Goal: Task Accomplishment & Management: Manage account settings

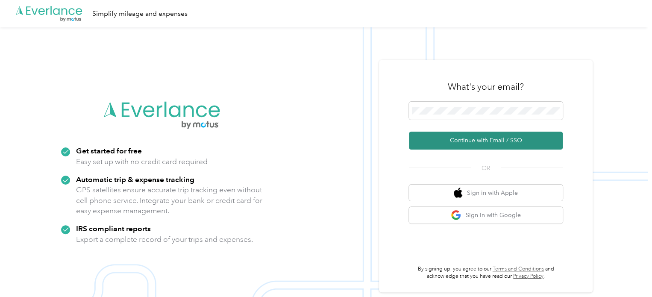
click at [472, 139] on button "Continue with Email / SSO" at bounding box center [486, 141] width 154 height 18
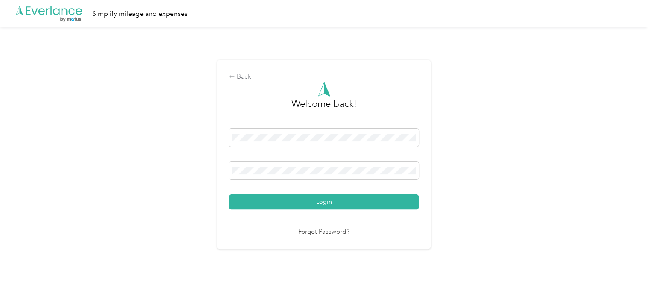
click at [229, 194] on button "Login" at bounding box center [324, 201] width 190 height 15
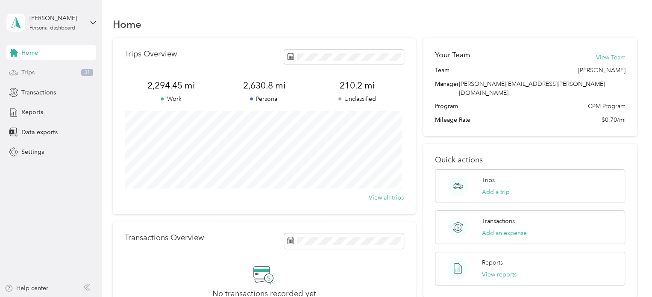
click at [48, 73] on div "Trips 31" at bounding box center [51, 72] width 90 height 15
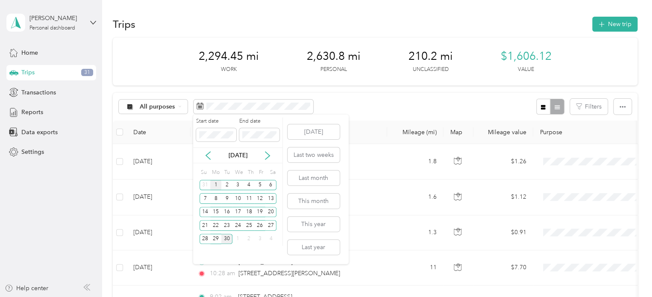
click at [214, 182] on div "1" at bounding box center [215, 185] width 11 height 11
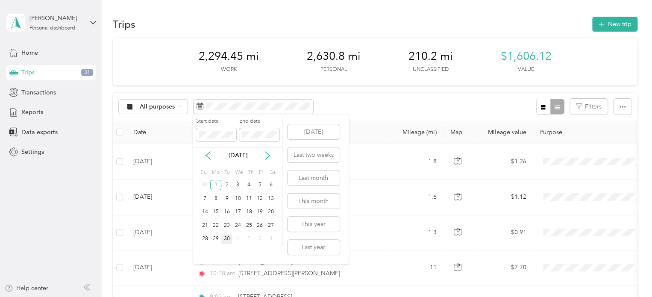
click at [226, 239] on div "30" at bounding box center [226, 239] width 11 height 11
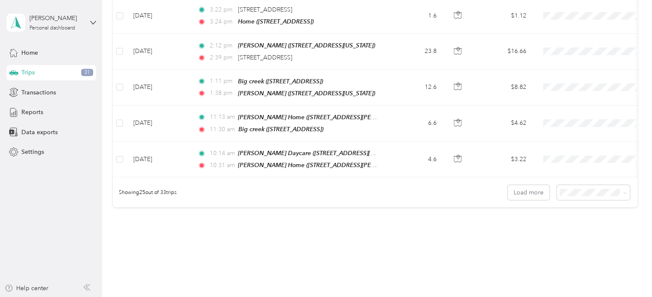
scroll to position [856, 0]
click at [519, 185] on button "Load more" at bounding box center [528, 192] width 42 height 15
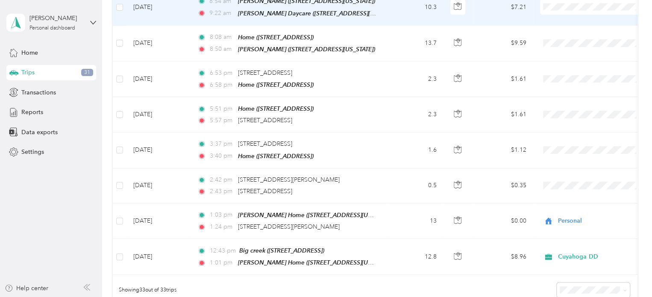
scroll to position [1112, 0]
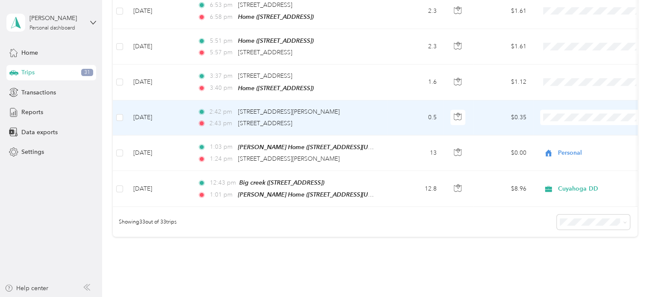
drag, startPoint x: 379, startPoint y: 102, endPoint x: 368, endPoint y: 91, distance: 15.4
click at [368, 107] on div "2:42 pm [STREET_ADDRESS][PERSON_NAME]" at bounding box center [286, 111] width 179 height 9
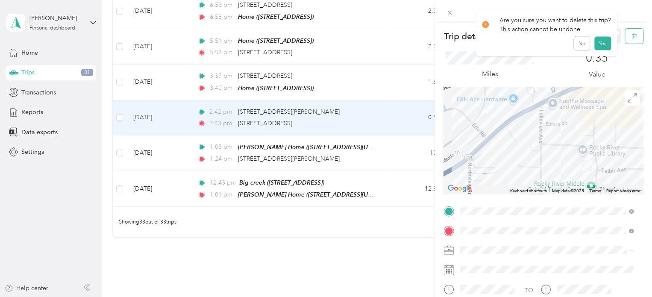
click at [634, 37] on button "button" at bounding box center [634, 36] width 18 height 15
click at [599, 46] on button "Yes" at bounding box center [602, 47] width 17 height 14
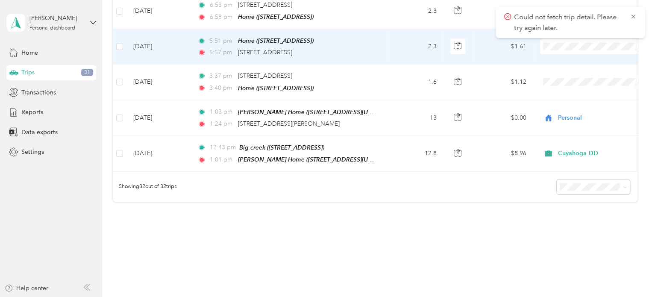
click at [377, 29] on td "5:51 pm Home ([STREET_ADDRESS] , [GEOGRAPHIC_DATA]) 5:57 pm [STREET_ADDRESS]" at bounding box center [288, 46] width 196 height 35
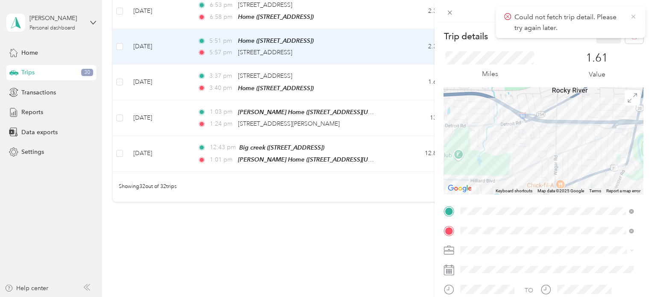
click at [633, 17] on icon at bounding box center [633, 17] width 4 height 4
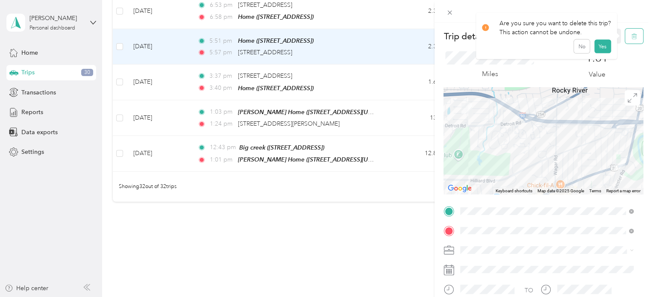
click at [631, 38] on icon "button" at bounding box center [634, 36] width 6 height 6
click at [601, 44] on button "Yes" at bounding box center [602, 47] width 17 height 14
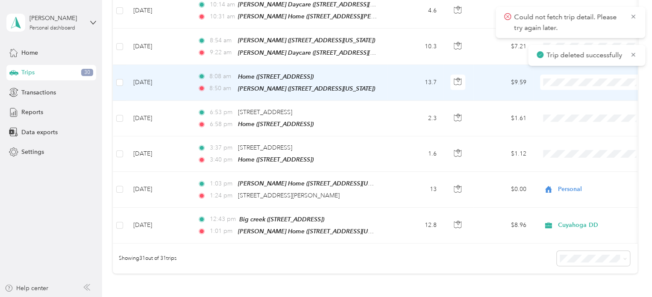
scroll to position [1002, 0]
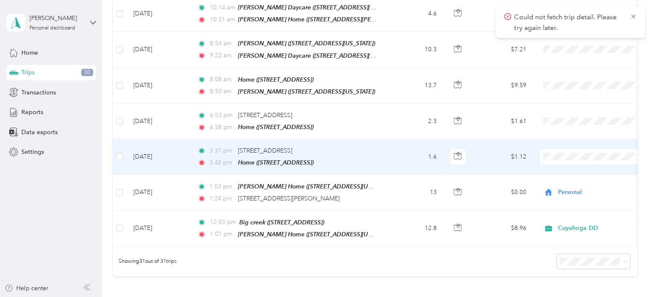
drag, startPoint x: 414, startPoint y: 132, endPoint x: 379, endPoint y: 136, distance: 34.8
click at [379, 139] on td "3:37 pm [STREET_ADDRESS] 3:40 pm Home ([STREET_ADDRESS])" at bounding box center [288, 156] width 196 height 35
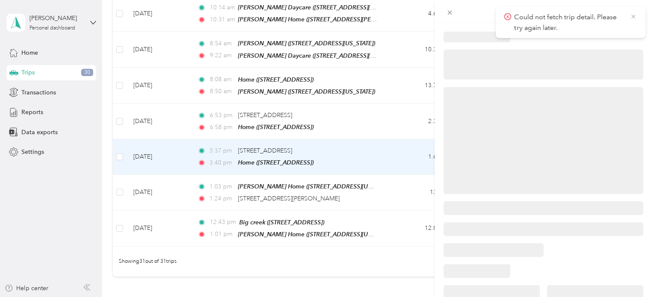
click at [633, 17] on icon at bounding box center [633, 17] width 4 height 4
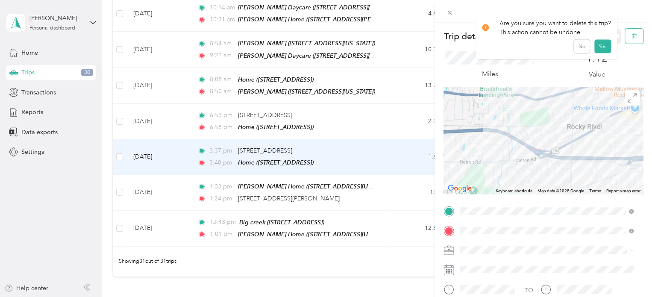
click at [631, 35] on icon "button" at bounding box center [634, 36] width 6 height 6
click at [600, 48] on button "Yes" at bounding box center [602, 47] width 17 height 14
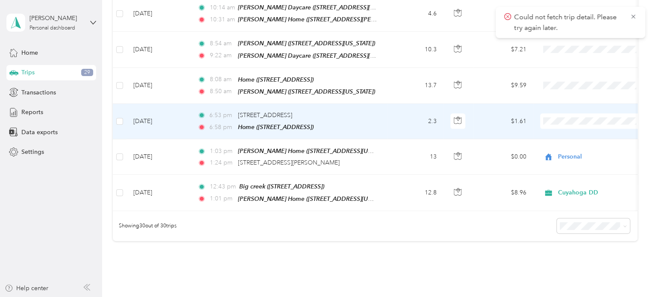
click at [390, 104] on td "2.3" at bounding box center [415, 121] width 56 height 35
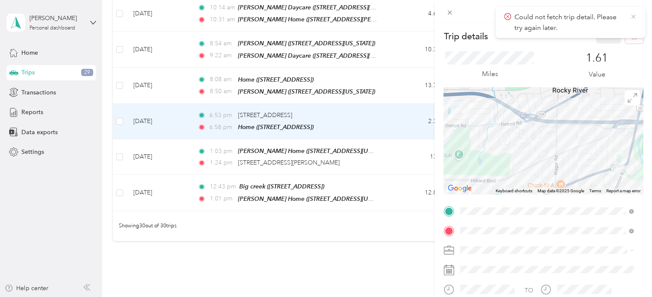
click at [634, 17] on icon at bounding box center [633, 17] width 7 height 8
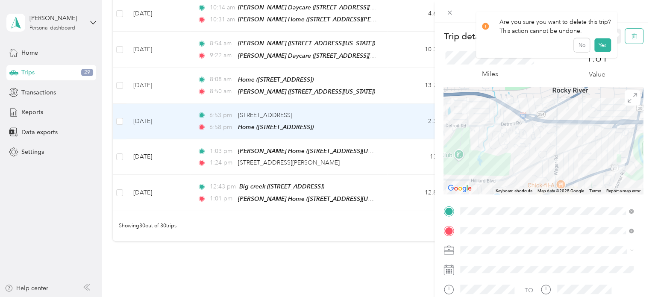
click at [633, 38] on icon "button" at bounding box center [633, 36] width 0 height 2
click at [598, 48] on button "Yes" at bounding box center [602, 47] width 17 height 14
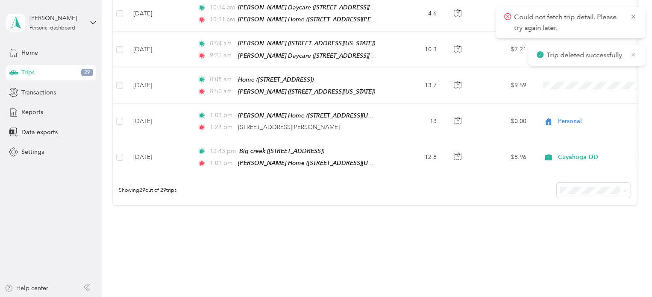
click at [632, 53] on icon at bounding box center [633, 55] width 7 height 8
click at [633, 14] on icon at bounding box center [633, 17] width 7 height 8
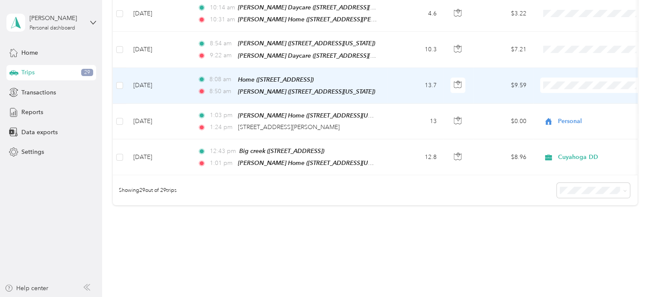
click at [554, 103] on li "Personal" at bounding box center [593, 99] width 106 height 15
click at [407, 74] on td "13.7" at bounding box center [415, 86] width 56 height 36
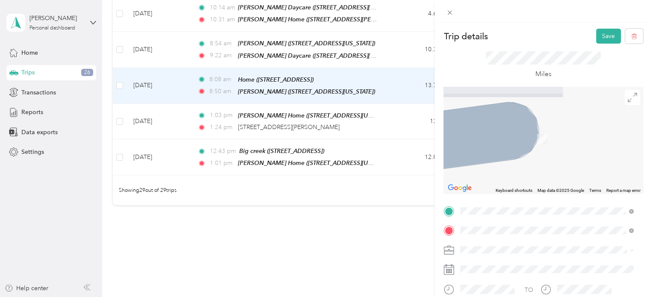
click at [504, 112] on div "Big creek [STREET_ADDRESS]" at bounding box center [503, 115] width 54 height 18
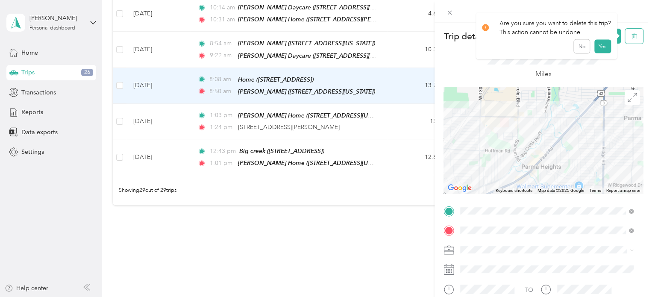
click at [635, 36] on icon "button" at bounding box center [635, 36] width 0 height 2
click at [597, 46] on button "Yes" at bounding box center [602, 47] width 17 height 14
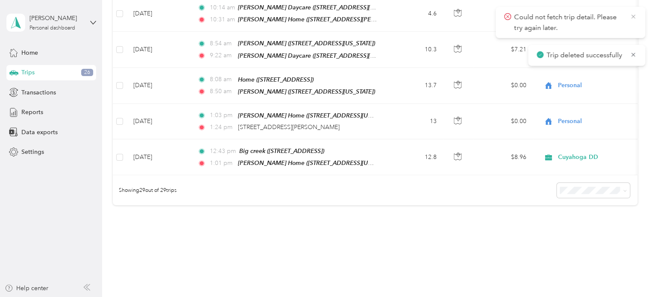
scroll to position [982, 0]
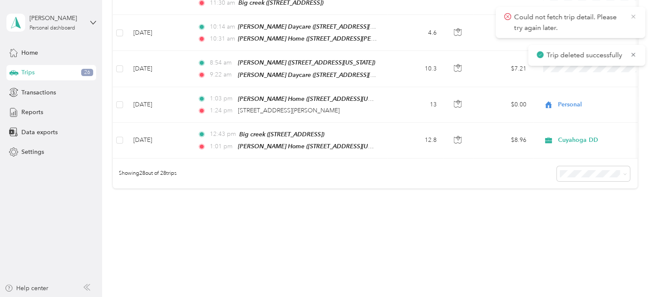
click at [633, 17] on icon at bounding box center [633, 17] width 7 height 8
click at [633, 18] on icon at bounding box center [633, 17] width 7 height 8
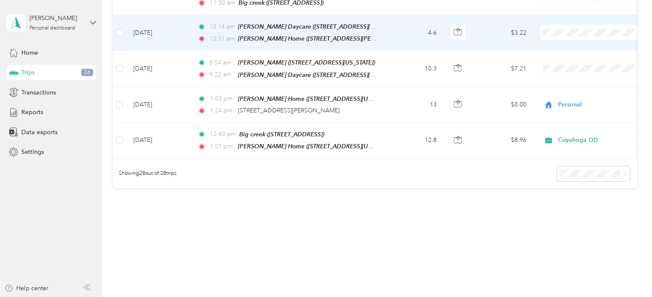
click at [556, 35] on span "Cuyahoga DD" at bounding box center [593, 31] width 94 height 9
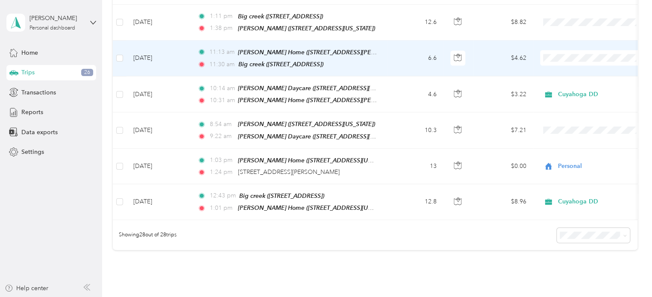
scroll to position [919, 0]
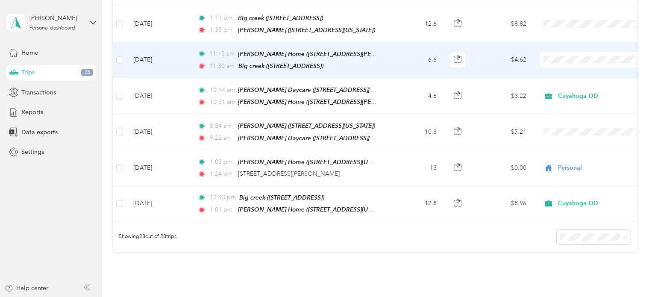
click at [561, 62] on span "Cuyahoga DD" at bounding box center [600, 63] width 79 height 9
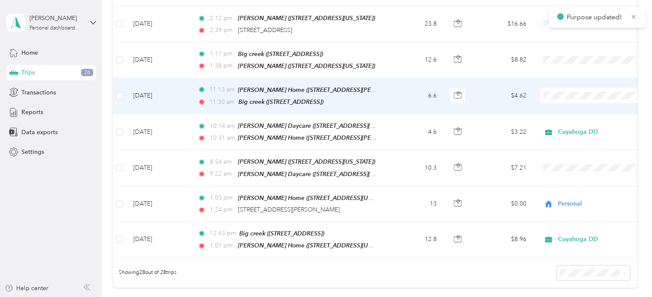
scroll to position [883, 0]
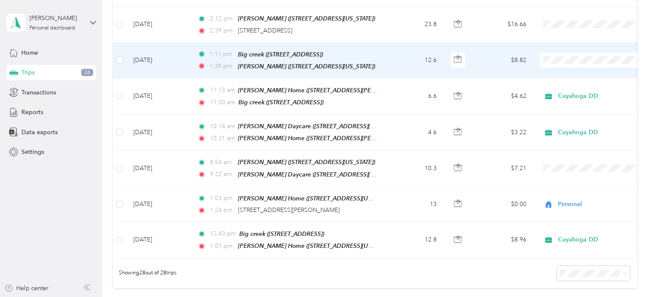
click at [559, 70] on ol "Cuyahoga DD Personal" at bounding box center [593, 70] width 106 height 30
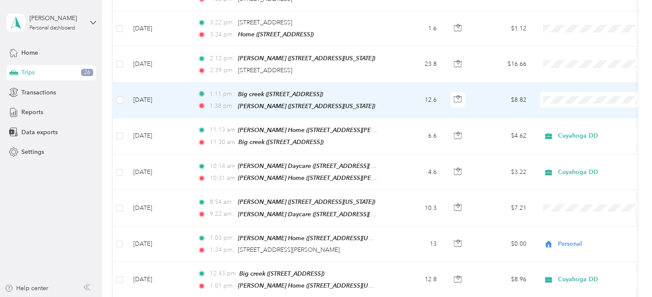
scroll to position [842, 0]
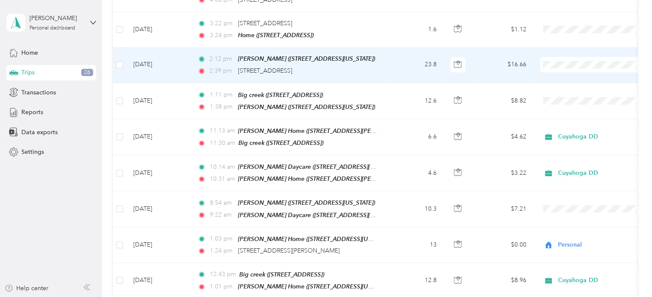
click at [562, 89] on body "[PERSON_NAME] Personal dashboard Home Trips 26 Transactions Reports Data export…" at bounding box center [324, 148] width 648 height 297
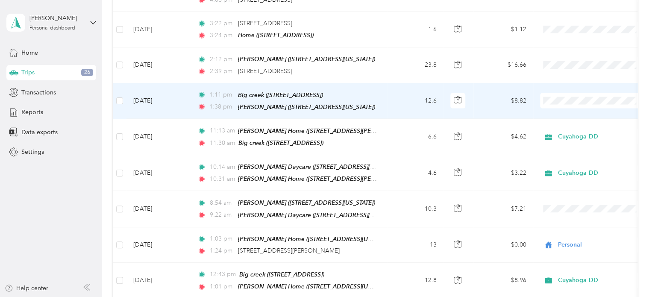
click at [565, 120] on li "Personal" at bounding box center [593, 120] width 106 height 15
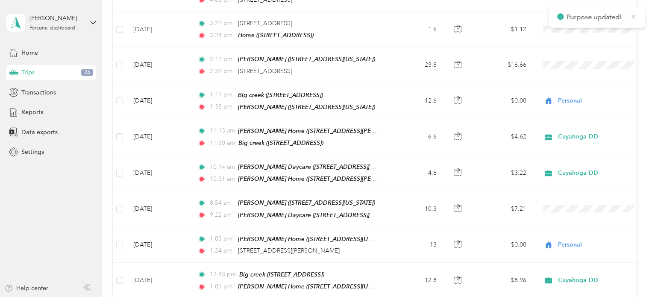
click at [635, 15] on icon at bounding box center [633, 17] width 6 height 8
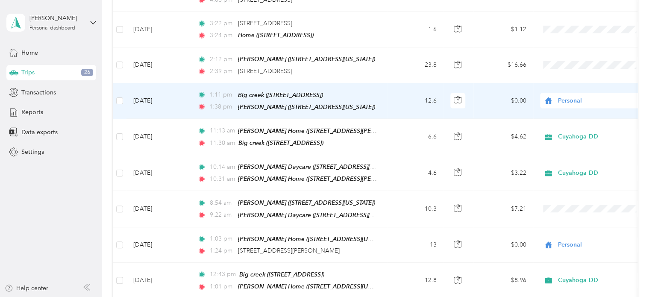
click at [564, 96] on span "Personal" at bounding box center [597, 100] width 78 height 9
click at [564, 106] on li "Cuyahoga DD" at bounding box center [593, 102] width 106 height 15
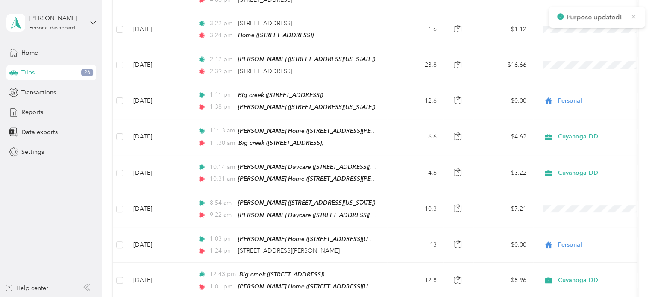
click at [632, 17] on icon at bounding box center [633, 17] width 4 height 4
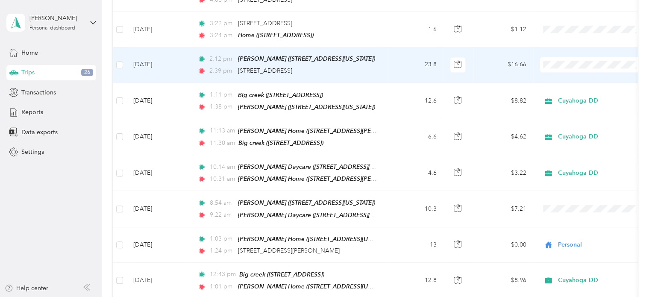
click at [557, 83] on span "Personal" at bounding box center [593, 80] width 94 height 9
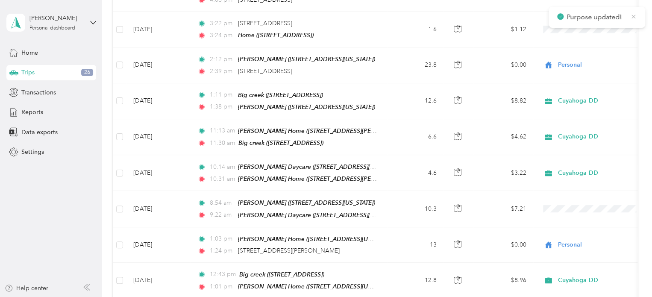
click at [634, 15] on icon at bounding box center [633, 17] width 6 height 8
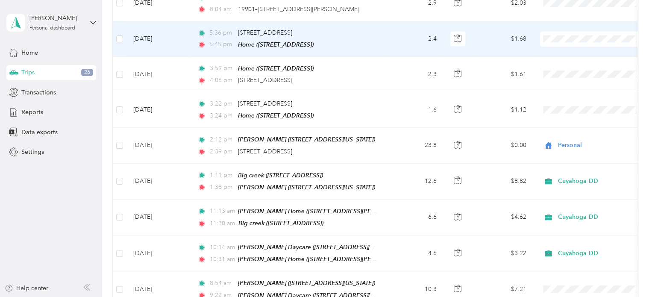
scroll to position [762, 0]
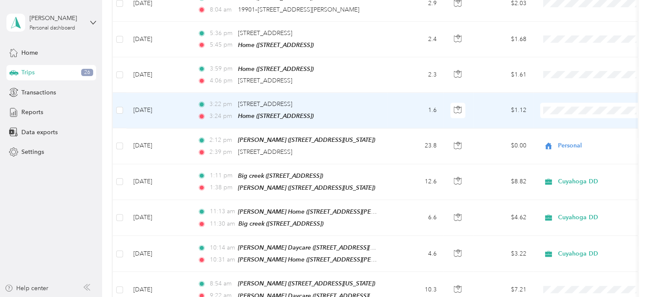
click at [522, 94] on td "$1.12" at bounding box center [503, 110] width 60 height 35
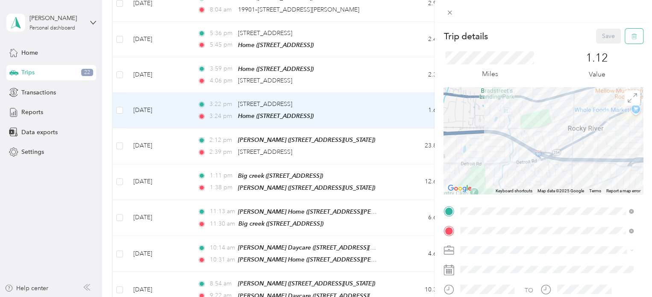
click at [631, 36] on icon "button" at bounding box center [634, 36] width 6 height 6
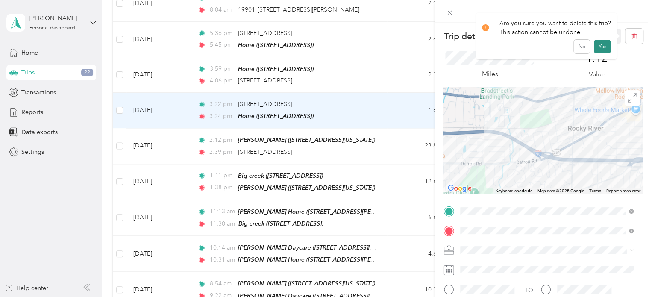
click at [600, 45] on button "Yes" at bounding box center [602, 47] width 17 height 14
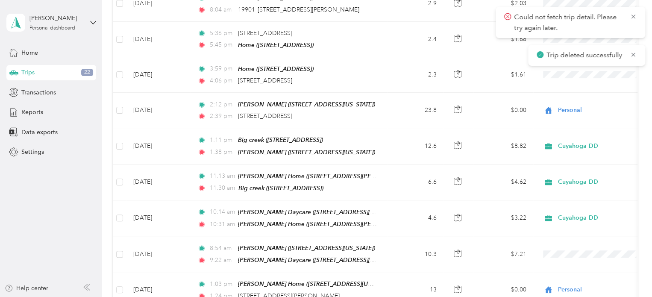
click at [630, 11] on div "Could not fetch trip detail. Please try again later." at bounding box center [569, 22] width 149 height 31
click at [630, 15] on icon at bounding box center [633, 17] width 7 height 8
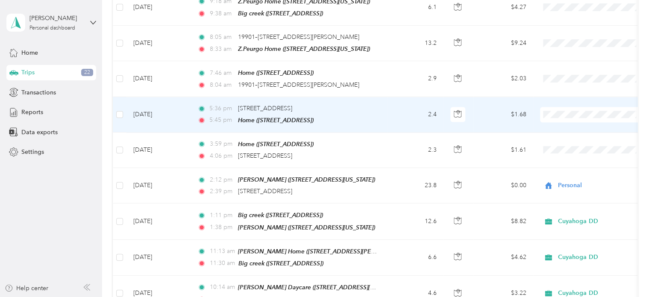
drag, startPoint x: 383, startPoint y: 105, endPoint x: 372, endPoint y: 98, distance: 12.5
click at [372, 104] on div "5:36 pm [STREET_ADDRESS]" at bounding box center [286, 108] width 179 height 9
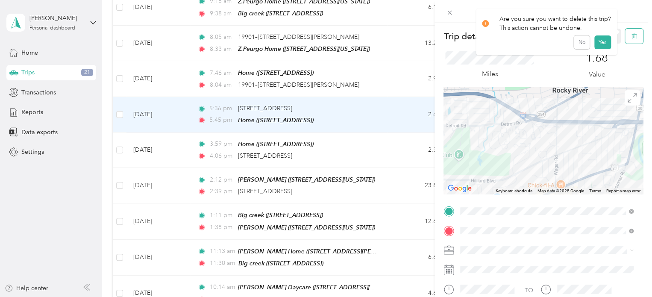
click at [632, 35] on button "button" at bounding box center [634, 36] width 18 height 15
click at [598, 46] on button "Yes" at bounding box center [602, 47] width 17 height 14
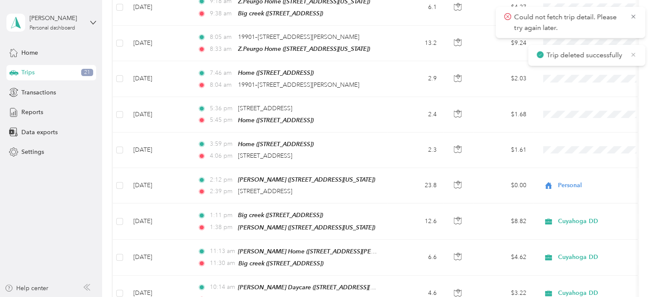
click at [634, 53] on icon at bounding box center [633, 55] width 7 height 8
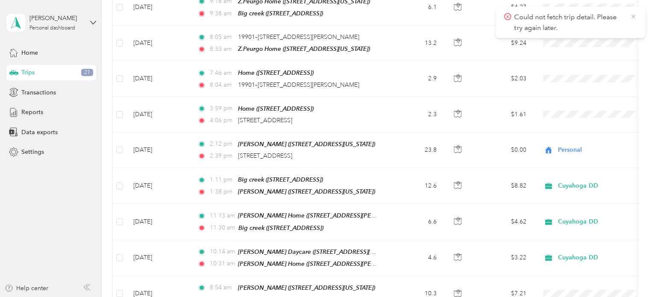
click at [635, 16] on icon at bounding box center [633, 17] width 7 height 8
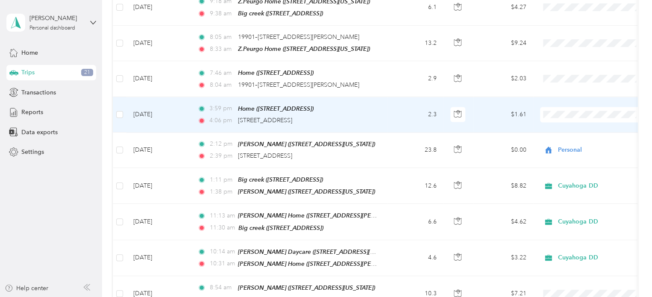
click at [396, 108] on td "2.3" at bounding box center [415, 114] width 56 height 35
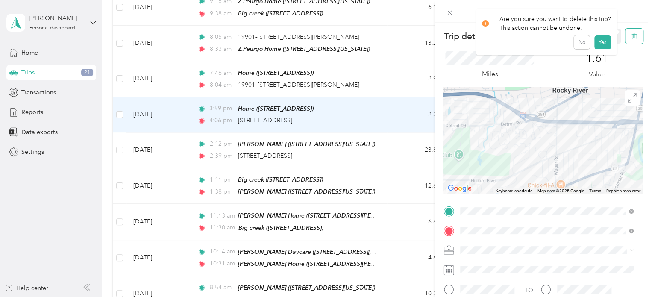
click at [631, 34] on icon "button" at bounding box center [634, 36] width 6 height 6
click at [598, 49] on button "Yes" at bounding box center [602, 47] width 17 height 14
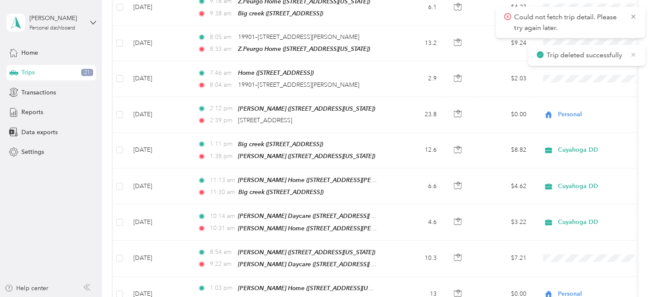
click at [634, 55] on icon at bounding box center [633, 55] width 7 height 8
click at [632, 15] on icon at bounding box center [633, 17] width 4 height 4
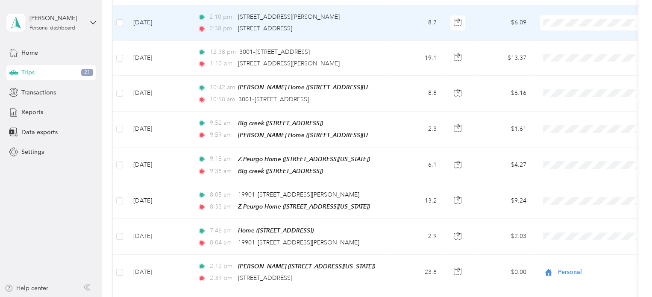
scroll to position [534, 0]
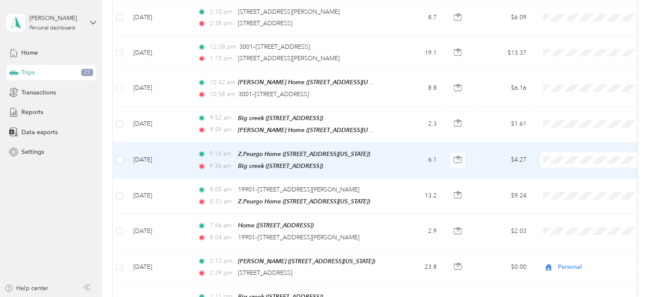
click at [561, 170] on li "Cuyahoga DD" at bounding box center [593, 164] width 106 height 15
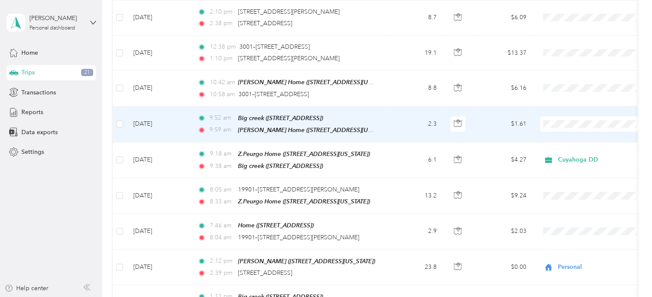
click at [562, 138] on ol "Cuyahoga DD Personal" at bounding box center [593, 141] width 106 height 30
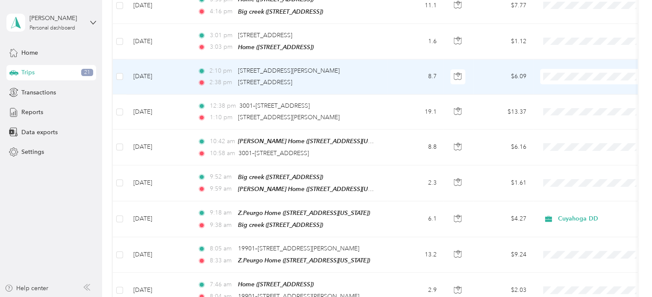
scroll to position [474, 0]
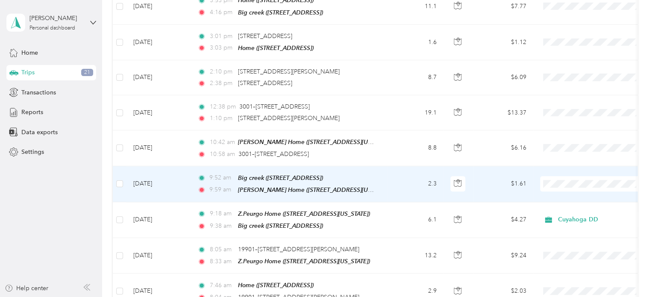
click at [565, 195] on li "Cuyahoga DD" at bounding box center [593, 193] width 106 height 15
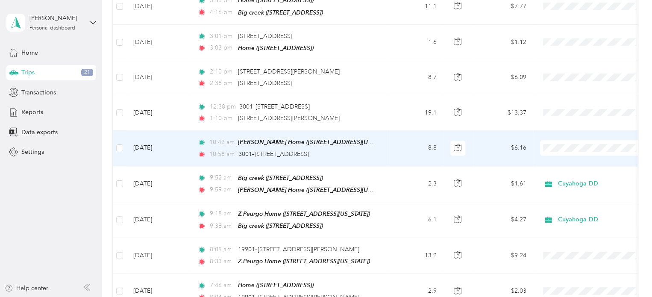
click at [560, 161] on li "Cuyahoga DD" at bounding box center [593, 158] width 106 height 15
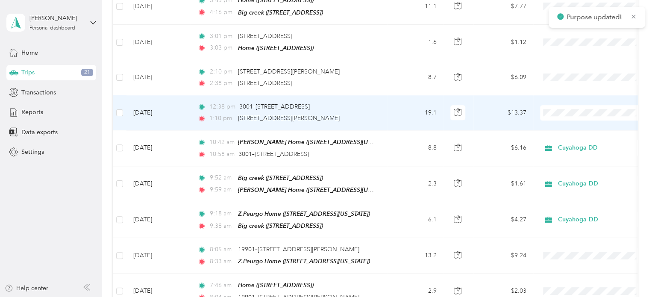
click at [490, 107] on td "$13.37" at bounding box center [503, 112] width 60 height 35
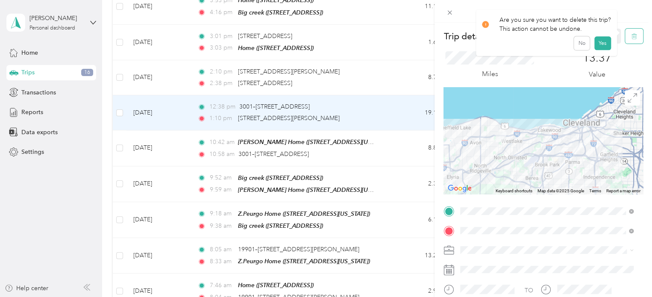
click at [631, 37] on icon "button" at bounding box center [634, 36] width 6 height 6
click at [600, 46] on button "Yes" at bounding box center [602, 47] width 17 height 14
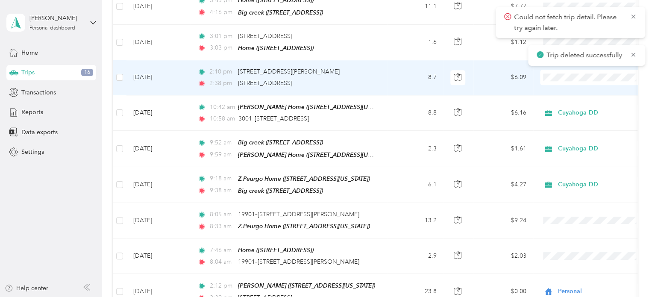
click at [484, 70] on td "$6.09" at bounding box center [503, 77] width 60 height 35
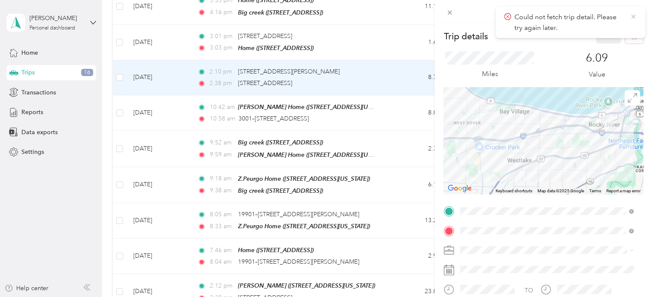
click at [633, 16] on icon at bounding box center [633, 17] width 4 height 4
click at [631, 35] on icon "button" at bounding box center [633, 37] width 5 height 6
click at [600, 44] on button "Yes" at bounding box center [602, 47] width 17 height 14
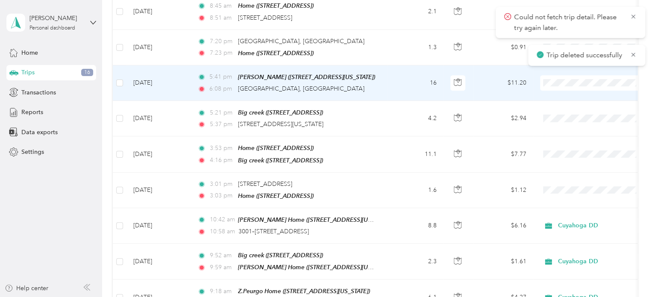
scroll to position [327, 0]
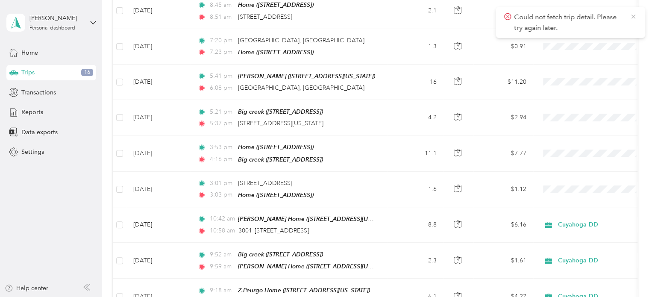
click at [631, 13] on icon at bounding box center [633, 17] width 7 height 8
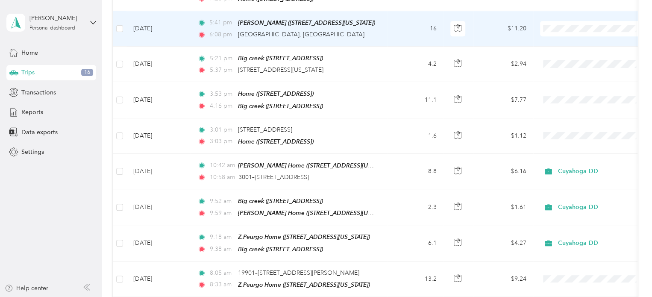
scroll to position [379, 0]
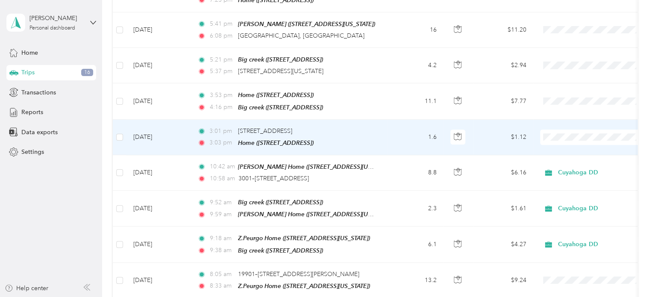
drag, startPoint x: 492, startPoint y: 130, endPoint x: 482, endPoint y: 131, distance: 10.3
click at [482, 131] on td "$1.12" at bounding box center [503, 137] width 60 height 35
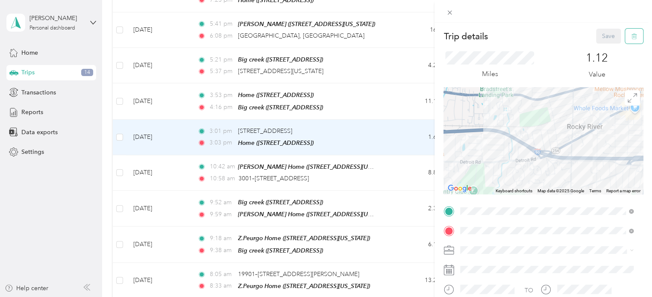
click at [631, 37] on icon "button" at bounding box center [634, 36] width 6 height 6
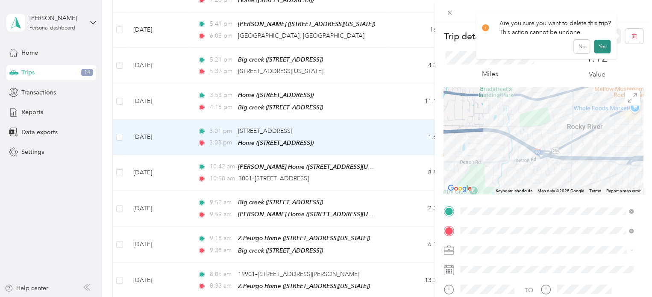
click at [595, 47] on button "Yes" at bounding box center [602, 47] width 17 height 14
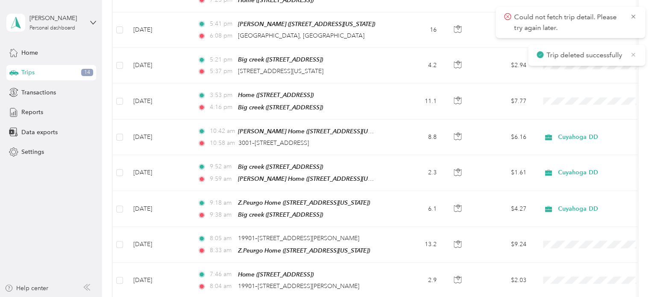
click at [633, 54] on icon at bounding box center [633, 55] width 7 height 8
click at [633, 15] on icon at bounding box center [633, 17] width 7 height 8
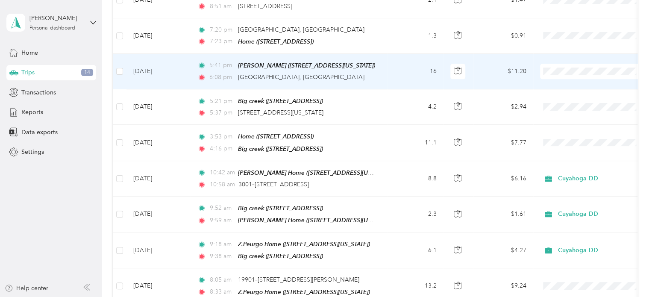
scroll to position [326, 0]
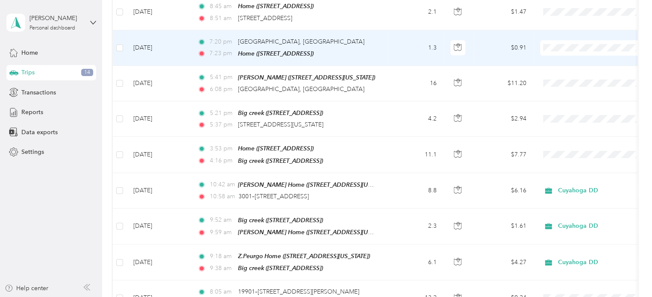
click at [492, 42] on td "$0.91" at bounding box center [503, 47] width 60 height 35
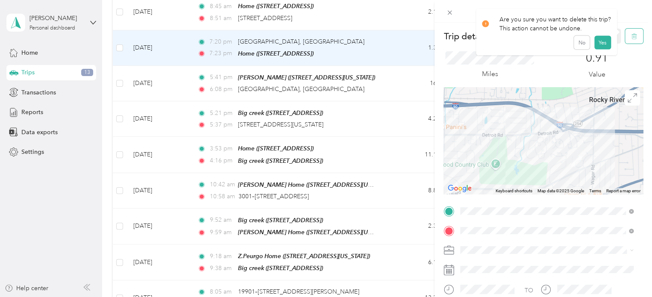
click at [631, 37] on icon "button" at bounding box center [634, 36] width 6 height 6
click at [597, 47] on button "Yes" at bounding box center [602, 47] width 17 height 14
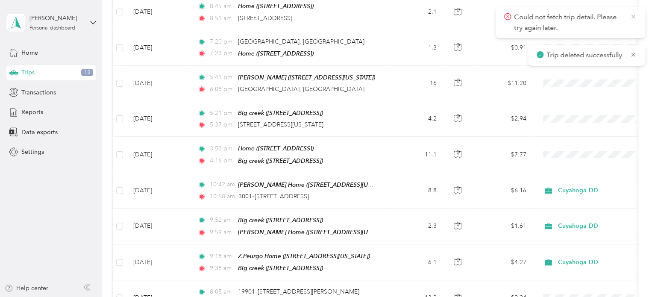
click at [635, 16] on icon at bounding box center [633, 17] width 7 height 8
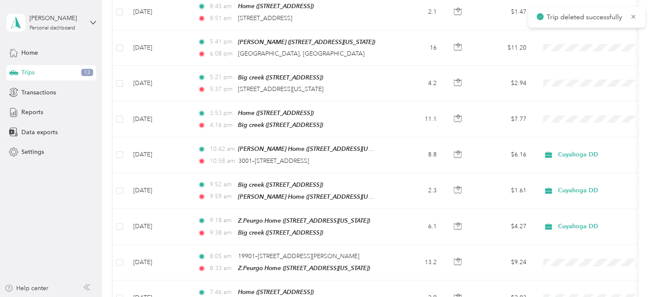
click at [635, 16] on icon at bounding box center [633, 17] width 7 height 8
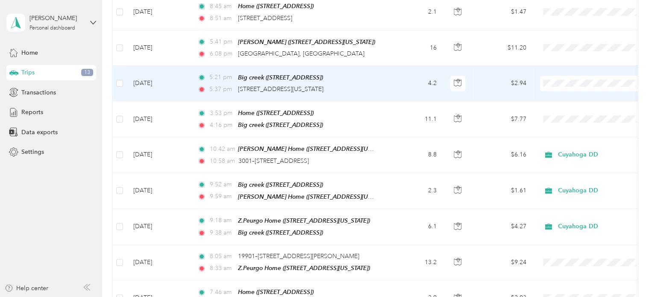
click at [560, 94] on span "Cuyahoga DD" at bounding box center [593, 92] width 94 height 9
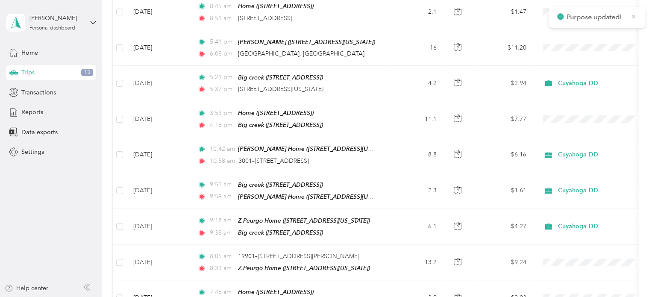
click at [633, 16] on icon at bounding box center [633, 17] width 4 height 4
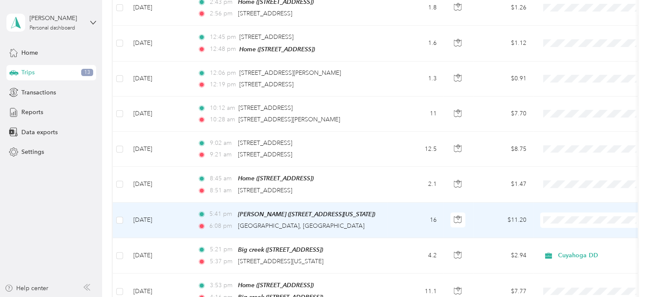
scroll to position [152, 0]
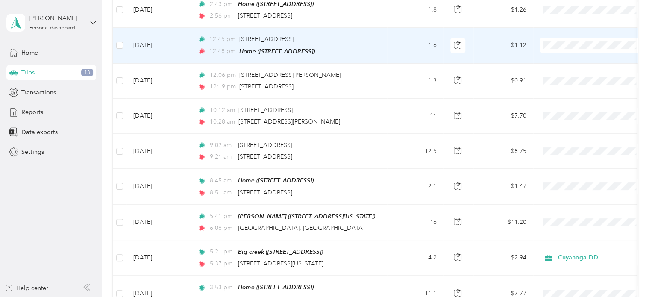
click at [504, 39] on td "$1.12" at bounding box center [503, 45] width 60 height 35
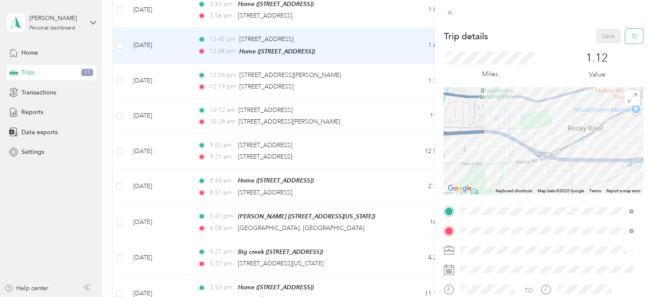
click at [630, 37] on button "button" at bounding box center [634, 36] width 18 height 15
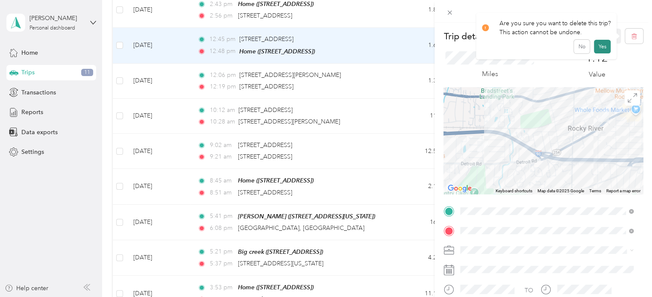
click at [606, 44] on button "Yes" at bounding box center [602, 47] width 17 height 14
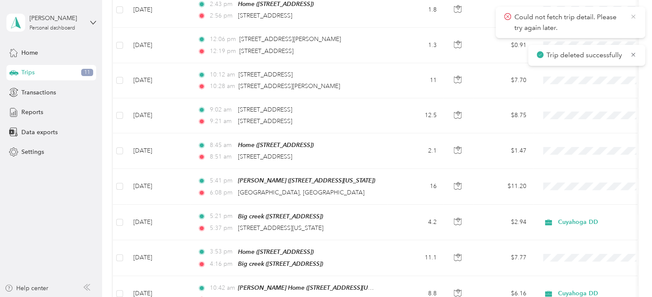
click at [634, 15] on icon at bounding box center [633, 17] width 4 height 4
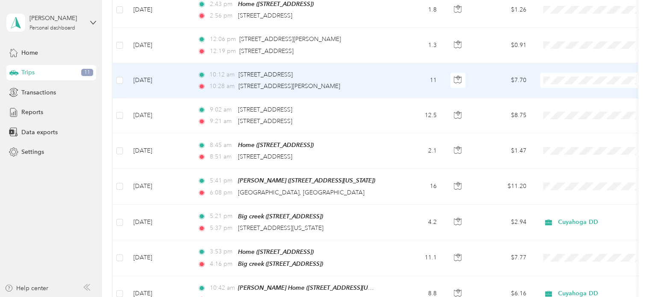
click at [386, 83] on td "10:12 am [STREET_ADDRESS] 10:28 am [STREET_ADDRESS][PERSON_NAME]" at bounding box center [288, 80] width 196 height 35
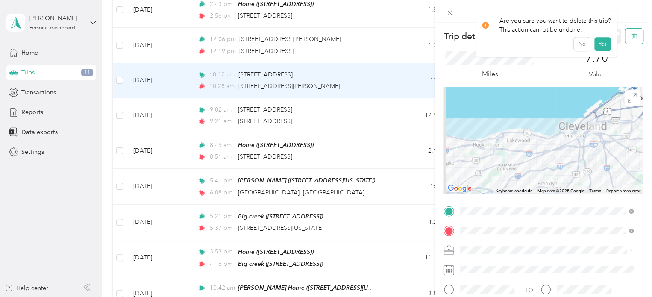
click at [631, 39] on icon "button" at bounding box center [634, 36] width 6 height 6
click at [601, 46] on button "Yes" at bounding box center [602, 47] width 17 height 14
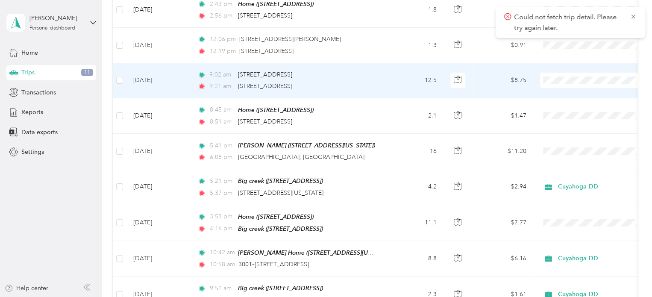
click at [396, 85] on td "12.5" at bounding box center [415, 80] width 56 height 35
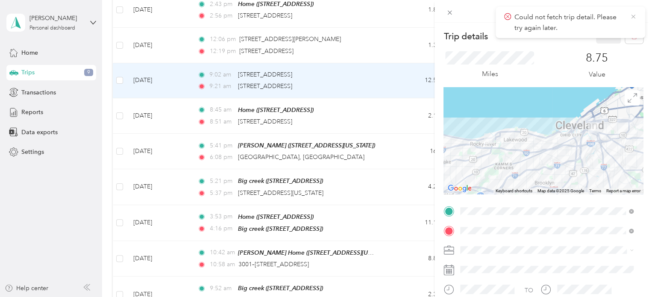
click at [633, 16] on icon at bounding box center [633, 17] width 4 height 4
click at [629, 41] on button "button" at bounding box center [634, 36] width 18 height 15
click at [602, 48] on button "Yes" at bounding box center [602, 47] width 17 height 14
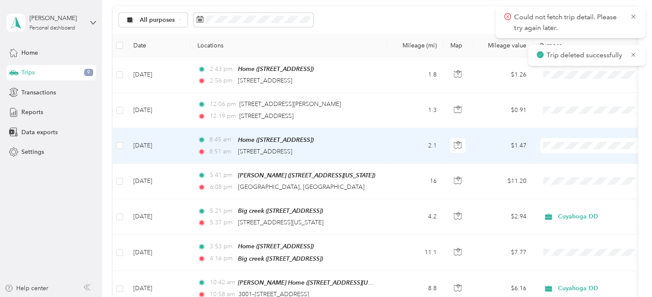
scroll to position [86, 0]
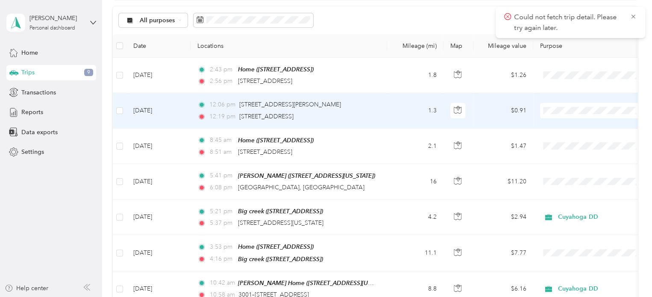
click at [398, 113] on td "1.3" at bounding box center [415, 110] width 56 height 35
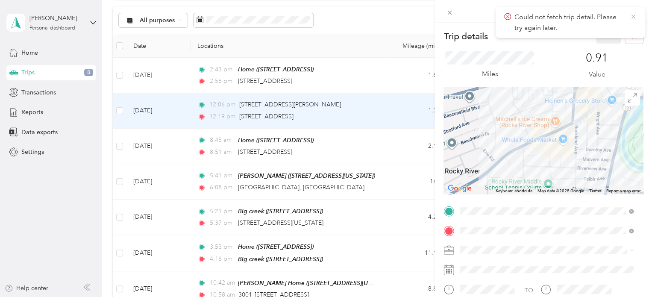
click at [630, 14] on icon at bounding box center [633, 17] width 7 height 8
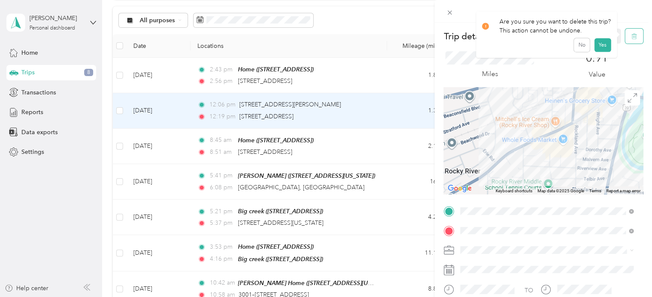
click at [630, 39] on button "button" at bounding box center [634, 36] width 18 height 15
click at [630, 38] on button "button" at bounding box center [634, 36] width 18 height 15
click at [602, 47] on button "Yes" at bounding box center [602, 47] width 17 height 14
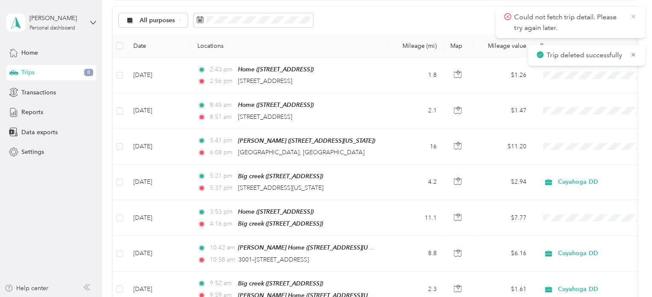
click at [635, 17] on icon at bounding box center [633, 17] width 7 height 8
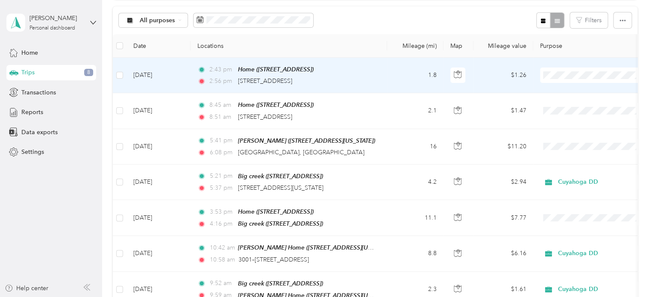
click at [412, 82] on td "1.8" at bounding box center [415, 75] width 56 height 35
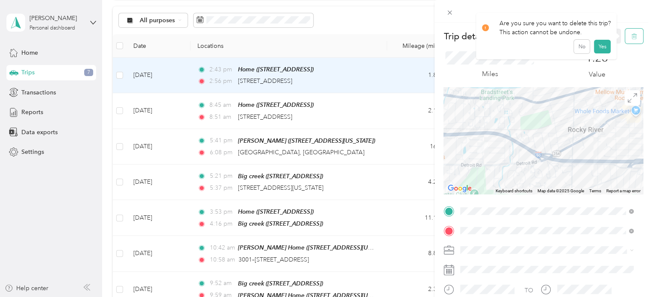
drag, startPoint x: 632, startPoint y: 39, endPoint x: 627, endPoint y: 34, distance: 7.3
click at [631, 34] on icon "button" at bounding box center [634, 36] width 6 height 6
click at [595, 46] on button "Yes" at bounding box center [602, 47] width 17 height 14
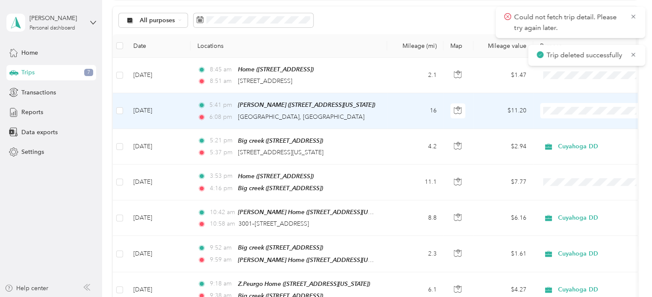
click at [409, 105] on td "16" at bounding box center [415, 110] width 56 height 35
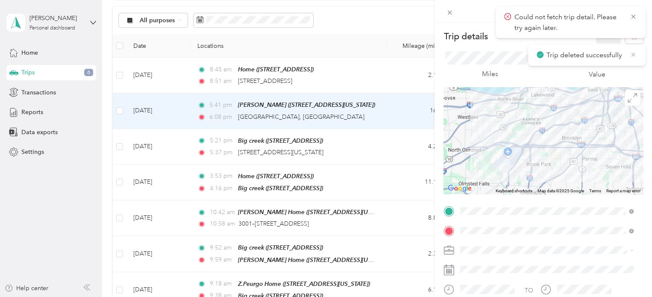
click at [632, 55] on icon at bounding box center [633, 55] width 7 height 8
click at [632, 18] on icon at bounding box center [633, 17] width 4 height 4
click at [631, 38] on icon "button" at bounding box center [634, 36] width 6 height 6
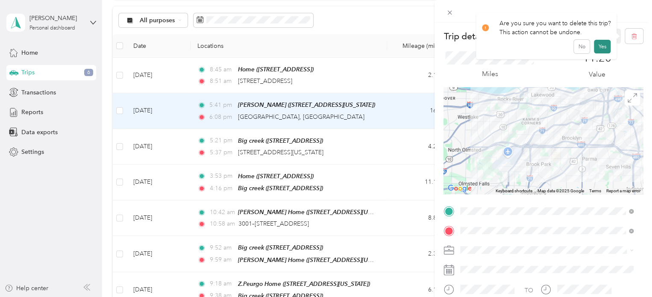
click at [601, 46] on button "Yes" at bounding box center [602, 47] width 17 height 14
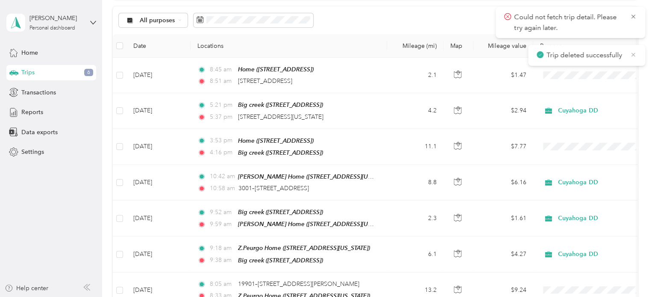
click at [636, 55] on icon at bounding box center [633, 55] width 7 height 8
click at [634, 15] on icon at bounding box center [633, 17] width 4 height 4
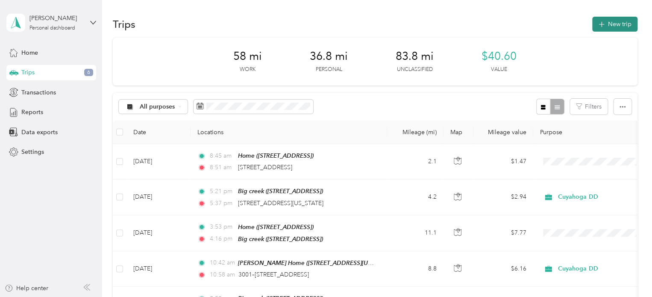
click at [615, 21] on button "New trip" at bounding box center [614, 24] width 45 height 15
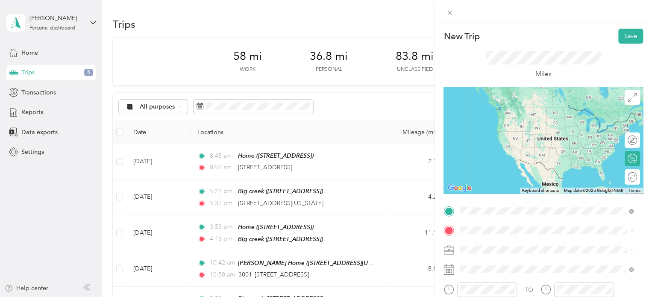
click at [518, 116] on span "[STREET_ADDRESS]" at bounding box center [503, 119] width 54 height 7
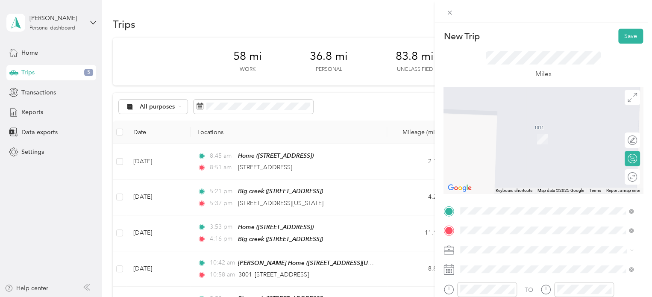
click at [523, 130] on div "Z.Peurgo Home [STREET_ADDRESS][US_STATE]" at bounding box center [518, 135] width 85 height 18
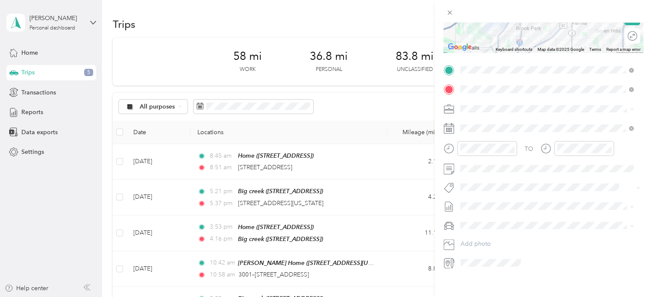
scroll to position [142, 0]
click at [509, 204] on div "3" at bounding box center [510, 204] width 11 height 11
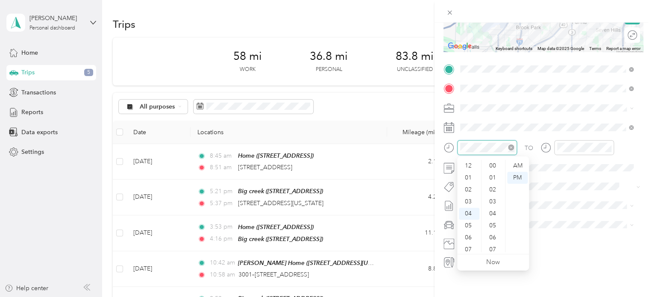
scroll to position [335, 0]
click at [465, 199] on div "07" at bounding box center [469, 202] width 21 height 12
click at [493, 177] on div "25" at bounding box center [493, 177] width 21 height 12
click at [495, 174] on div "26" at bounding box center [493, 178] width 21 height 12
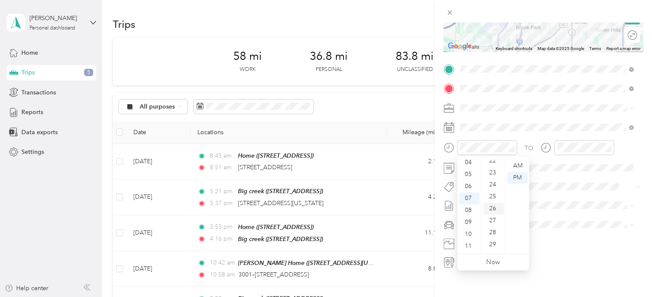
scroll to position [268, 0]
click at [494, 182] on div "24" at bounding box center [493, 185] width 21 height 12
click at [519, 165] on div "AM" at bounding box center [517, 166] width 21 height 12
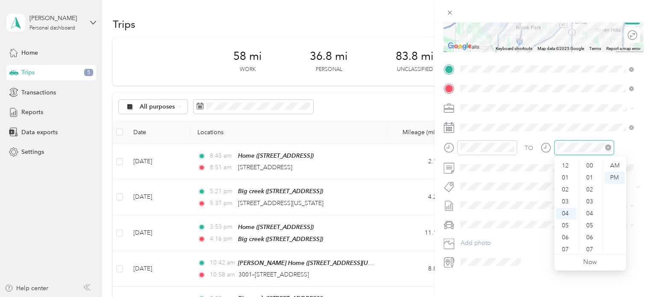
scroll to position [335, 0]
click at [564, 216] on div "08" at bounding box center [566, 214] width 21 height 12
click at [590, 188] on div "02" at bounding box center [590, 190] width 21 height 12
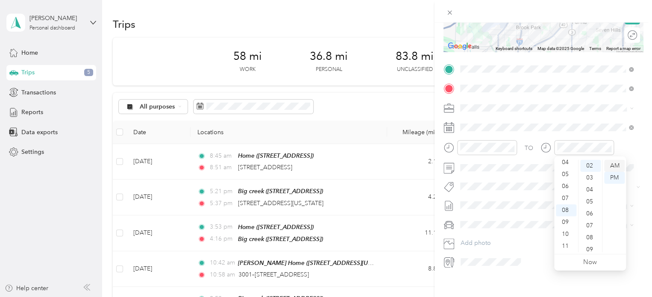
click at [614, 163] on div "AM" at bounding box center [614, 166] width 21 height 12
click at [511, 179] on div "TO Add photo" at bounding box center [542, 165] width 199 height 206
click at [501, 135] on div "Personal" at bounding box center [546, 137] width 167 height 9
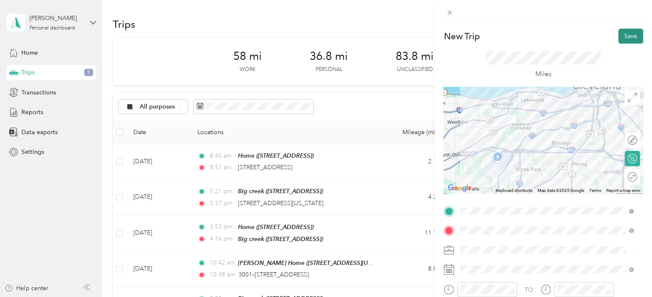
click at [627, 38] on button "Save" at bounding box center [630, 36] width 25 height 15
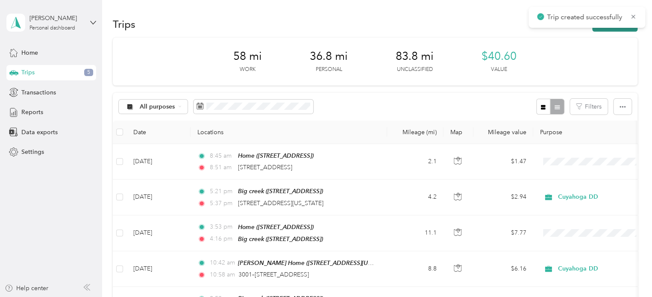
click at [605, 29] on button "New trip" at bounding box center [614, 24] width 45 height 15
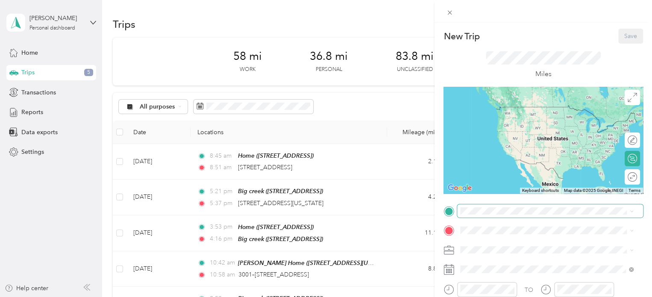
click at [485, 206] on span at bounding box center [550, 211] width 186 height 14
click at [509, 110] on strong "Z.Peurgo Home" at bounding box center [498, 110] width 44 height 8
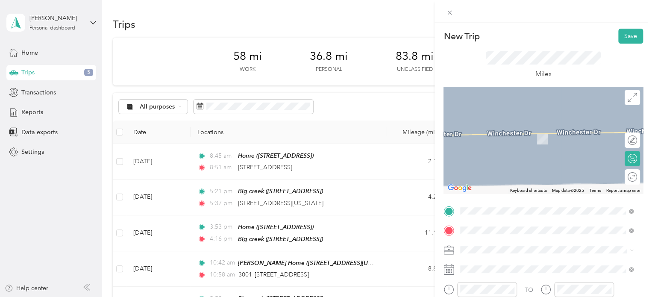
click at [530, 136] on span "[STREET_ADDRESS]" at bounding box center [503, 138] width 54 height 7
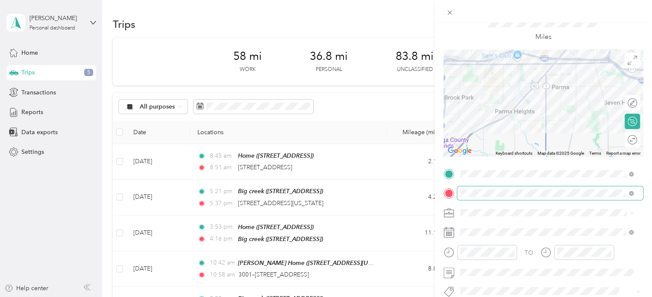
scroll to position [46, 0]
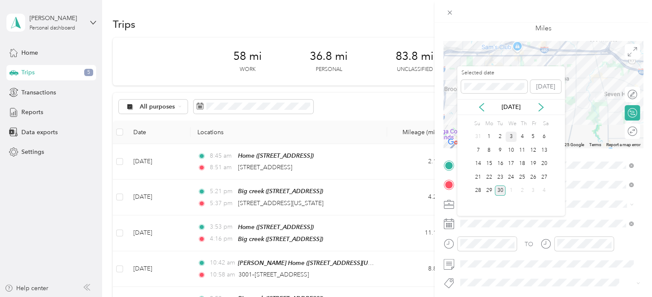
click at [513, 137] on div "3" at bounding box center [510, 137] width 11 height 11
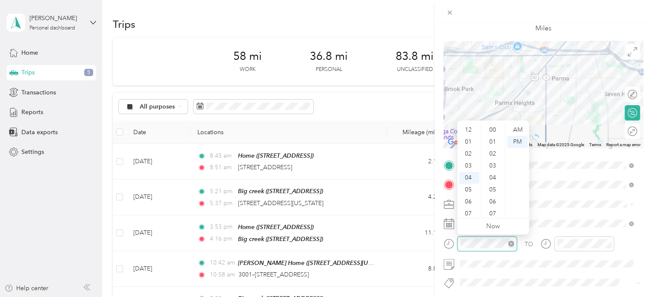
scroll to position [48, 0]
click at [469, 176] on div "08" at bounding box center [469, 178] width 21 height 12
click at [492, 174] on div "48" at bounding box center [493, 178] width 21 height 12
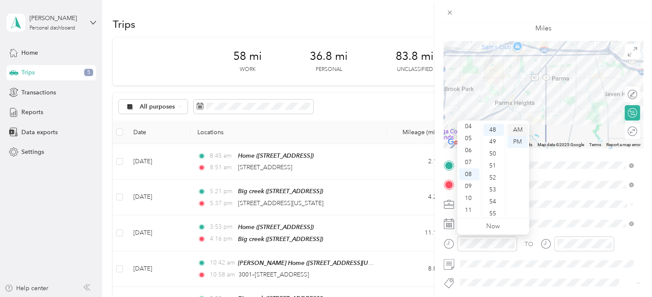
click at [516, 129] on div "AM" at bounding box center [517, 130] width 21 height 12
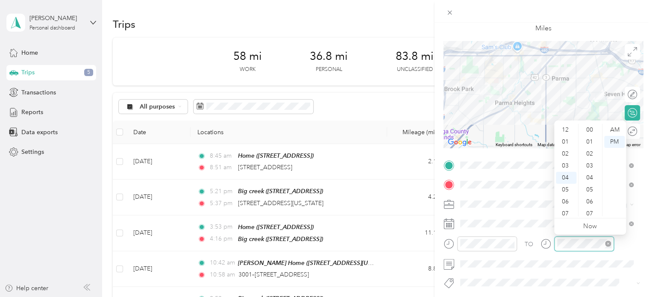
scroll to position [347, 0]
click at [566, 188] on div "09" at bounding box center [566, 190] width 21 height 12
click at [590, 160] on div "03" at bounding box center [590, 166] width 21 height 12
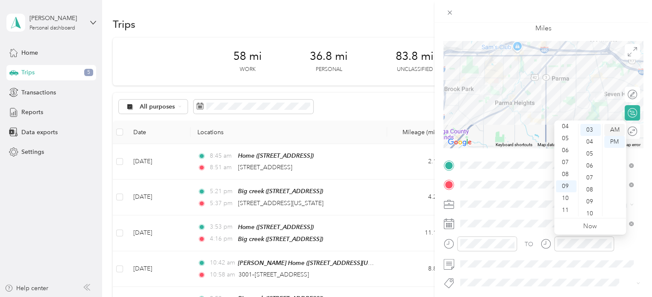
click at [613, 128] on div "AM" at bounding box center [614, 130] width 21 height 12
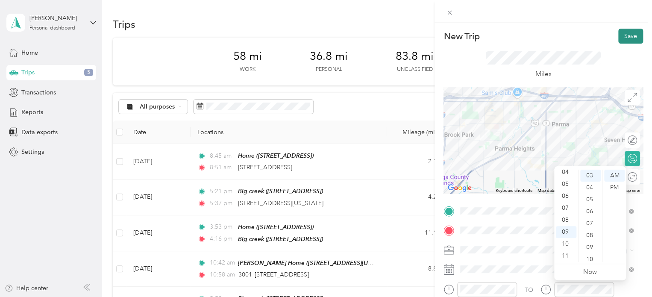
click at [621, 33] on button "Save" at bounding box center [630, 36] width 25 height 15
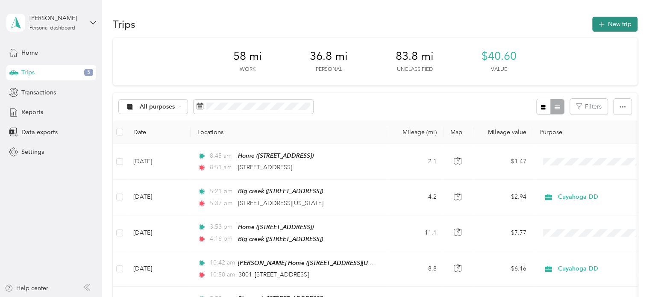
click at [613, 23] on button "New trip" at bounding box center [614, 24] width 45 height 15
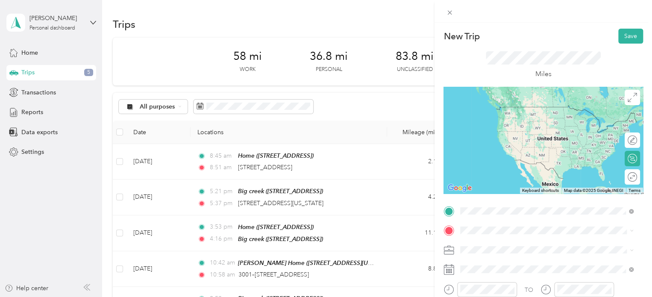
click at [530, 124] on div "Big creek [STREET_ADDRESS]" at bounding box center [503, 115] width 54 height 18
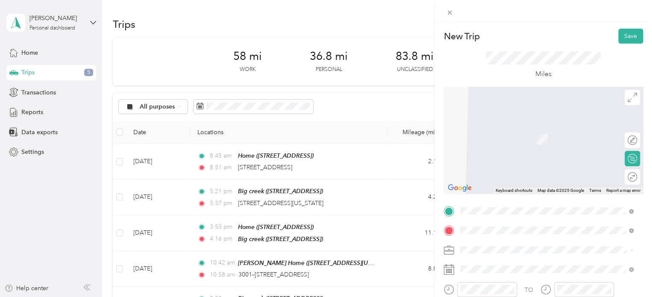
click at [528, 138] on div "[PERSON_NAME] Home [STREET_ADDRESS][US_STATE]" at bounding box center [518, 135] width 85 height 18
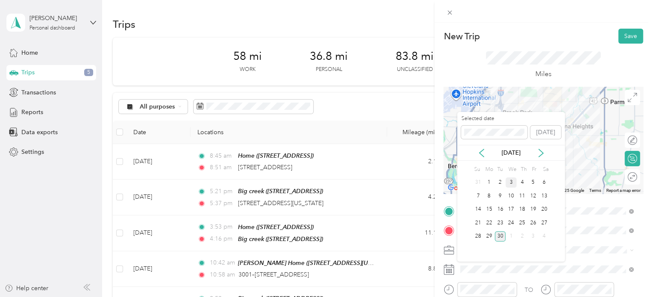
click at [510, 181] on div "3" at bounding box center [510, 182] width 11 height 11
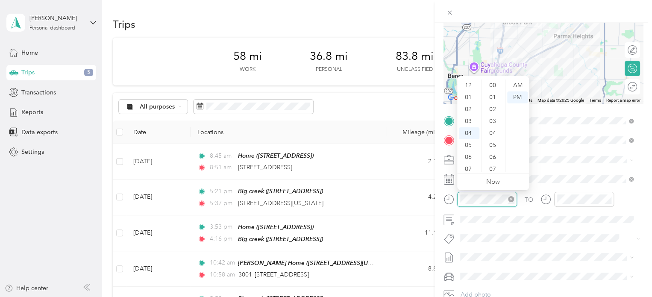
scroll to position [48, 0]
click at [469, 140] on div "09" at bounding box center [469, 145] width 21 height 12
click at [492, 148] on div "46" at bounding box center [493, 150] width 21 height 12
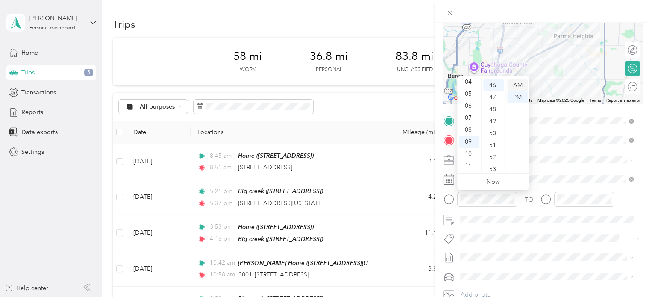
click at [518, 86] on div "AM" at bounding box center [517, 85] width 21 height 12
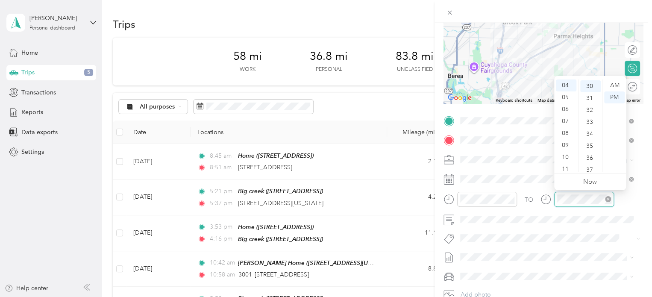
scroll to position [359, 0]
click at [564, 153] on div "10" at bounding box center [566, 157] width 21 height 12
click at [588, 83] on div "00" at bounding box center [590, 85] width 21 height 12
click at [613, 86] on div "AM" at bounding box center [614, 85] width 21 height 12
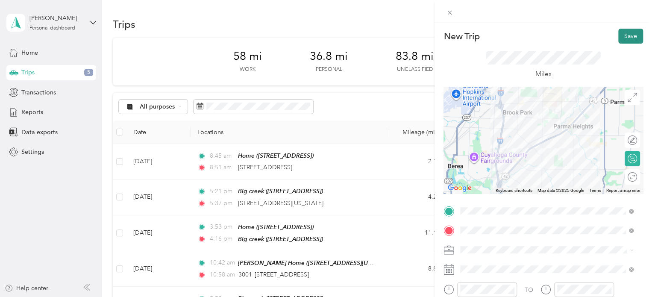
click at [622, 35] on button "Save" at bounding box center [630, 36] width 25 height 15
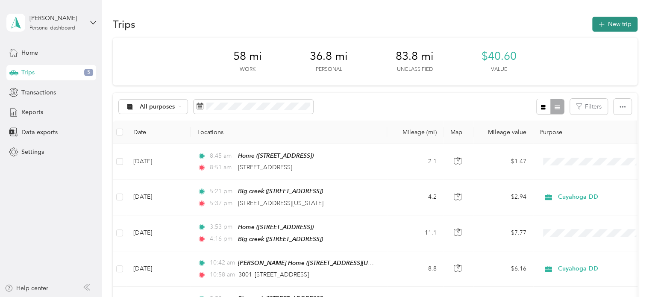
click at [621, 21] on button "New trip" at bounding box center [614, 24] width 45 height 15
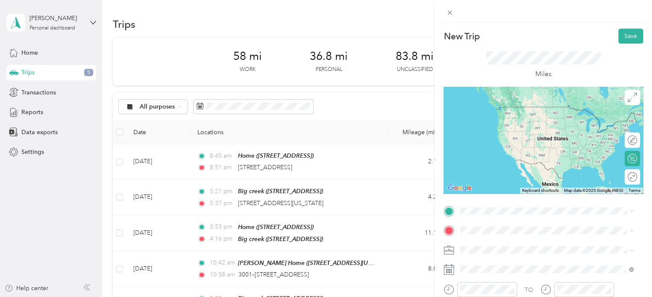
click at [534, 116] on span "[STREET_ADDRESS][US_STATE]" at bounding box center [518, 114] width 85 height 7
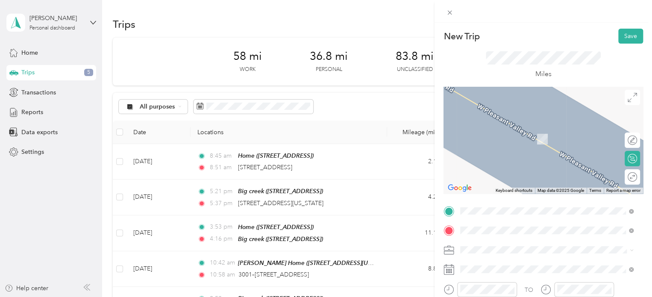
click at [519, 128] on div "[PERSON_NAME] Home" at bounding box center [542, 130] width 133 height 8
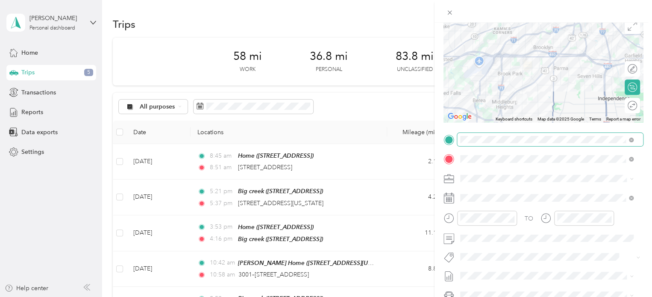
scroll to position [73, 0]
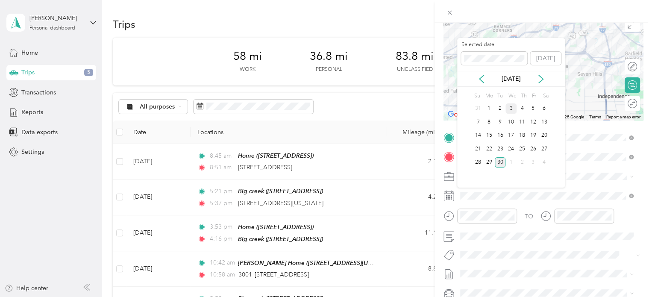
click at [513, 112] on div "3" at bounding box center [510, 108] width 11 height 11
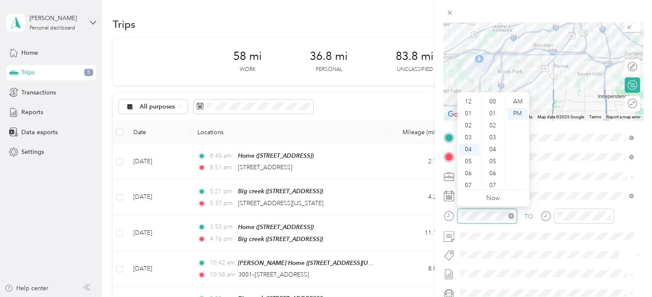
scroll to position [371, 0]
click at [471, 172] on div "10" at bounding box center [469, 173] width 21 height 12
click at [493, 149] on div "44" at bounding box center [493, 150] width 21 height 12
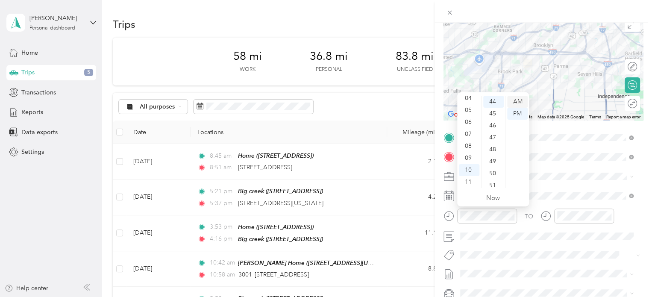
click at [519, 104] on div "AM" at bounding box center [517, 102] width 21 height 12
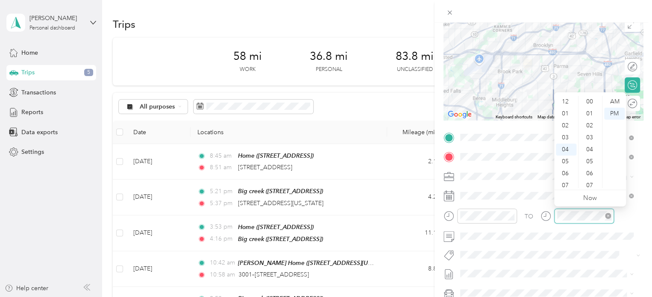
scroll to position [371, 0]
click at [562, 185] on div "11" at bounding box center [566, 185] width 21 height 12
click at [590, 135] on div "03" at bounding box center [590, 138] width 21 height 12
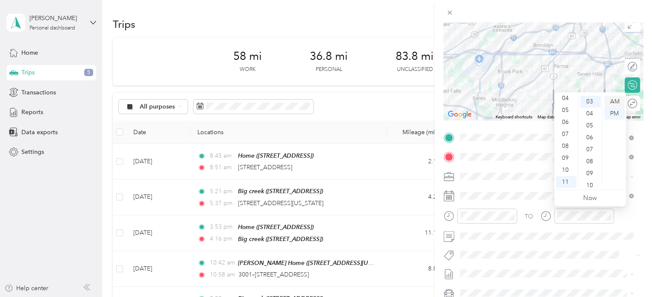
click at [618, 99] on div "AM" at bounding box center [614, 102] width 21 height 12
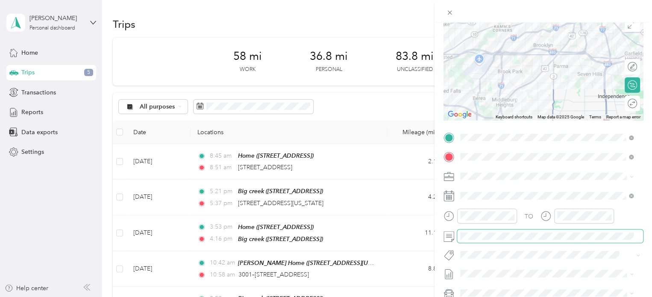
scroll to position [0, 0]
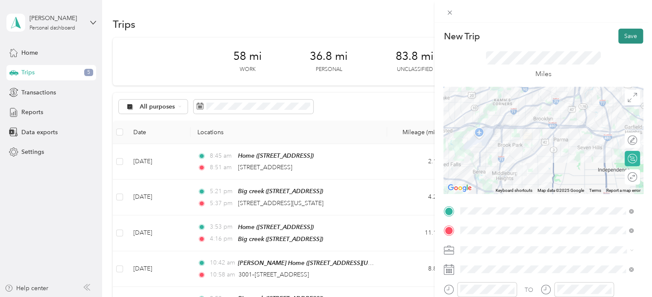
click at [624, 33] on button "Save" at bounding box center [630, 36] width 25 height 15
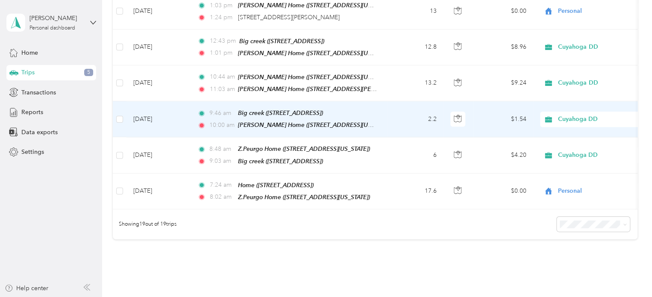
scroll to position [614, 0]
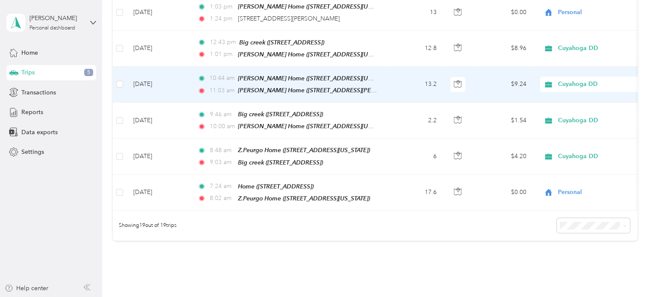
click at [407, 72] on td "13.2" at bounding box center [415, 85] width 56 height 36
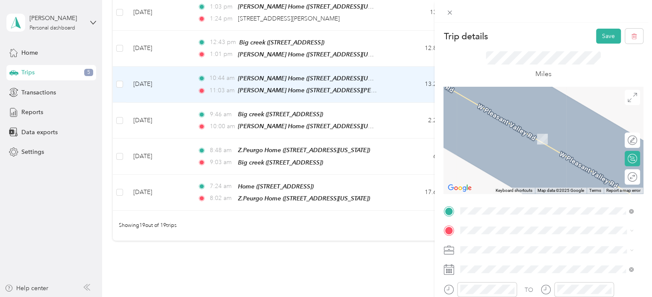
click at [527, 141] on ol "From your Favorite places Yetzael [STREET_ADDRESS][US_STATE] [PERSON_NAME] [STR…" at bounding box center [546, 162] width 179 height 120
click at [527, 141] on div at bounding box center [542, 140] width 199 height 107
click at [504, 137] on span "[STREET_ADDRESS][US_STATE]" at bounding box center [518, 138] width 85 height 7
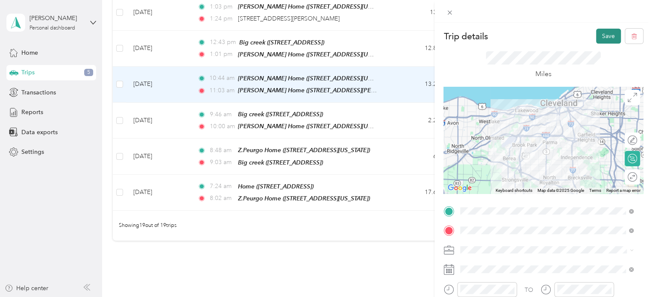
click at [599, 34] on button "Save" at bounding box center [608, 36] width 25 height 15
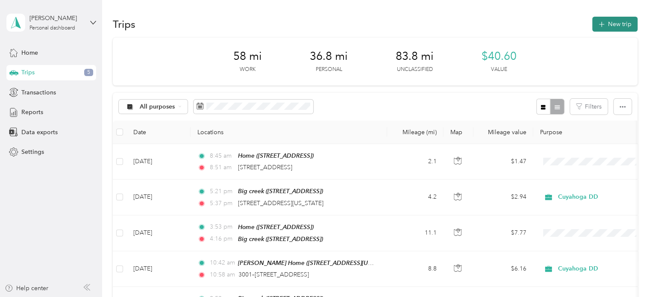
click at [619, 21] on button "New trip" at bounding box center [614, 24] width 45 height 15
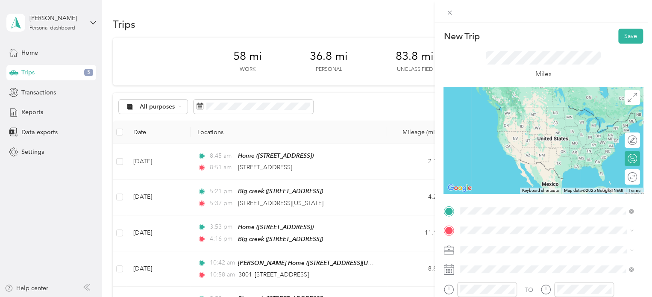
click at [513, 123] on span "[STREET_ADDRESS][US_STATE]" at bounding box center [518, 119] width 85 height 7
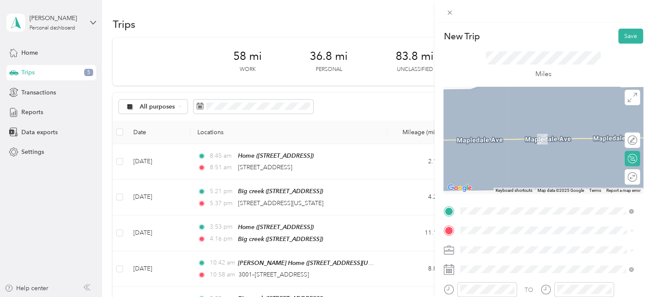
click at [522, 132] on div "Big creek [STREET_ADDRESS]" at bounding box center [503, 134] width 54 height 18
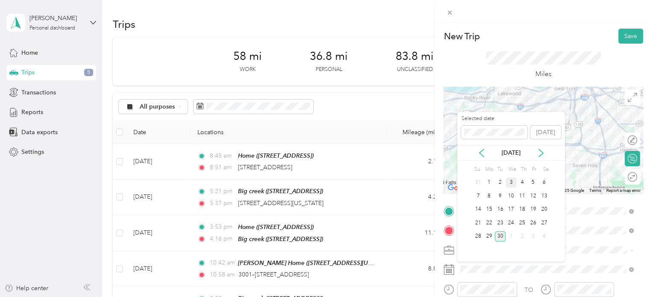
click at [513, 177] on div "3" at bounding box center [510, 182] width 11 height 11
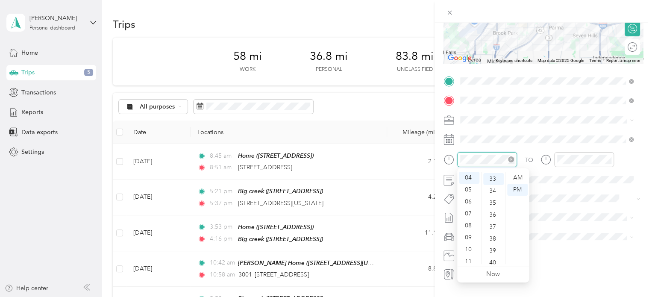
scroll to position [395, 0]
click at [468, 261] on div "11" at bounding box center [469, 261] width 21 height 12
click at [491, 253] on div "46" at bounding box center [493, 258] width 21 height 12
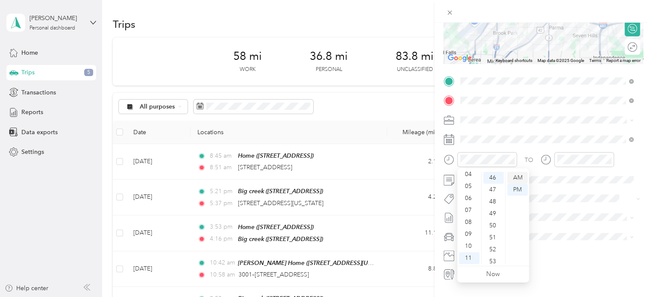
click at [518, 178] on div "AM" at bounding box center [517, 178] width 21 height 12
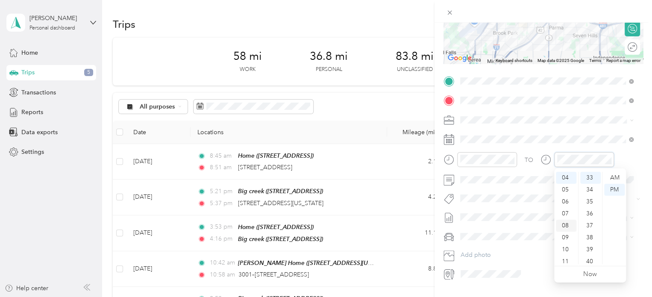
scroll to position [0, 0]
click at [565, 174] on div "12" at bounding box center [566, 178] width 21 height 12
click at [589, 225] on div "04" at bounding box center [590, 226] width 21 height 12
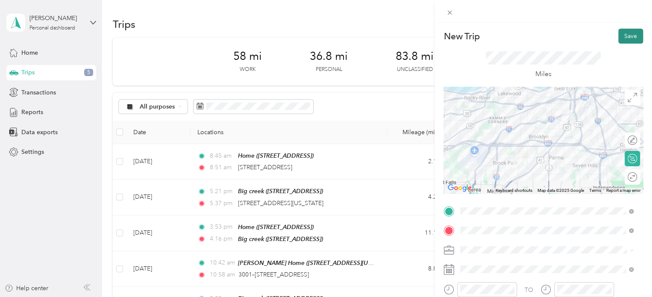
click at [622, 32] on button "Save" at bounding box center [630, 36] width 25 height 15
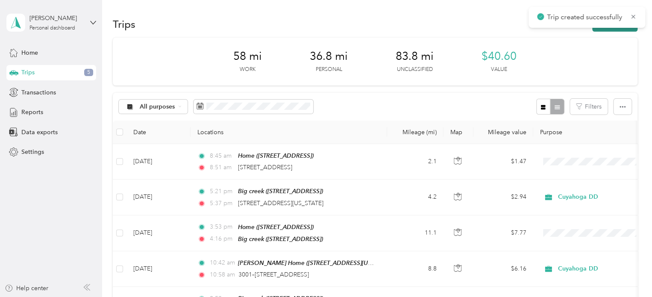
click at [613, 30] on button "New trip" at bounding box center [614, 24] width 45 height 15
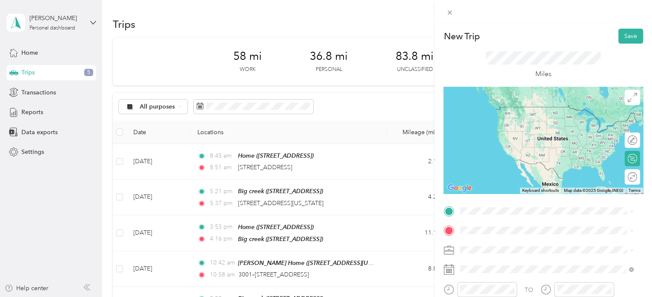
click at [514, 121] on span "[STREET_ADDRESS]" at bounding box center [503, 117] width 54 height 7
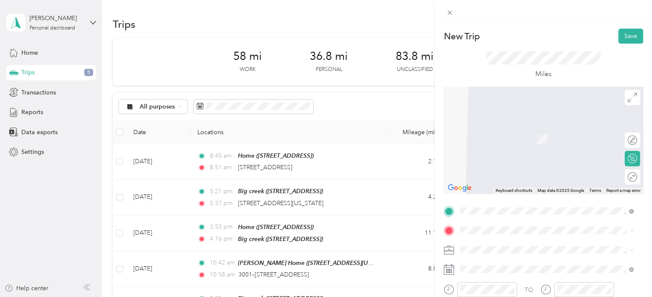
click at [524, 146] on li "Home [STREET_ADDRESS]" at bounding box center [546, 132] width 179 height 27
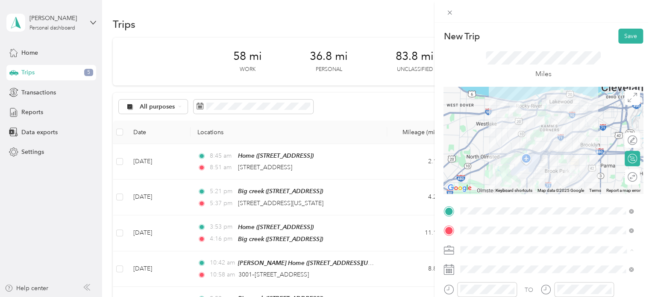
click at [486, 279] on div "Personal" at bounding box center [546, 279] width 167 height 9
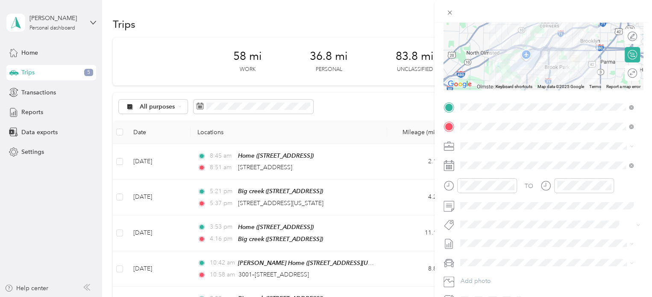
scroll to position [104, 0]
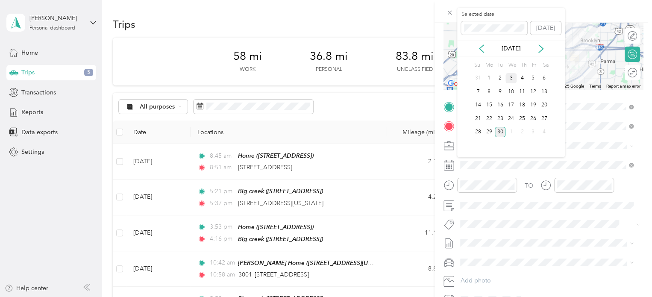
click at [511, 80] on div "3" at bounding box center [510, 78] width 11 height 11
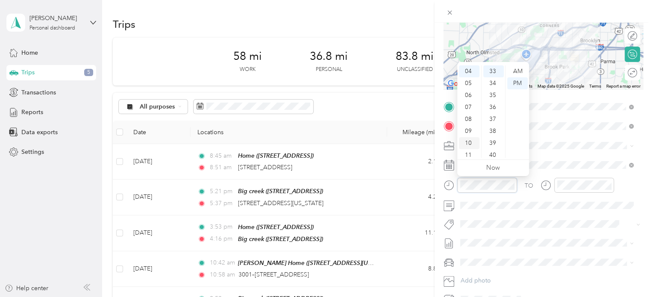
scroll to position [0, 0]
click at [470, 69] on div "12" at bounding box center [469, 71] width 21 height 12
click at [491, 135] on div "43" at bounding box center [493, 140] width 21 height 12
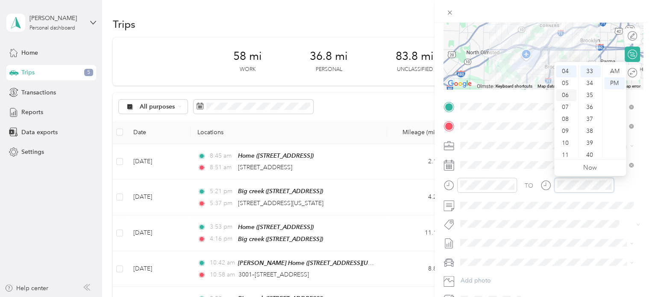
scroll to position [0, 0]
click at [564, 79] on div "01" at bounding box center [566, 83] width 21 height 12
click at [588, 139] on div "06" at bounding box center [590, 143] width 21 height 12
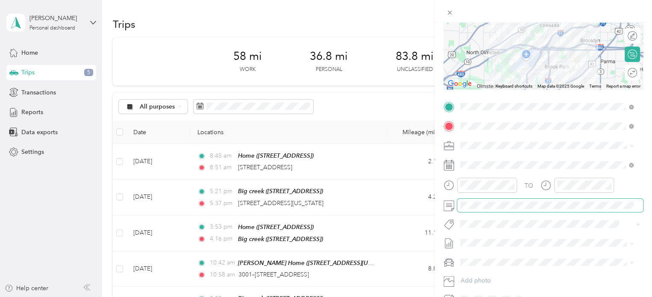
click at [569, 209] on span at bounding box center [550, 206] width 186 height 14
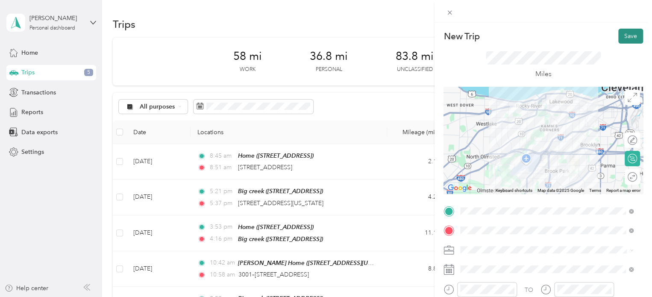
click at [630, 30] on button "Save" at bounding box center [630, 36] width 25 height 15
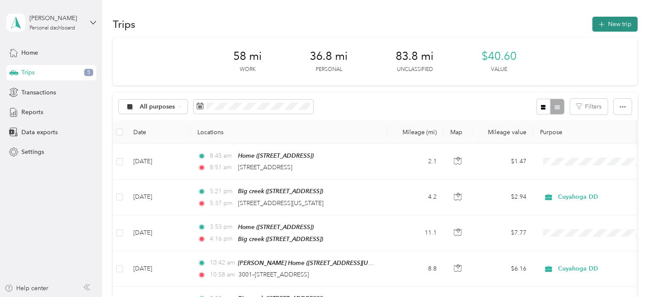
click at [618, 26] on button "New trip" at bounding box center [614, 24] width 45 height 15
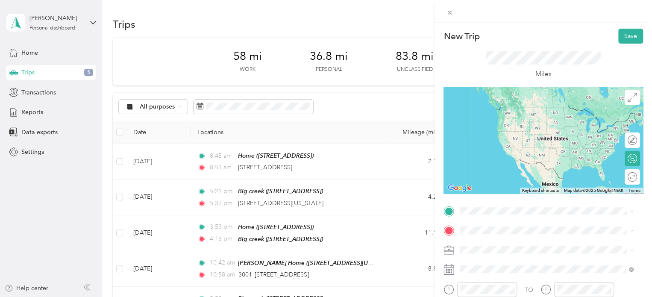
click at [530, 119] on span "[STREET_ADDRESS]" at bounding box center [503, 115] width 54 height 7
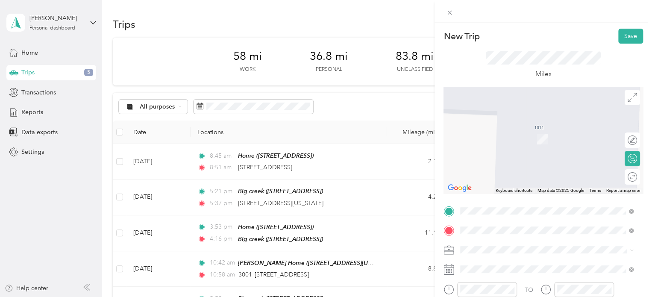
click at [516, 129] on div "Big creek [STREET_ADDRESS]" at bounding box center [503, 135] width 54 height 18
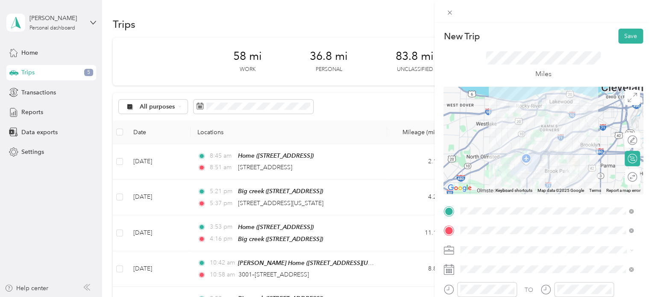
scroll to position [77, 0]
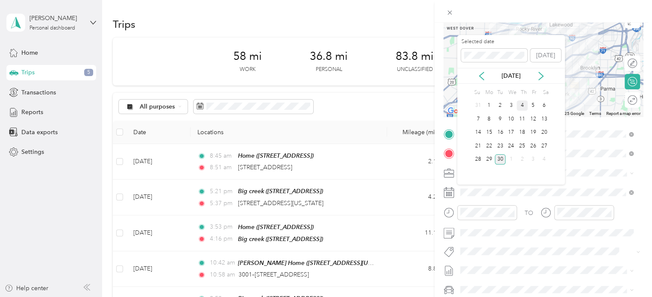
click at [521, 108] on div "4" at bounding box center [521, 105] width 11 height 11
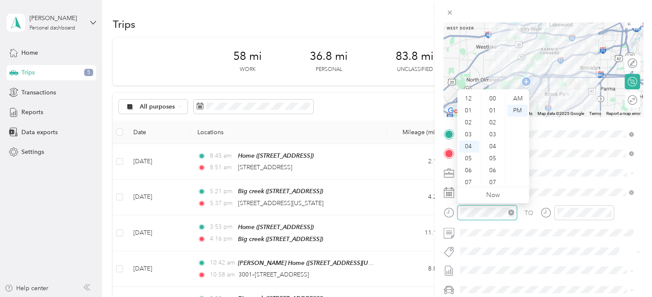
scroll to position [48, 0]
click at [469, 145] on div "08" at bounding box center [469, 147] width 21 height 12
click at [493, 162] on div "15" at bounding box center [493, 166] width 21 height 12
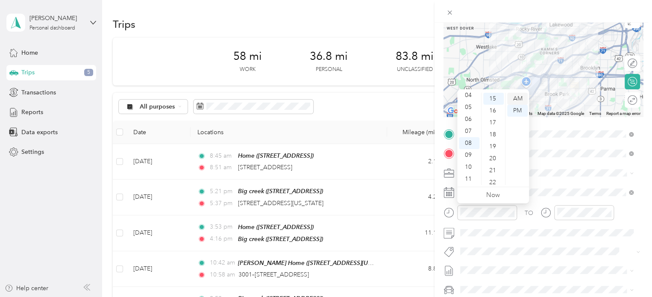
click at [515, 96] on div "AM" at bounding box center [517, 99] width 21 height 12
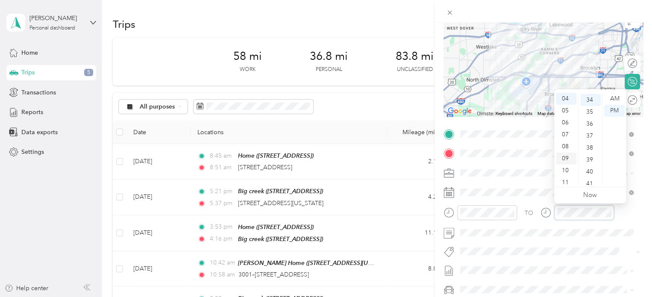
scroll to position [407, 0]
click at [567, 146] on div "08" at bounding box center [566, 147] width 21 height 12
click at [586, 173] on div "47" at bounding box center [590, 176] width 21 height 12
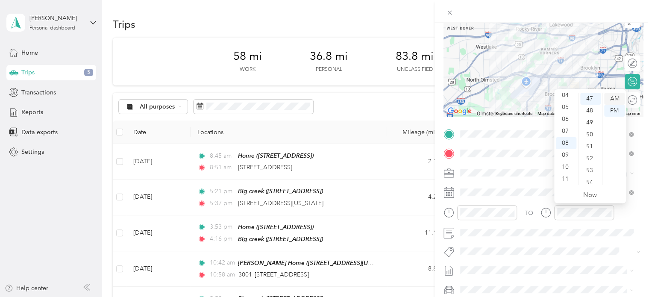
click at [618, 93] on div "AM" at bounding box center [614, 99] width 21 height 12
click at [543, 227] on span at bounding box center [550, 233] width 186 height 14
click at [492, 201] on div "Personal" at bounding box center [546, 202] width 167 height 9
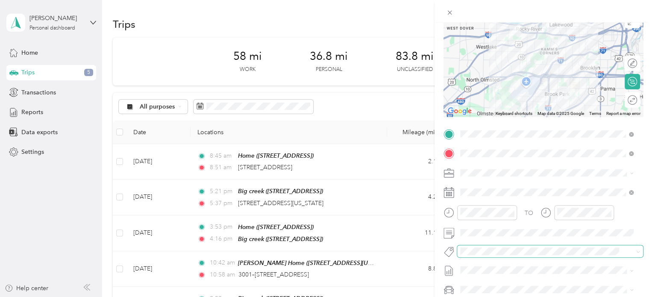
scroll to position [0, 0]
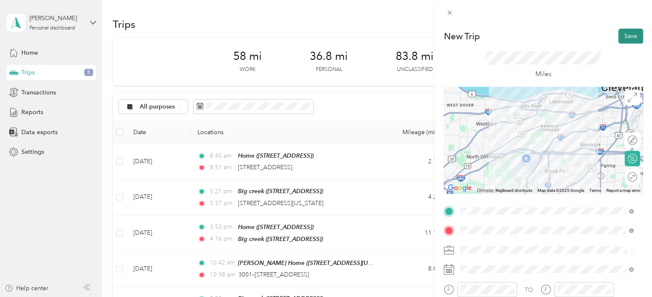
click at [629, 39] on button "Save" at bounding box center [630, 36] width 25 height 15
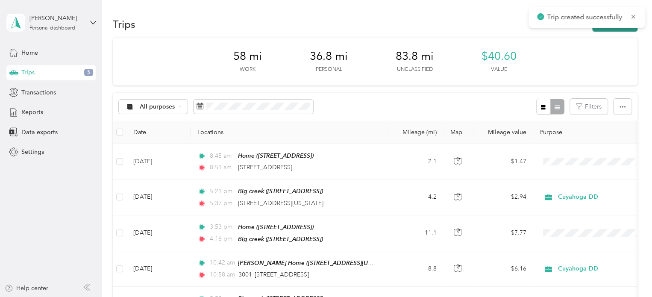
click at [614, 29] on button "New trip" at bounding box center [614, 24] width 45 height 15
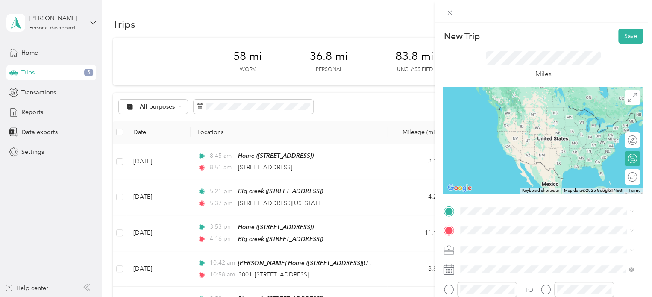
click at [530, 114] on div "Big creek [STREET_ADDRESS]" at bounding box center [503, 115] width 54 height 18
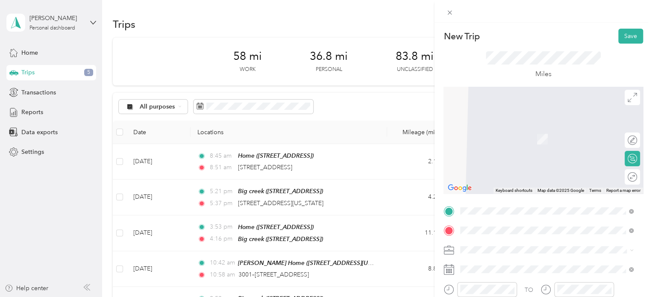
click at [520, 157] on span "[STREET_ADDRESS][PERSON_NAME][US_STATE]" at bounding box center [542, 158] width 133 height 7
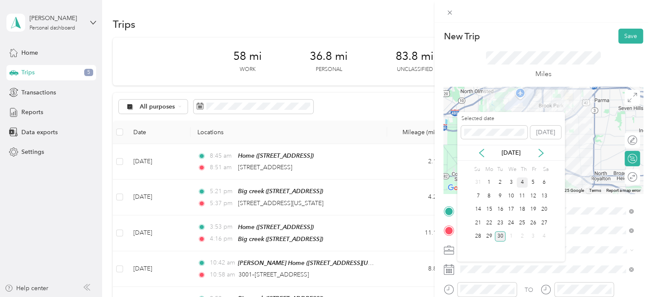
click at [521, 182] on div "4" at bounding box center [521, 182] width 11 height 11
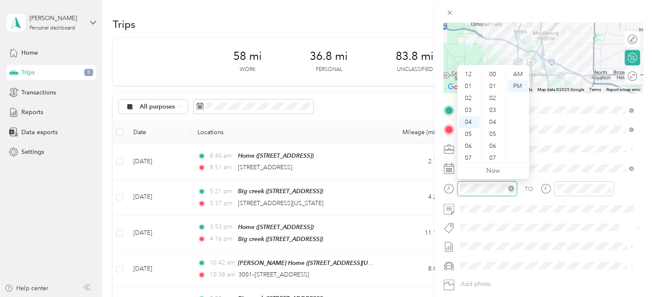
scroll to position [431, 0]
click at [466, 133] on div "09" at bounding box center [469, 134] width 21 height 12
click at [517, 77] on div "AM" at bounding box center [517, 74] width 21 height 12
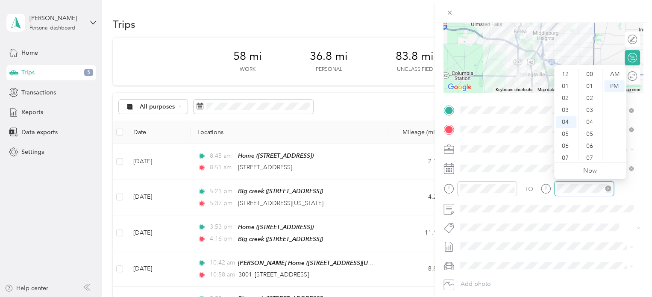
scroll to position [431, 0]
click at [565, 143] on div "10" at bounding box center [566, 146] width 21 height 12
click at [589, 76] on div "00" at bounding box center [590, 74] width 21 height 12
click at [619, 74] on div "AM" at bounding box center [614, 74] width 21 height 12
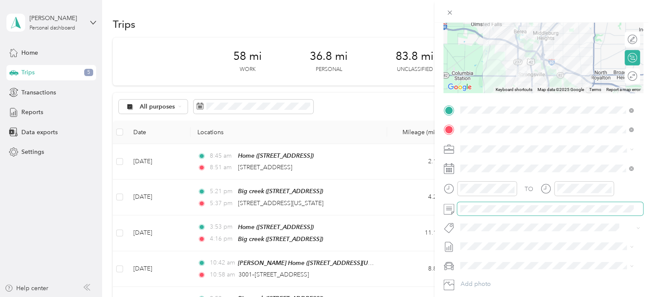
click at [543, 212] on span at bounding box center [550, 209] width 186 height 14
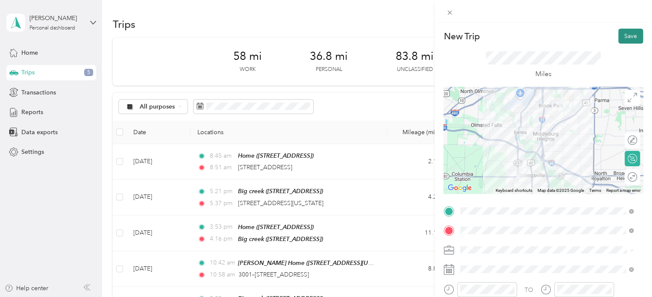
click at [627, 32] on button "Save" at bounding box center [630, 36] width 25 height 15
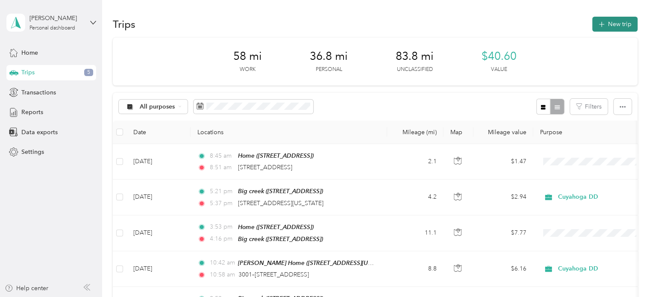
click at [611, 22] on button "New trip" at bounding box center [614, 24] width 45 height 15
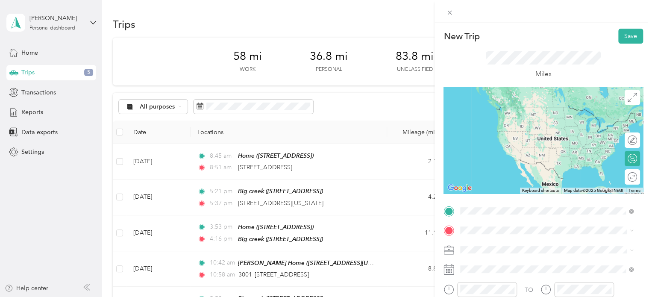
click at [521, 112] on div "[PERSON_NAME] Home [STREET_ADDRESS][PERSON_NAME][US_STATE]" at bounding box center [542, 115] width 133 height 18
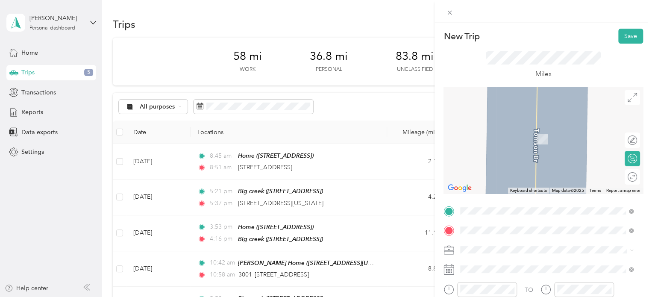
click at [514, 138] on span "[STREET_ADDRESS], [GEOGRAPHIC_DATA], [GEOGRAPHIC_DATA], [GEOGRAPHIC_DATA]" at bounding box center [539, 143] width 126 height 16
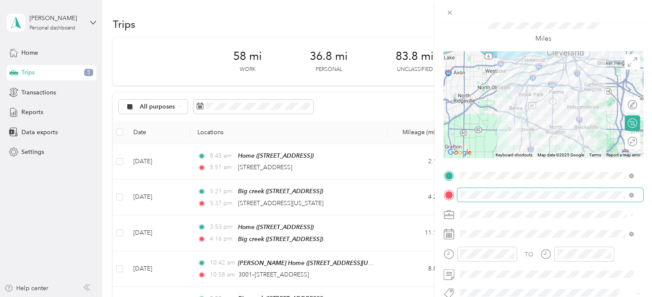
scroll to position [36, 0]
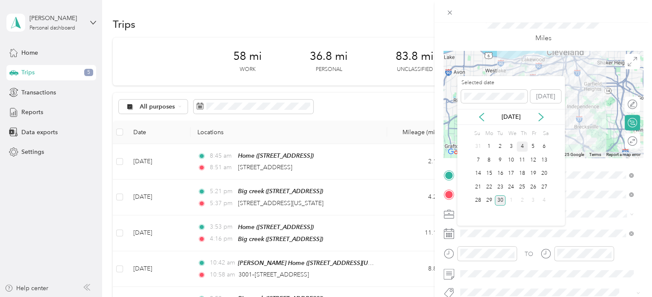
click at [519, 145] on div "4" at bounding box center [521, 146] width 11 height 11
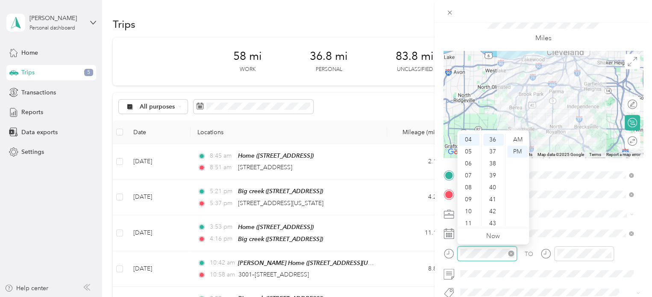
scroll to position [431, 0]
click at [466, 208] on div "10" at bounding box center [469, 211] width 21 height 12
click at [492, 208] on div "46" at bounding box center [493, 208] width 21 height 12
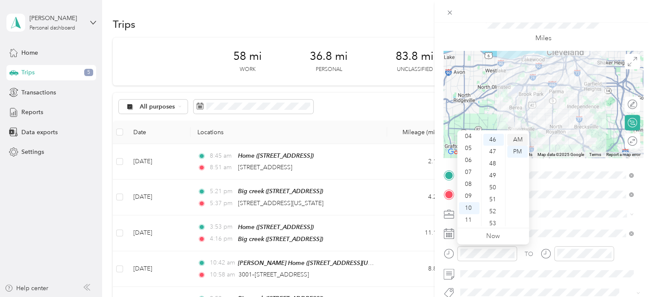
click at [519, 136] on div "AM" at bounding box center [517, 140] width 21 height 12
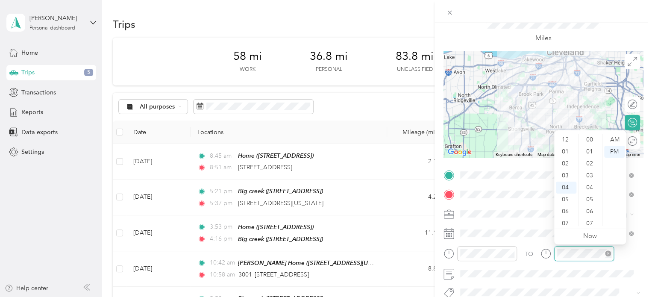
scroll to position [431, 0]
click at [565, 222] on div "11" at bounding box center [566, 223] width 21 height 12
click at [588, 186] on div "09" at bounding box center [590, 188] width 21 height 12
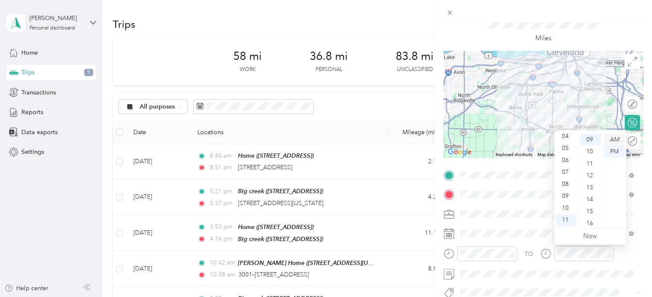
click at [618, 135] on div "AM" at bounding box center [614, 140] width 21 height 12
click at [534, 281] on div "TO Add photo" at bounding box center [542, 271] width 199 height 206
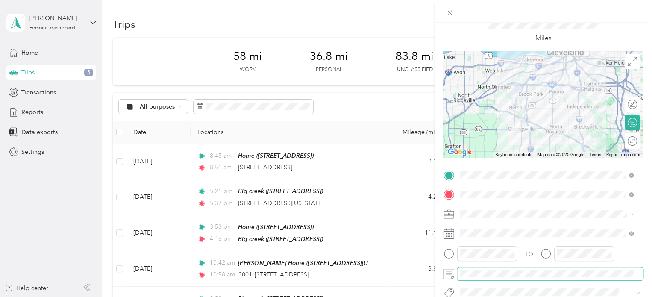
scroll to position [0, 0]
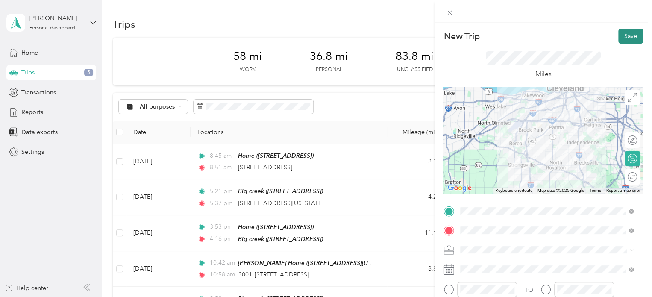
click at [623, 31] on button "Save" at bounding box center [630, 36] width 25 height 15
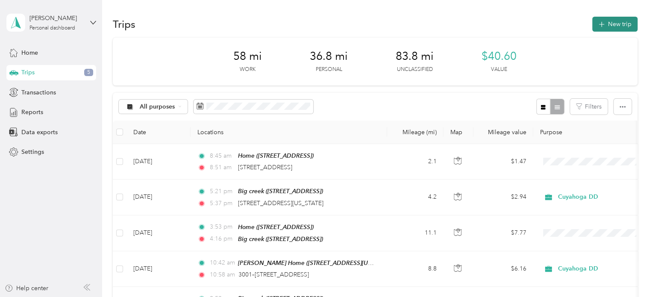
click at [618, 23] on button "New trip" at bounding box center [614, 24] width 45 height 15
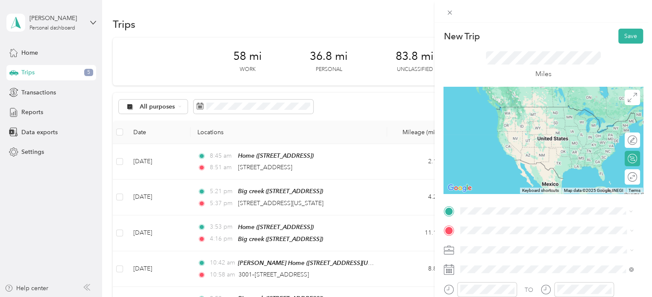
click at [540, 111] on div "OPS [STREET_ADDRESS] , 44109, [GEOGRAPHIC_DATA], [GEOGRAPHIC_DATA], [GEOGRAPHIC…" at bounding box center [553, 119] width 154 height 27
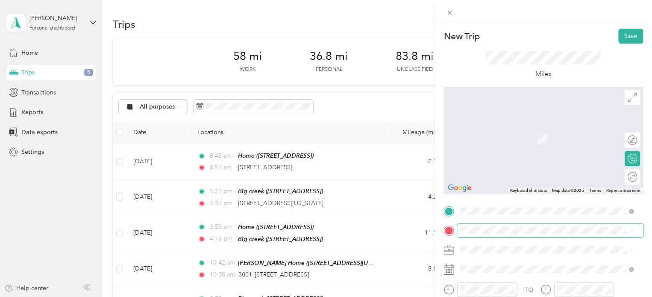
click at [489, 234] on span at bounding box center [550, 230] width 186 height 14
click at [511, 138] on span "[STREET_ADDRESS]" at bounding box center [503, 138] width 54 height 7
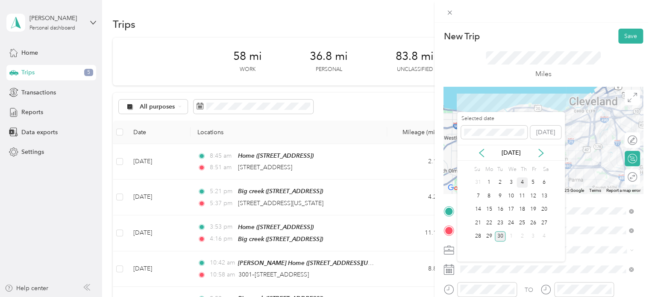
click at [523, 181] on div "4" at bounding box center [521, 182] width 11 height 11
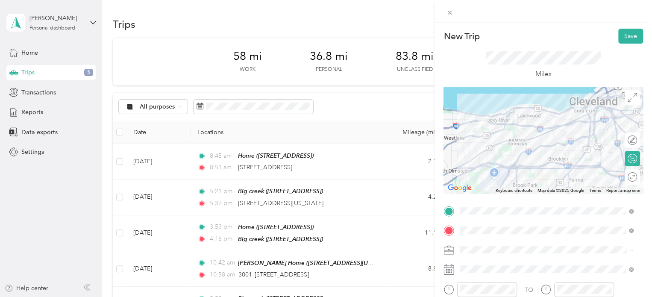
click at [487, 277] on div "Personal" at bounding box center [546, 279] width 167 height 9
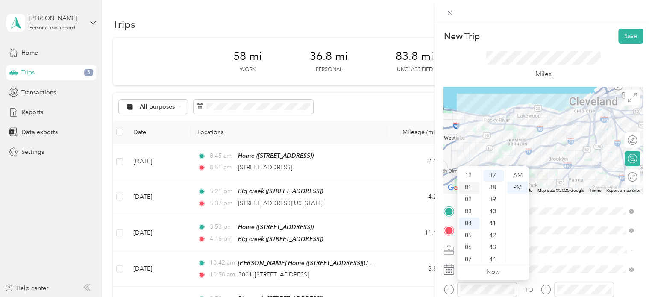
click at [469, 187] on div "01" at bounding box center [469, 188] width 21 height 12
click at [553, 243] on span at bounding box center [550, 250] width 186 height 14
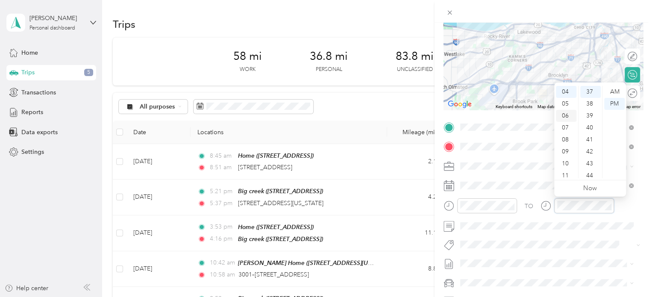
scroll to position [0, 0]
click at [565, 117] on div "02" at bounding box center [566, 116] width 21 height 12
click at [588, 109] on div "04" at bounding box center [590, 111] width 21 height 12
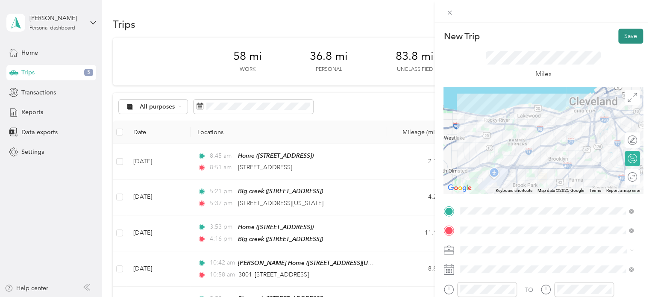
scroll to position [0, 0]
click at [625, 34] on button "Save" at bounding box center [630, 36] width 25 height 15
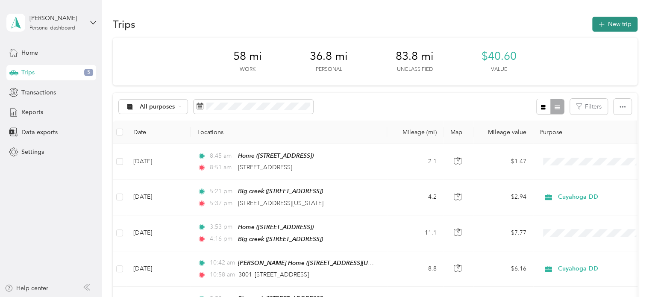
click at [603, 26] on button "New trip" at bounding box center [614, 24] width 45 height 15
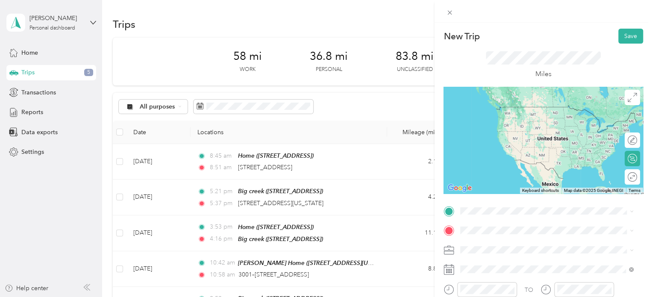
click at [526, 117] on span "[STREET_ADDRESS]" at bounding box center [503, 114] width 54 height 7
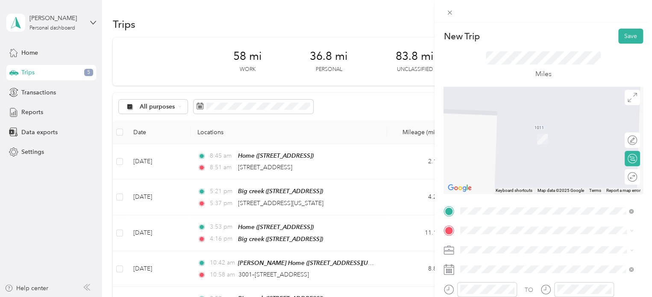
click at [530, 135] on span "[STREET_ADDRESS]" at bounding box center [503, 135] width 54 height 7
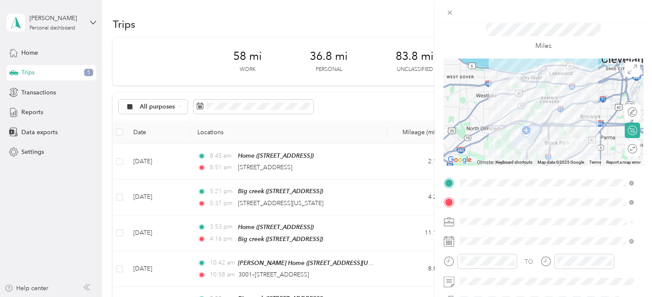
scroll to position [29, 0]
click at [497, 250] on div "Personal" at bounding box center [546, 249] width 167 height 9
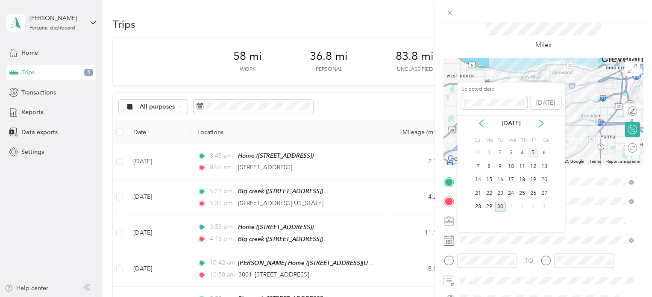
click at [533, 153] on div "5" at bounding box center [532, 153] width 11 height 11
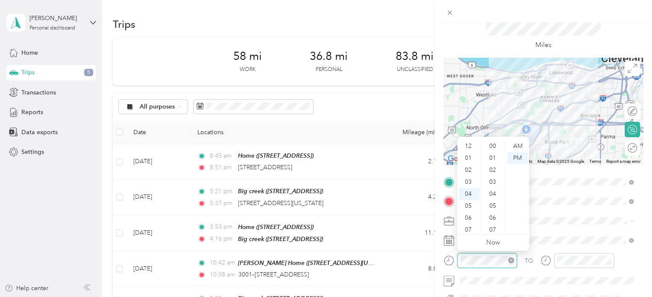
scroll to position [466, 0]
click at [472, 193] on div "08" at bounding box center [469, 194] width 21 height 12
click at [492, 206] on div "13" at bounding box center [493, 202] width 21 height 12
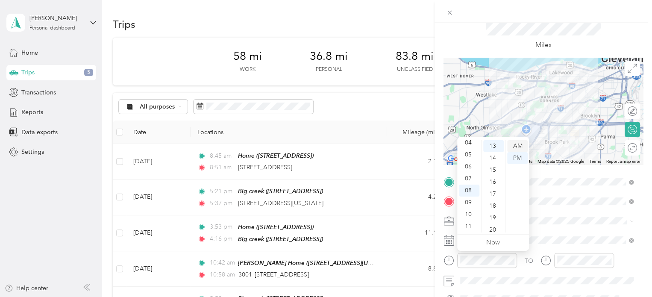
click at [519, 142] on div "AM" at bounding box center [517, 146] width 21 height 12
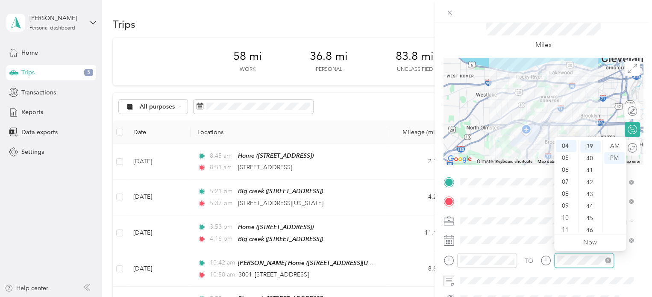
scroll to position [466, 0]
click at [565, 192] on div "08" at bounding box center [566, 194] width 21 height 12
click at [591, 145] on div "39" at bounding box center [590, 146] width 21 height 12
click at [612, 145] on div "AM" at bounding box center [614, 146] width 21 height 12
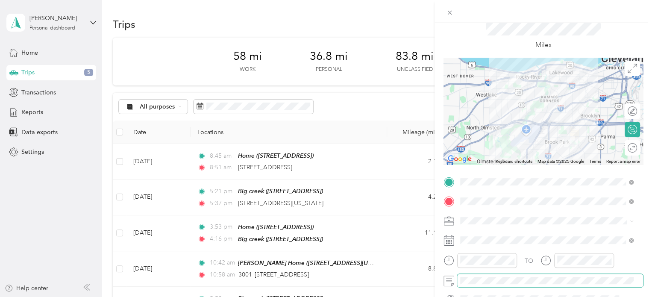
scroll to position [0, 0]
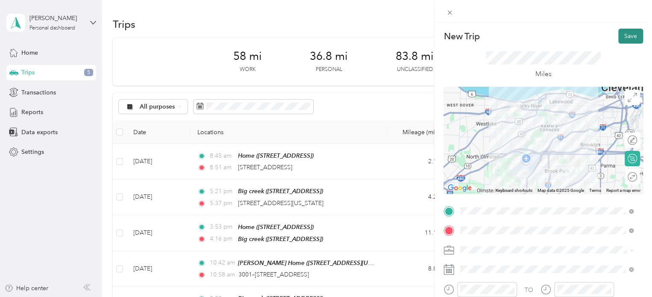
click at [624, 35] on button "Save" at bounding box center [630, 36] width 25 height 15
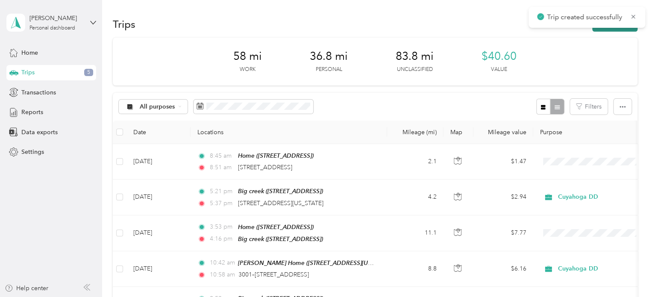
click at [612, 29] on button "New trip" at bounding box center [614, 24] width 45 height 15
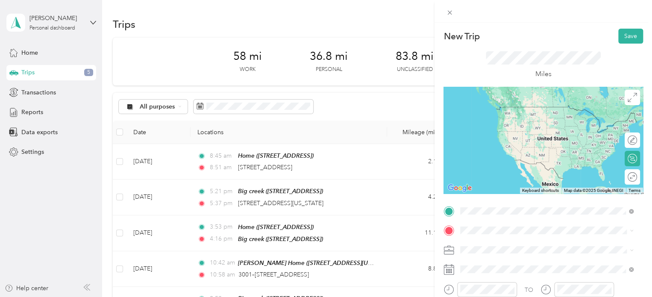
click at [522, 119] on div "Big creek [STREET_ADDRESS]" at bounding box center [503, 115] width 54 height 18
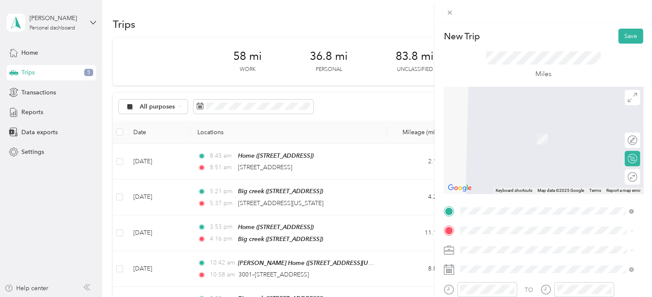
click at [520, 131] on div "[PERSON_NAME] Home [STREET_ADDRESS][PERSON_NAME][US_STATE]" at bounding box center [542, 131] width 133 height 18
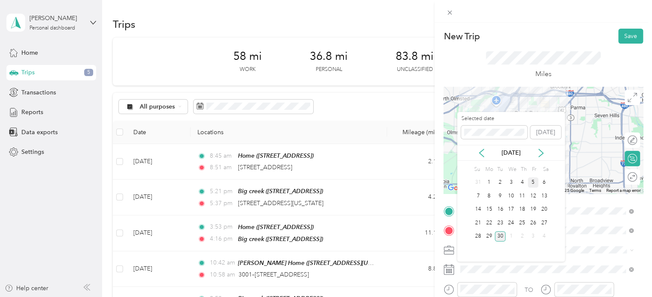
click at [532, 180] on div "5" at bounding box center [532, 182] width 11 height 11
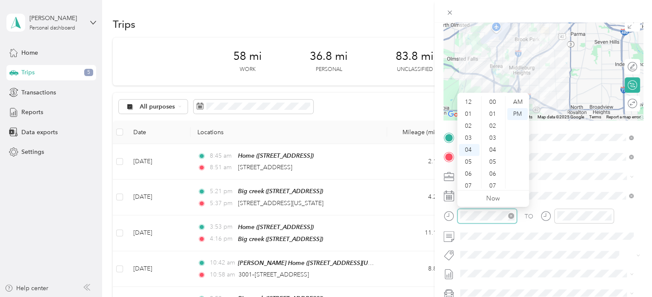
scroll to position [478, 0]
click at [469, 159] on div "09" at bounding box center [469, 162] width 21 height 12
click at [494, 129] on div "13" at bounding box center [493, 135] width 21 height 12
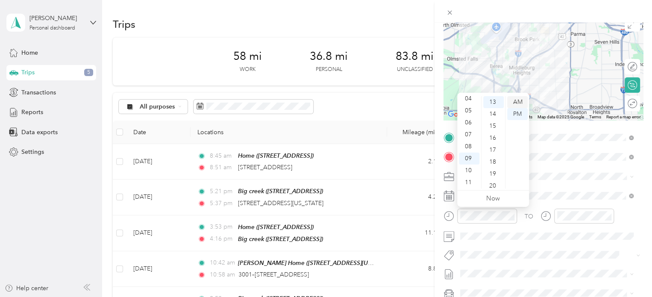
click at [517, 100] on div "AM" at bounding box center [517, 102] width 21 height 12
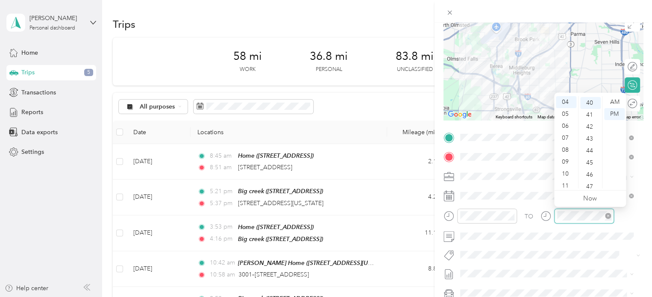
scroll to position [478, 0]
click at [565, 160] on div "09" at bounding box center [566, 162] width 21 height 12
click at [591, 128] on div "29" at bounding box center [590, 128] width 21 height 12
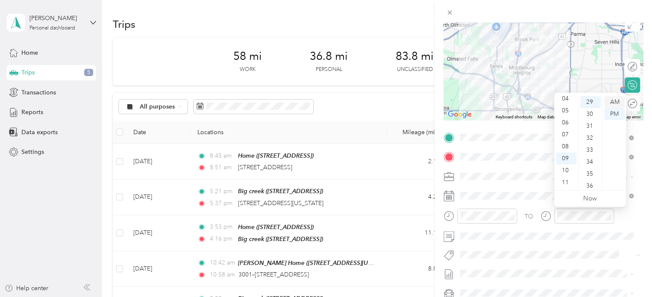
click at [615, 100] on div "AM" at bounding box center [614, 102] width 21 height 12
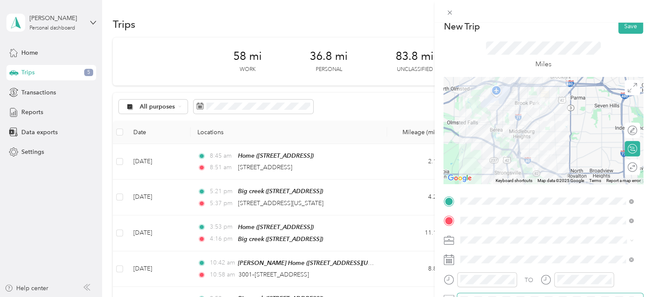
scroll to position [7, 0]
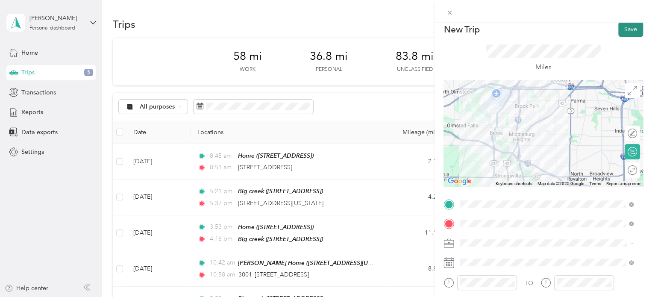
click at [624, 30] on button "Save" at bounding box center [630, 29] width 25 height 15
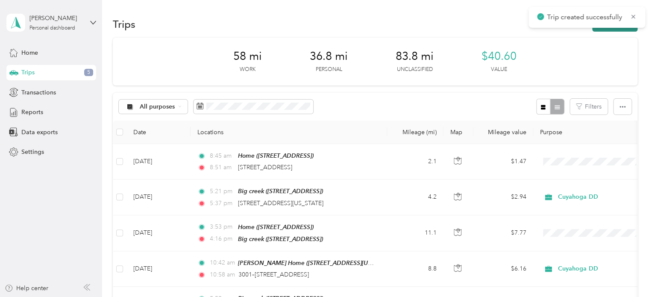
click at [615, 30] on button "New trip" at bounding box center [614, 24] width 45 height 15
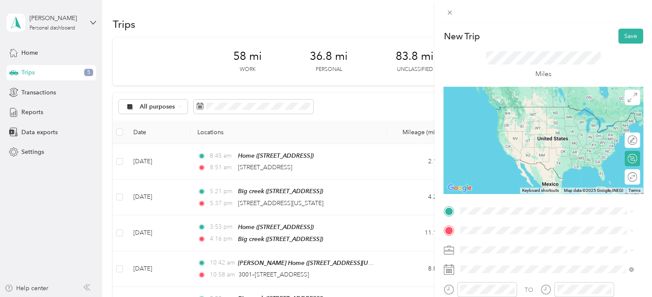
click at [522, 113] on div "[PERSON_NAME] Home [STREET_ADDRESS][PERSON_NAME][US_STATE]" at bounding box center [542, 112] width 133 height 18
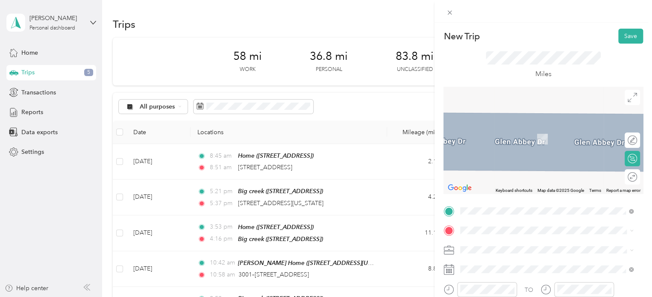
click at [490, 126] on span "[STREET_ADDRESS][PERSON_NAME][US_STATE]" at bounding box center [542, 123] width 133 height 8
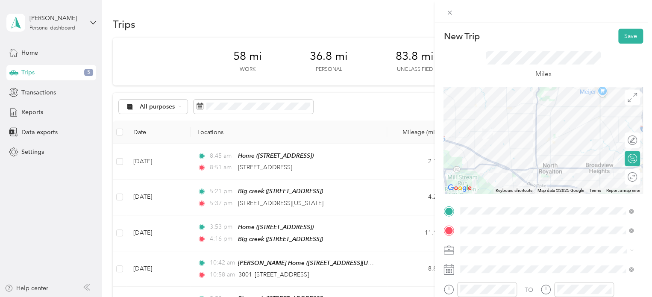
scroll to position [49, 0]
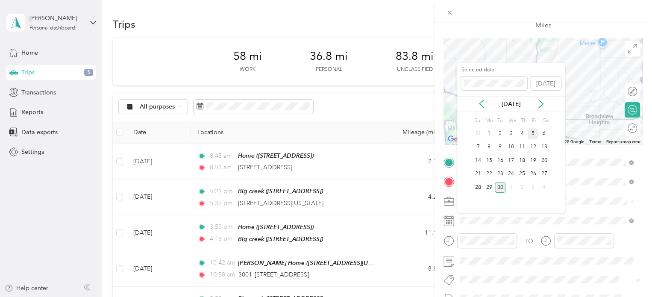
click at [532, 131] on div "5" at bounding box center [532, 133] width 11 height 11
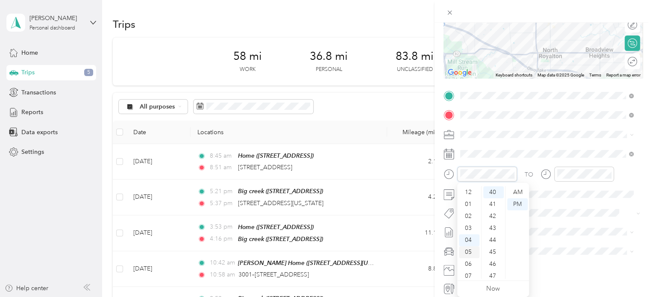
scroll to position [51, 0]
click at [467, 261] on div "10" at bounding box center [469, 261] width 21 height 12
click at [492, 199] on div "18" at bounding box center [493, 199] width 21 height 12
click at [518, 190] on div "AM" at bounding box center [517, 192] width 21 height 12
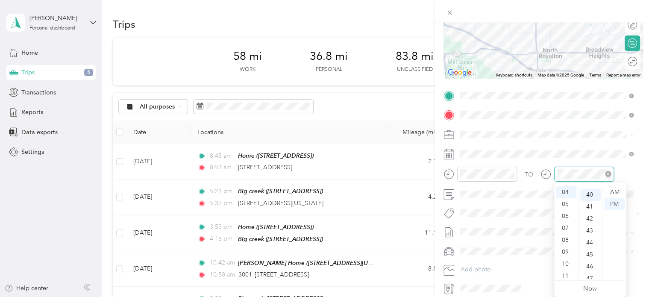
scroll to position [478, 0]
click at [565, 264] on div "10" at bounding box center [566, 264] width 21 height 12
click at [591, 210] on div "33" at bounding box center [590, 211] width 21 height 12
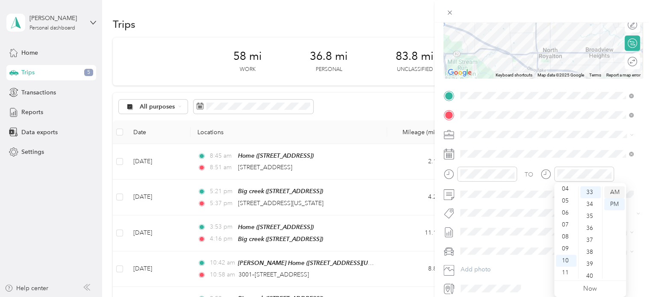
click at [615, 191] on div "AM" at bounding box center [614, 192] width 21 height 12
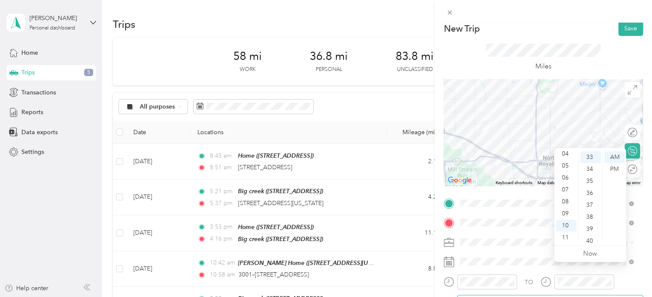
scroll to position [0, 0]
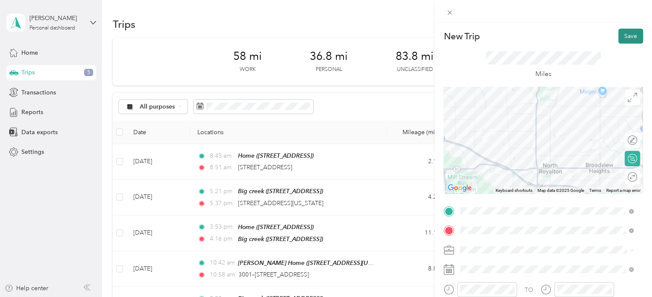
click at [624, 32] on button "Save" at bounding box center [630, 36] width 25 height 15
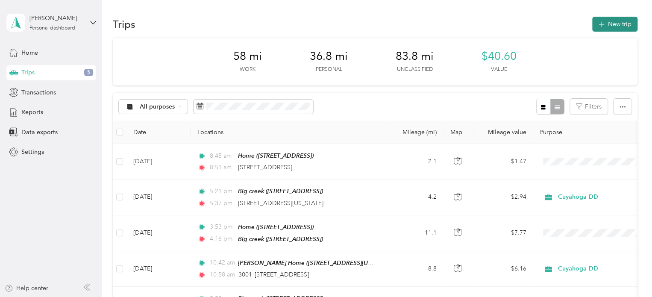
click at [620, 24] on button "New trip" at bounding box center [614, 24] width 45 height 15
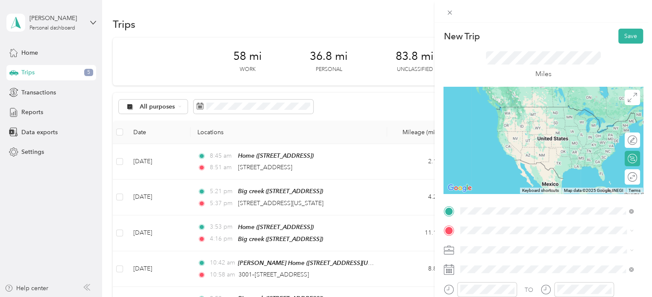
click at [535, 106] on span "[STREET_ADDRESS][PERSON_NAME][US_STATE]" at bounding box center [542, 107] width 133 height 8
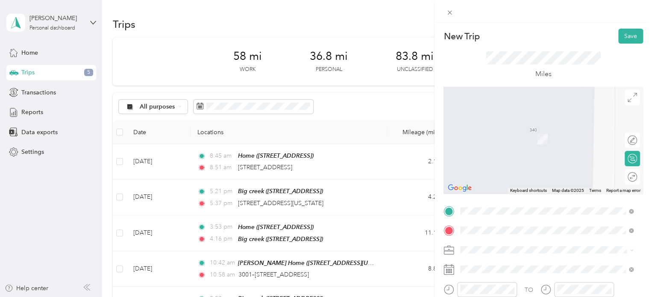
click at [518, 140] on div "OPS [STREET_ADDRESS] , 44109, [GEOGRAPHIC_DATA], [GEOGRAPHIC_DATA], [GEOGRAPHIC…" at bounding box center [553, 139] width 154 height 27
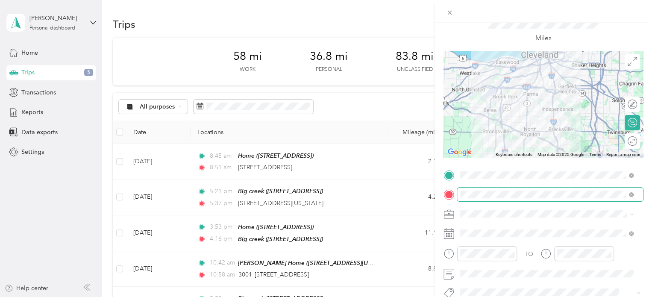
scroll to position [38, 0]
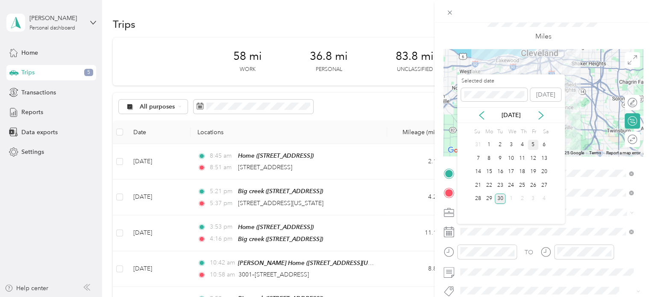
click at [533, 146] on div "5" at bounding box center [532, 145] width 11 height 11
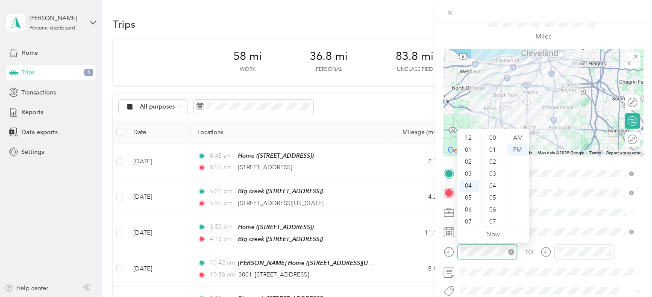
scroll to position [502, 0]
click at [470, 218] on div "11" at bounding box center [469, 222] width 21 height 12
click at [494, 172] on div "17" at bounding box center [493, 173] width 21 height 12
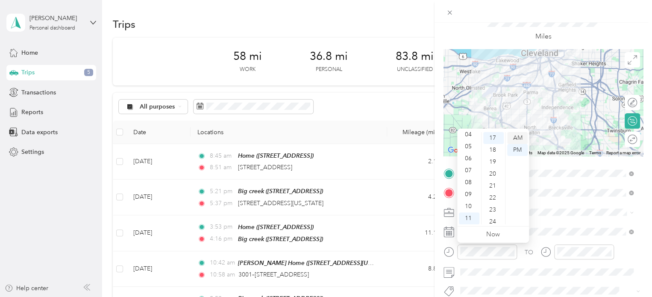
click at [516, 138] on div "AM" at bounding box center [517, 138] width 21 height 12
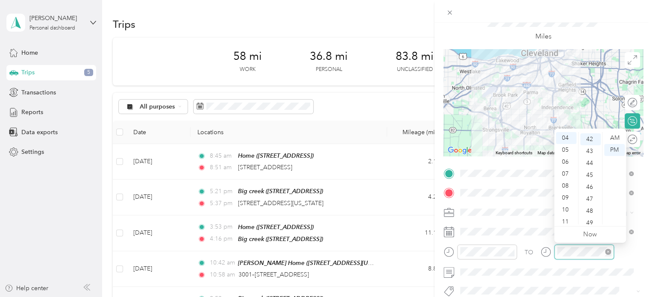
scroll to position [502, 0]
click at [565, 219] on div "11" at bounding box center [566, 222] width 21 height 12
click at [591, 155] on div "38" at bounding box center [590, 158] width 21 height 12
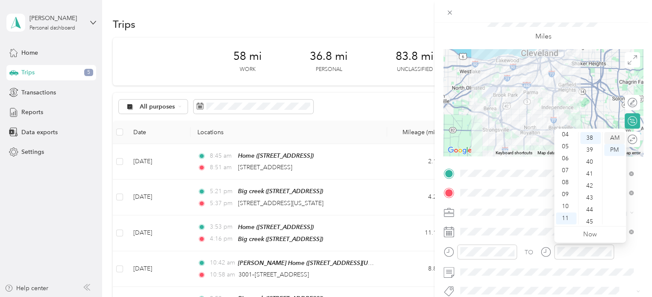
click at [615, 137] on div "AM" at bounding box center [614, 138] width 21 height 12
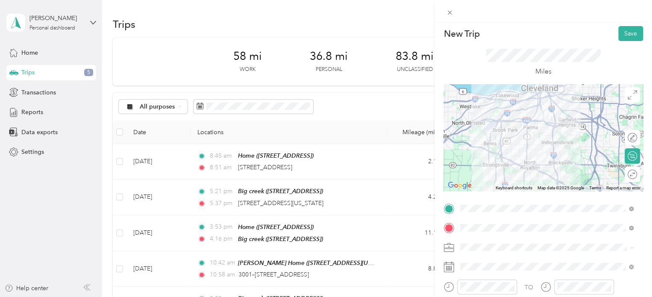
scroll to position [0, 0]
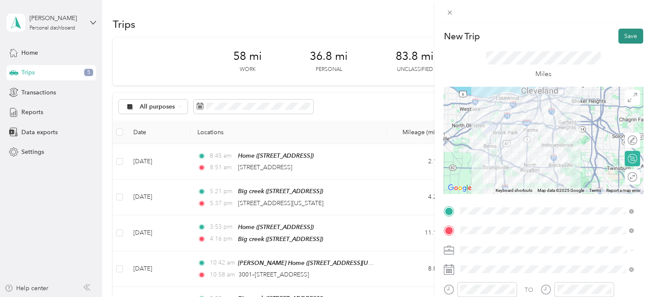
click at [622, 36] on button "Save" at bounding box center [630, 36] width 25 height 15
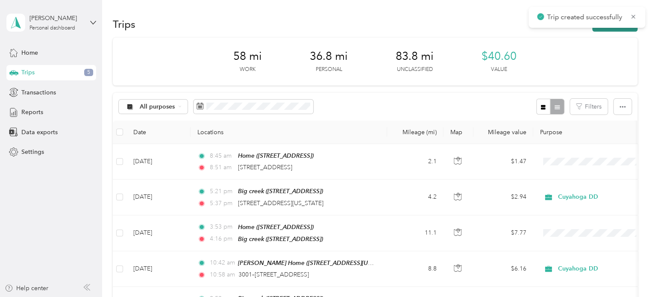
click at [616, 31] on button "New trip" at bounding box center [614, 24] width 45 height 15
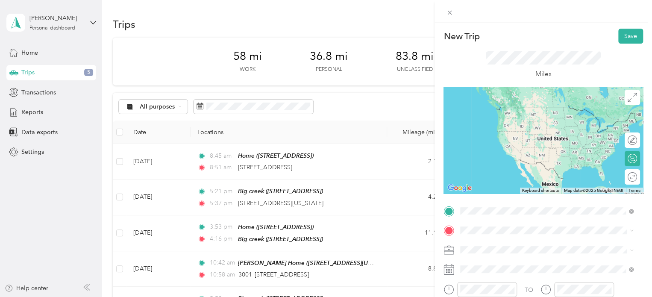
click at [553, 119] on div "OPS [STREET_ADDRESS] , 44109, [GEOGRAPHIC_DATA], [GEOGRAPHIC_DATA], [GEOGRAPHIC…" at bounding box center [553, 119] width 154 height 27
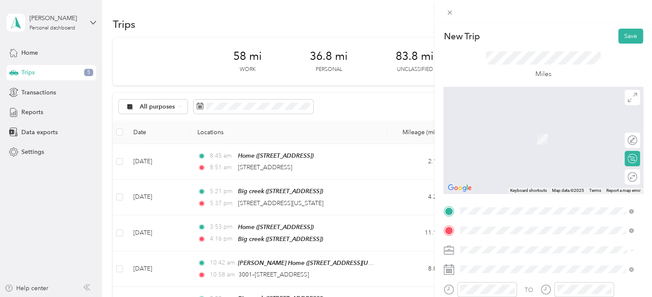
click at [527, 129] on span "[STREET_ADDRESS][US_STATE]" at bounding box center [518, 127] width 85 height 8
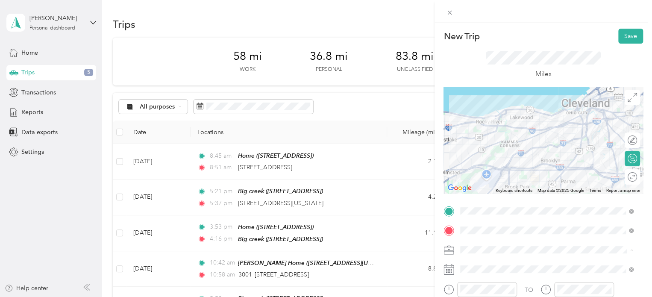
click at [489, 278] on div "Personal" at bounding box center [546, 279] width 167 height 9
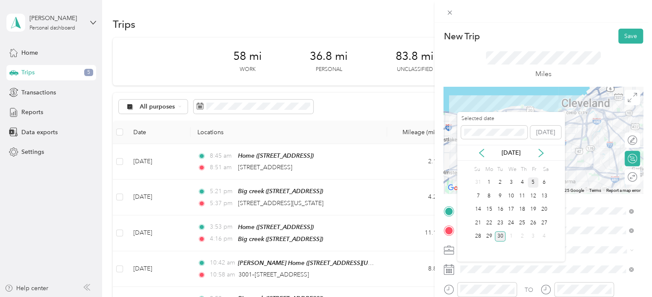
click at [532, 180] on div "5" at bounding box center [532, 182] width 11 height 11
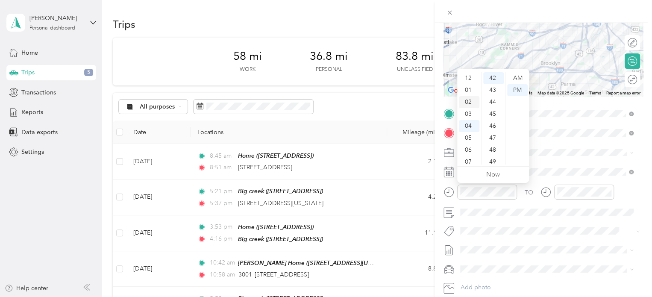
click at [467, 99] on div "02" at bounding box center [469, 102] width 21 height 12
click at [492, 117] on div "13" at bounding box center [493, 120] width 21 height 12
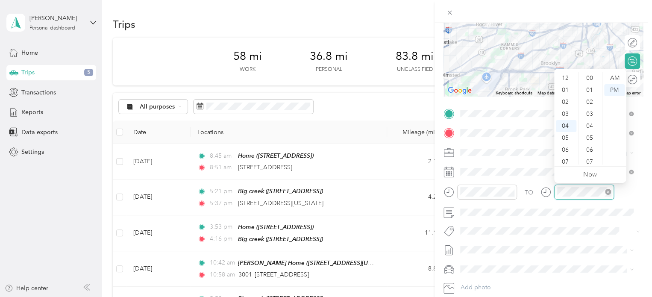
scroll to position [502, 0]
click at [566, 95] on div "02" at bounding box center [566, 99] width 21 height 12
click at [591, 100] on div "35" at bounding box center [590, 102] width 21 height 12
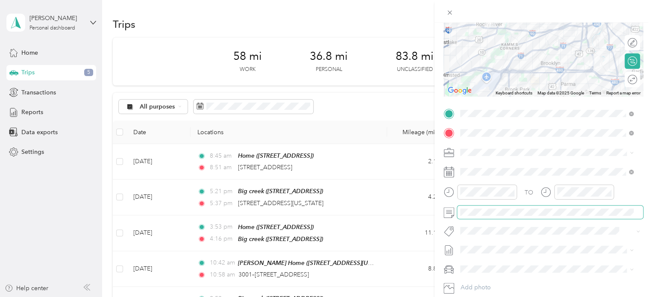
scroll to position [0, 0]
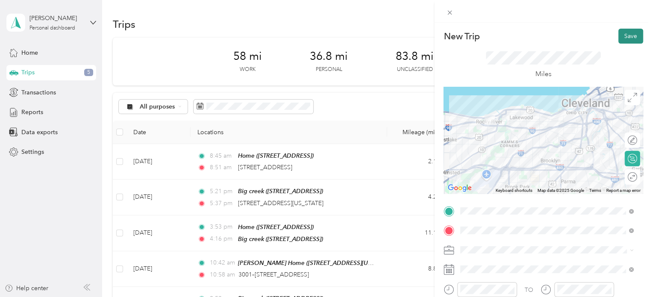
click at [618, 36] on button "Save" at bounding box center [630, 36] width 25 height 15
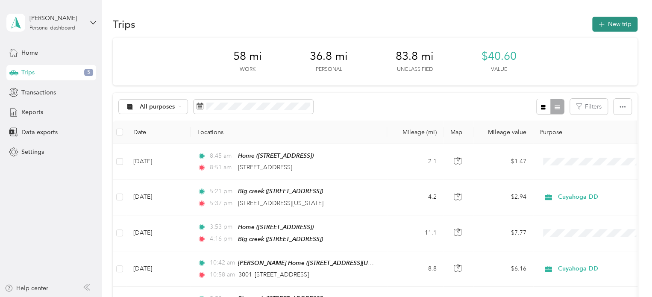
click at [606, 29] on button "New trip" at bounding box center [614, 24] width 45 height 15
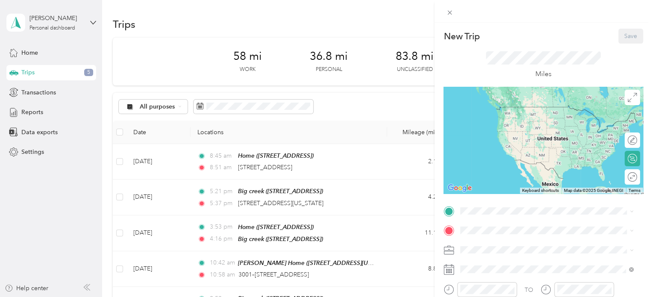
click at [512, 117] on span "[STREET_ADDRESS]" at bounding box center [503, 115] width 54 height 7
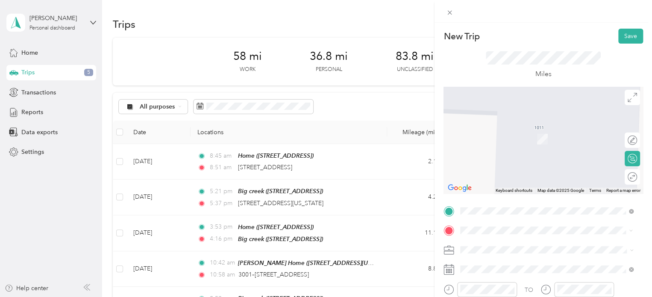
click at [530, 138] on span "[STREET_ADDRESS]" at bounding box center [503, 138] width 54 height 7
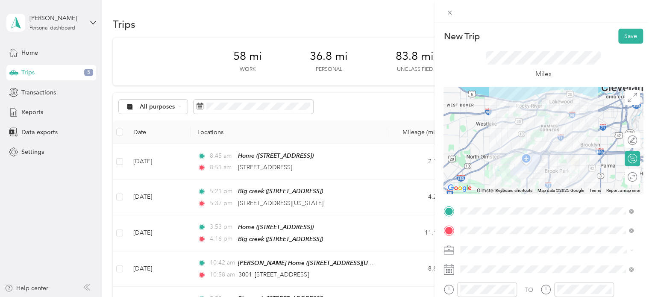
click at [489, 281] on li "Personal" at bounding box center [546, 279] width 179 height 15
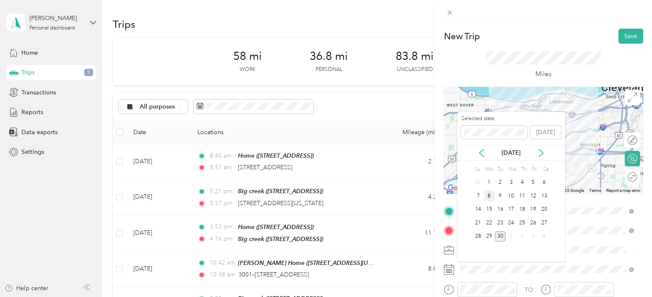
click at [488, 196] on div "8" at bounding box center [488, 195] width 11 height 11
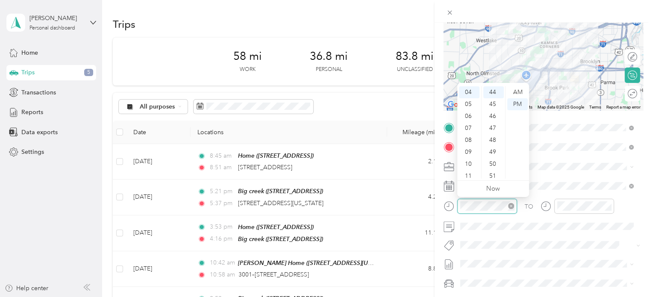
scroll to position [526, 0]
click at [467, 141] on div "08" at bounding box center [469, 140] width 21 height 12
click at [493, 102] on div "01" at bounding box center [493, 104] width 21 height 12
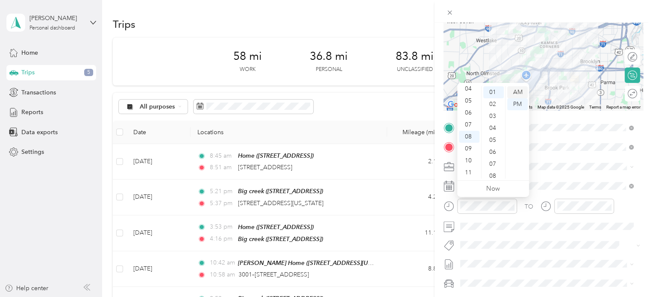
click at [520, 90] on div "AM" at bounding box center [517, 92] width 21 height 12
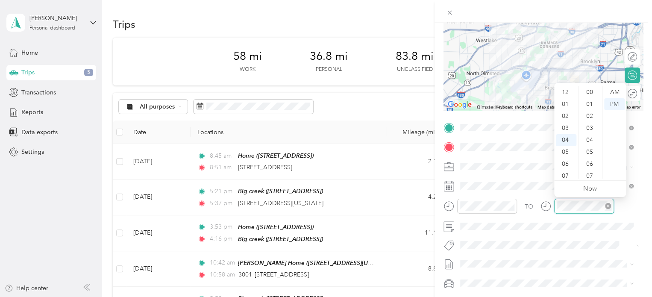
scroll to position [48, 0]
click at [564, 141] on div "08" at bounding box center [566, 140] width 21 height 12
click at [589, 141] on div "27" at bounding box center [590, 143] width 21 height 12
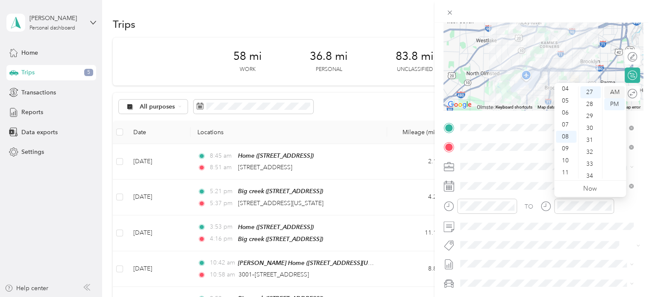
click at [615, 91] on div "AM" at bounding box center [614, 92] width 21 height 12
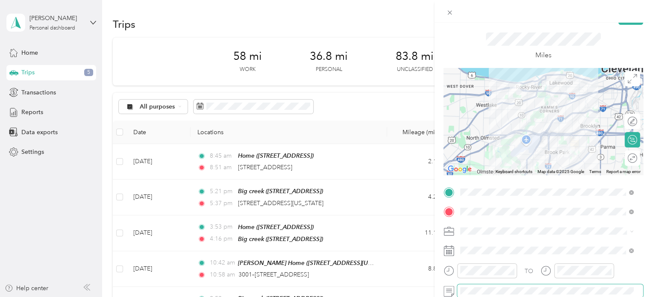
scroll to position [17, 0]
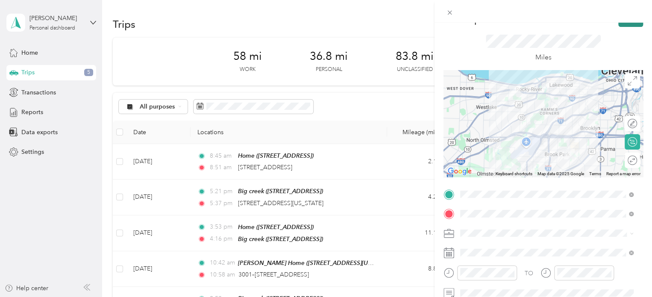
click at [624, 24] on button "Save" at bounding box center [630, 19] width 25 height 15
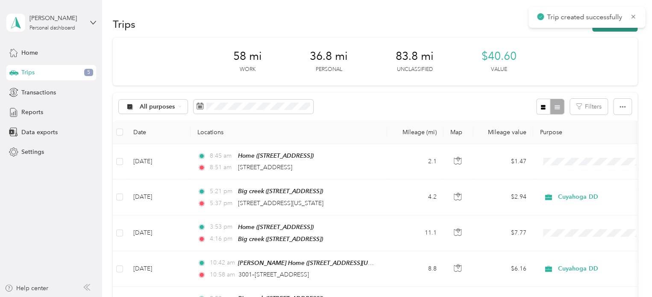
click at [602, 30] on button "New trip" at bounding box center [614, 24] width 45 height 15
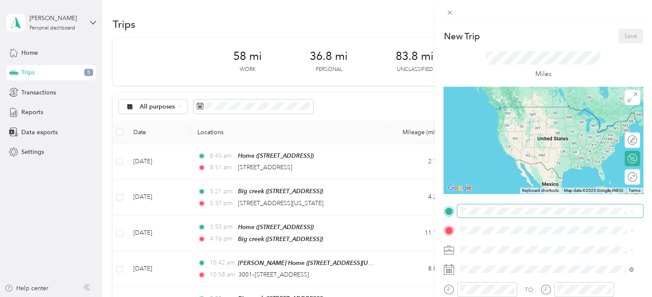
click at [502, 215] on span at bounding box center [550, 211] width 186 height 14
click at [530, 119] on span "[STREET_ADDRESS]" at bounding box center [503, 116] width 54 height 7
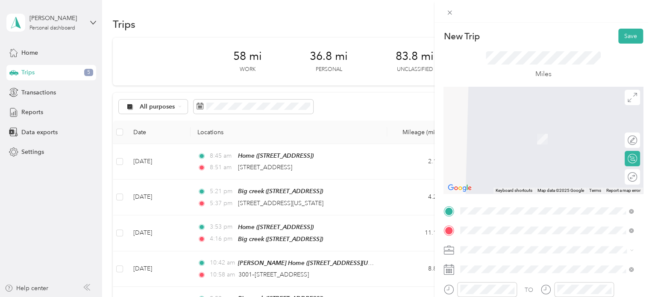
click at [527, 135] on span "[STREET_ADDRESS][US_STATE]" at bounding box center [518, 138] width 85 height 7
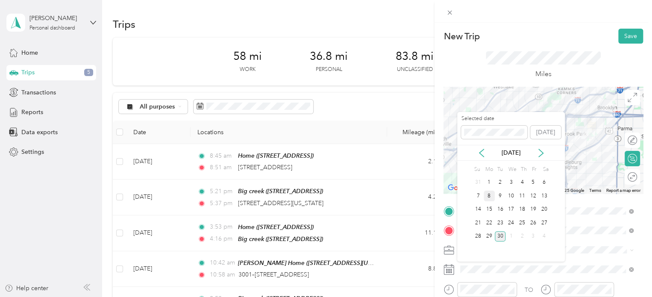
click at [488, 193] on div "8" at bounding box center [488, 195] width 11 height 11
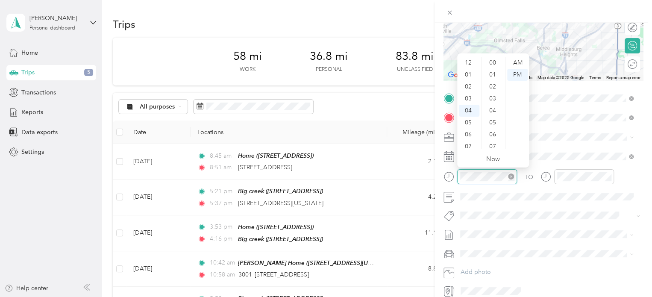
scroll to position [538, 0]
click at [467, 108] on div "08" at bounding box center [469, 111] width 21 height 12
click at [492, 121] on div "50" at bounding box center [493, 123] width 21 height 12
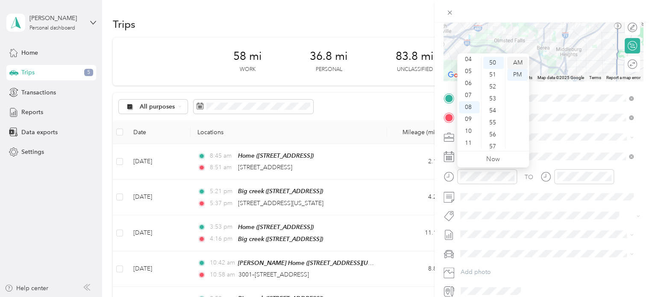
click at [516, 61] on div "AM" at bounding box center [517, 63] width 21 height 12
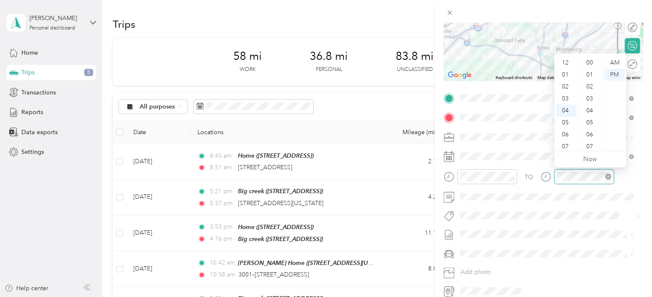
scroll to position [538, 0]
click at [566, 117] on div "09" at bounding box center [566, 123] width 21 height 12
click at [591, 83] on div "13" at bounding box center [590, 79] width 21 height 12
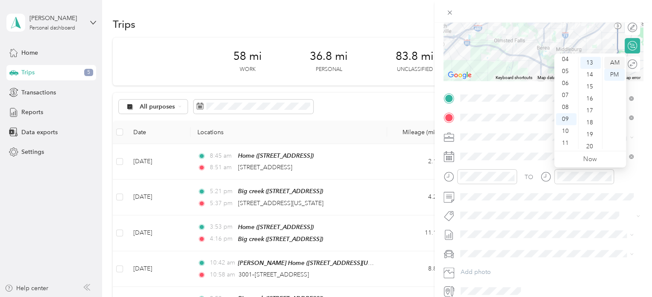
click at [614, 62] on div "AM" at bounding box center [614, 63] width 21 height 12
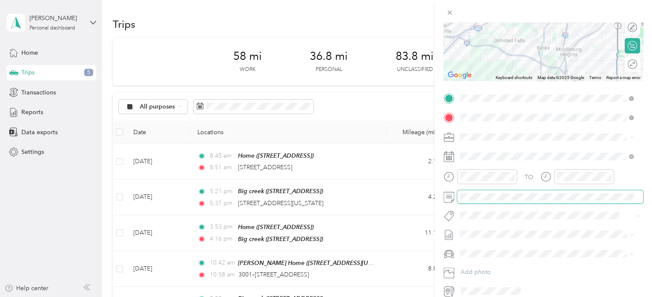
scroll to position [0, 0]
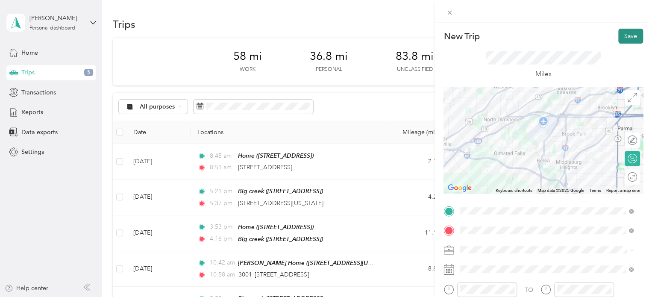
click at [622, 35] on button "Save" at bounding box center [630, 36] width 25 height 15
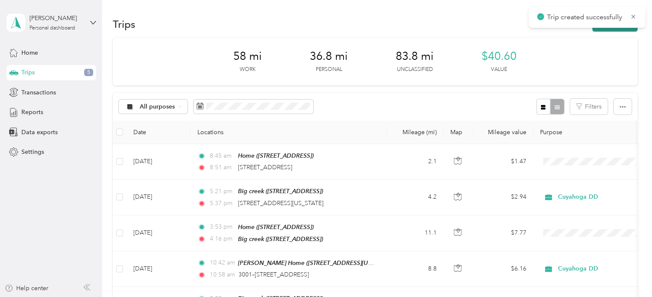
click at [620, 29] on button "New trip" at bounding box center [614, 24] width 45 height 15
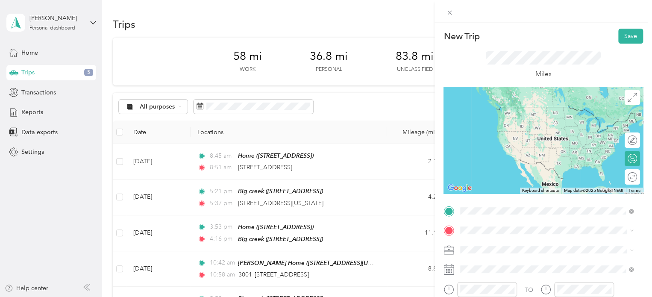
click at [537, 119] on div "[PERSON_NAME] Home [STREET_ADDRESS], [GEOGRAPHIC_DATA], [US_STATE], [GEOGRAPHIC…" at bounding box center [518, 115] width 85 height 18
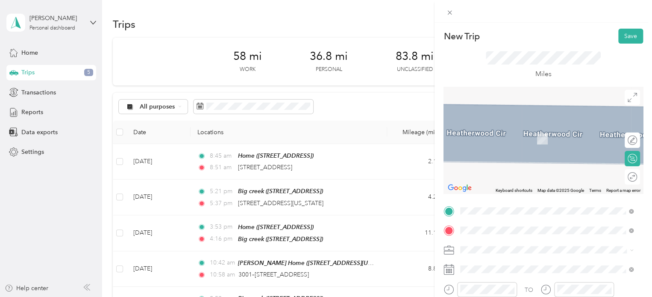
click at [530, 135] on span "[STREET_ADDRESS]" at bounding box center [503, 138] width 54 height 7
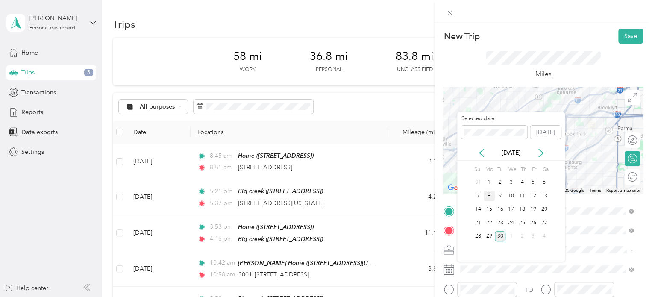
click at [488, 196] on div "8" at bounding box center [488, 195] width 11 height 11
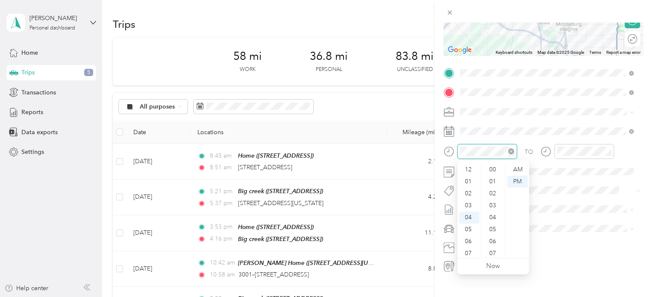
scroll to position [538, 0]
click at [467, 240] on div "10" at bounding box center [469, 241] width 21 height 12
click at [491, 174] on div "14" at bounding box center [493, 174] width 21 height 12
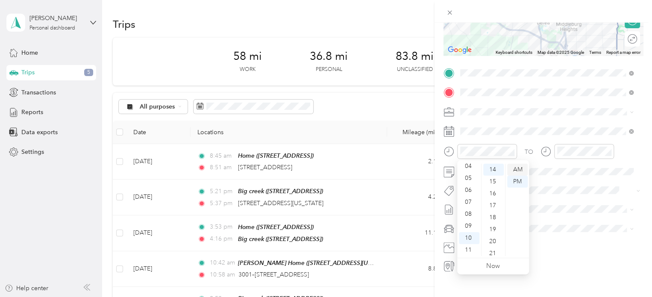
click at [516, 169] on div "AM" at bounding box center [517, 170] width 21 height 12
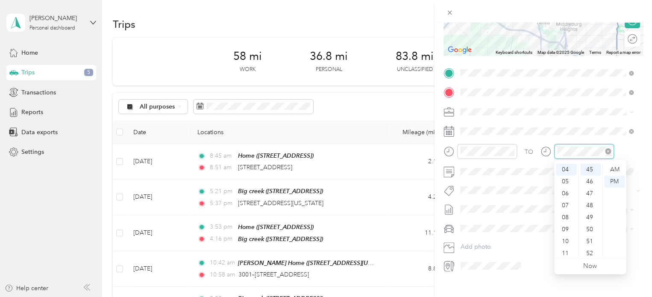
scroll to position [538, 0]
click at [566, 241] on div "10" at bounding box center [566, 241] width 21 height 12
click at [591, 201] on div "36" at bounding box center [590, 205] width 21 height 12
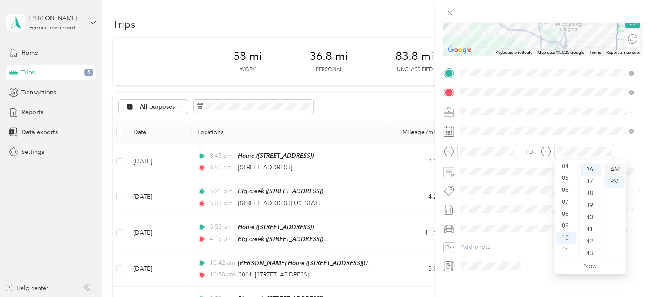
click at [615, 168] on div "AM" at bounding box center [614, 170] width 21 height 12
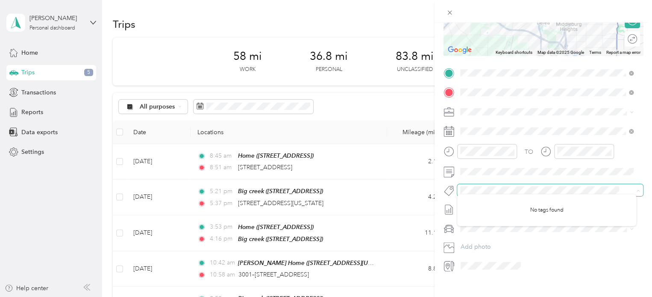
click at [478, 185] on span at bounding box center [550, 190] width 186 height 12
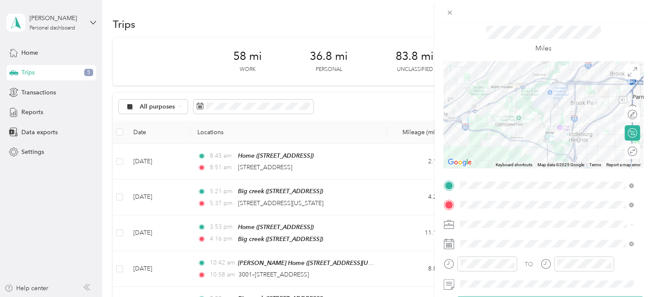
scroll to position [0, 0]
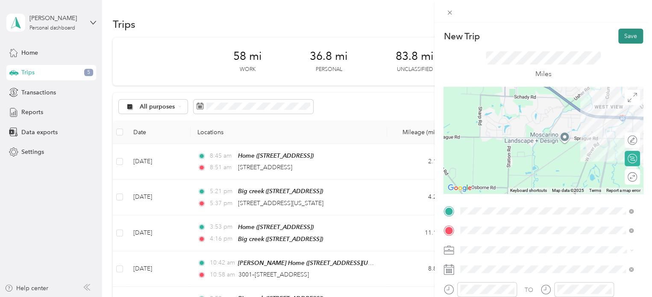
click at [623, 39] on button "Save" at bounding box center [630, 36] width 25 height 15
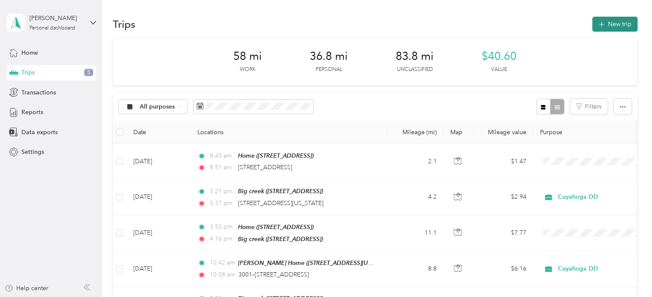
click at [610, 31] on button "New trip" at bounding box center [614, 24] width 45 height 15
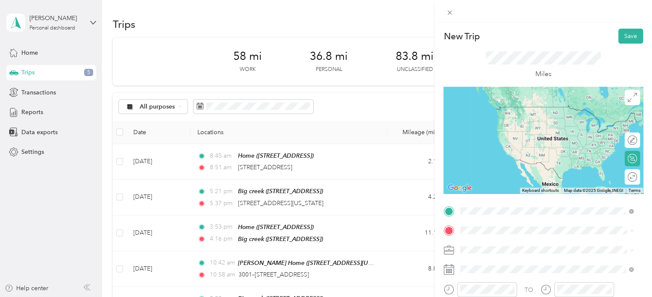
click at [524, 107] on div "Big creek" at bounding box center [503, 110] width 54 height 8
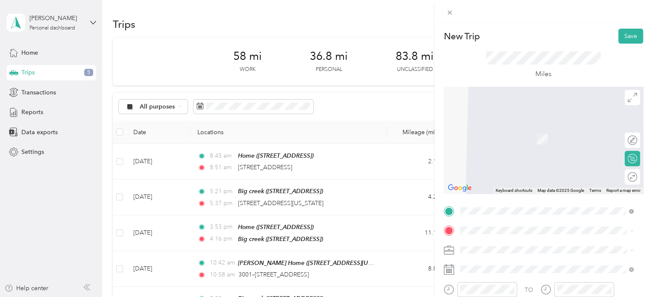
click at [514, 138] on span "[STREET_ADDRESS][US_STATE]" at bounding box center [518, 134] width 85 height 8
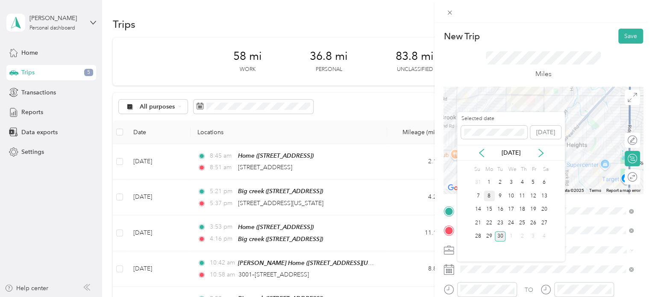
click at [488, 193] on div "8" at bounding box center [488, 195] width 11 height 11
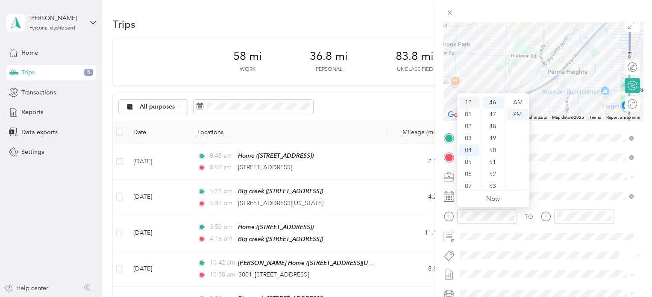
click at [469, 100] on div "12" at bounding box center [469, 103] width 21 height 12
click at [493, 185] on div "59" at bounding box center [493, 183] width 21 height 12
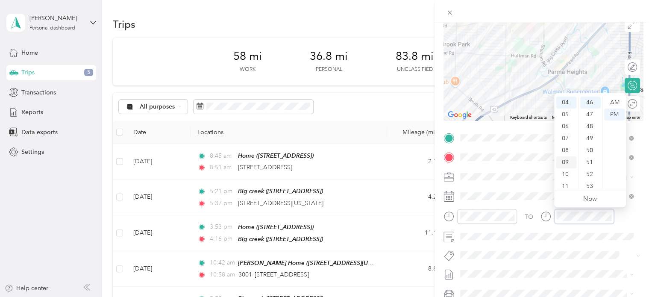
scroll to position [0, 0]
click at [565, 114] on div "01" at bounding box center [566, 114] width 21 height 12
click at [588, 153] on div "09" at bounding box center [590, 155] width 21 height 12
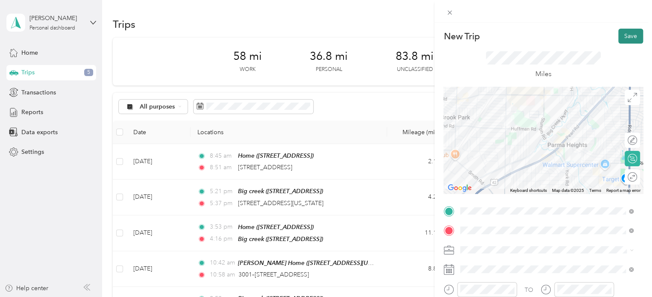
click at [623, 32] on button "Save" at bounding box center [630, 36] width 25 height 15
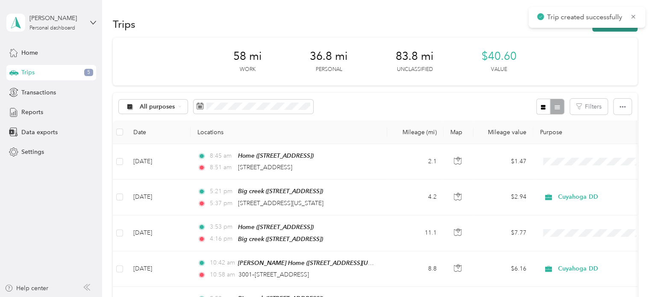
click at [606, 29] on button "New trip" at bounding box center [614, 24] width 45 height 15
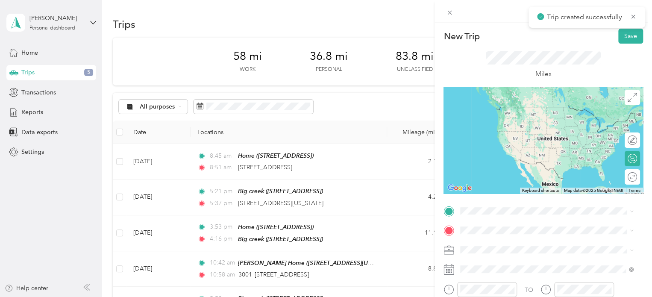
click at [517, 116] on span "[STREET_ADDRESS][US_STATE]" at bounding box center [518, 112] width 85 height 8
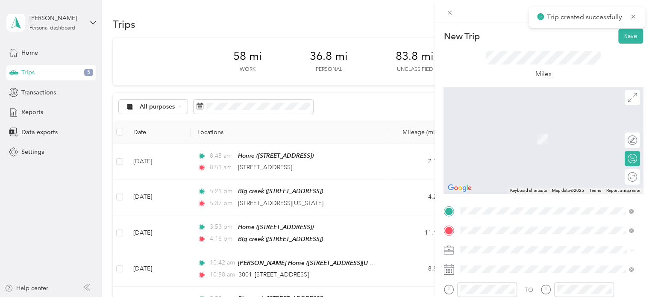
click at [527, 132] on div "Big creek [STREET_ADDRESS]" at bounding box center [503, 135] width 54 height 18
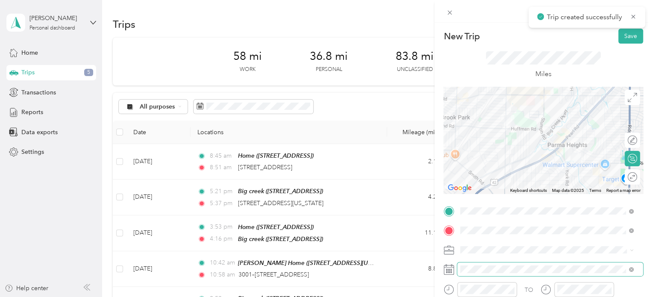
scroll to position [34, 0]
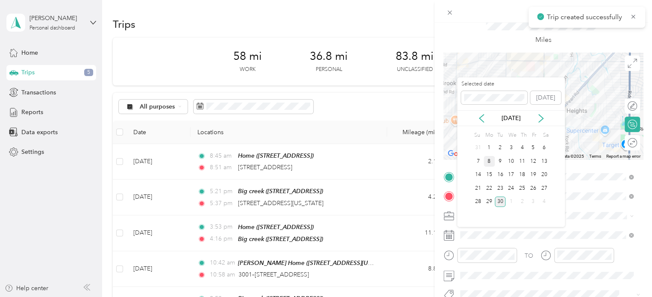
click at [490, 158] on div "8" at bounding box center [488, 161] width 11 height 11
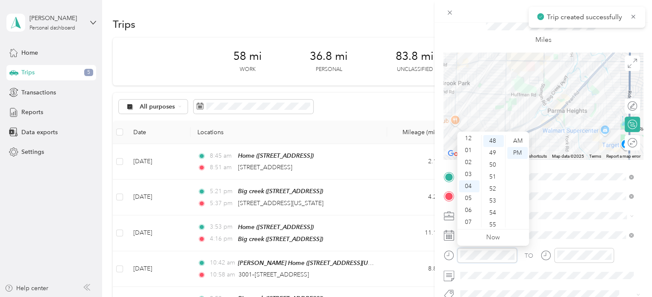
scroll to position [0, 0]
click at [467, 164] on div "02" at bounding box center [469, 165] width 21 height 12
click at [492, 153] on div "01" at bounding box center [493, 153] width 21 height 12
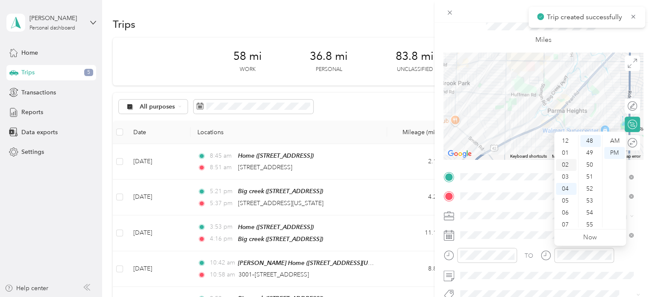
click at [565, 164] on div "02" at bounding box center [566, 165] width 21 height 12
click at [590, 185] on div "10" at bounding box center [590, 187] width 21 height 12
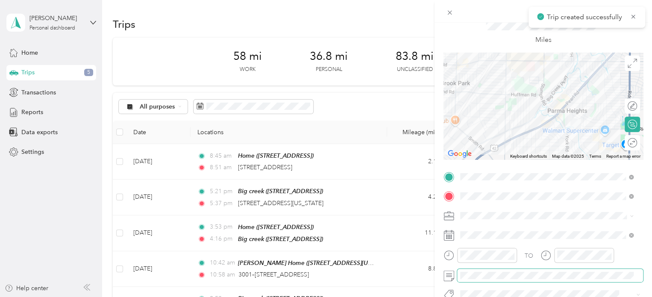
click at [552, 279] on span at bounding box center [550, 276] width 186 height 14
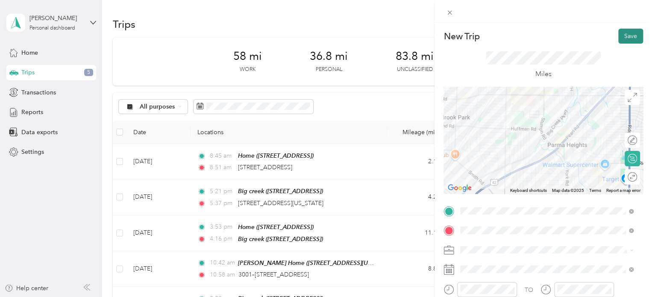
click at [621, 39] on button "Save" at bounding box center [630, 36] width 25 height 15
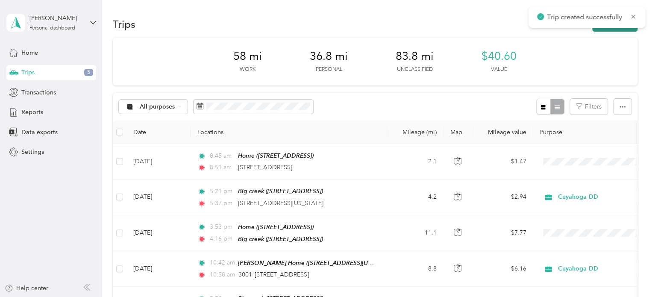
click at [601, 30] on button "New trip" at bounding box center [614, 24] width 45 height 15
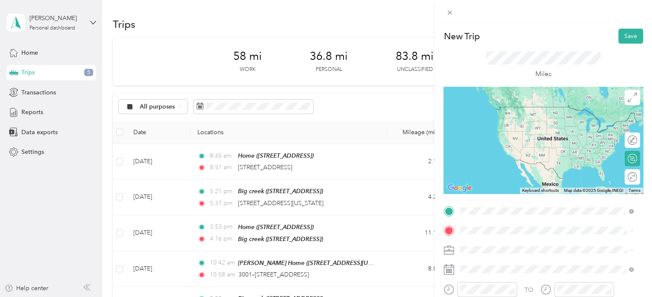
click at [531, 129] on li "Big creek [STREET_ADDRESS]" at bounding box center [546, 115] width 179 height 27
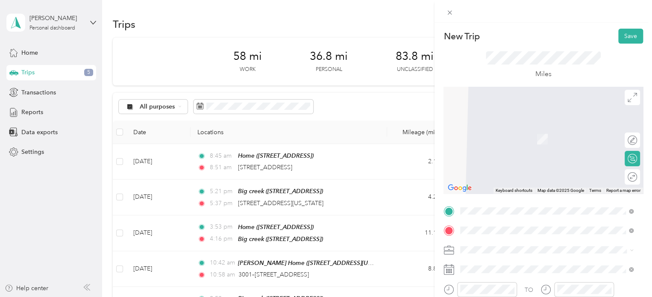
click at [526, 121] on div "[STREET_ADDRESS][US_STATE]" at bounding box center [546, 127] width 167 height 12
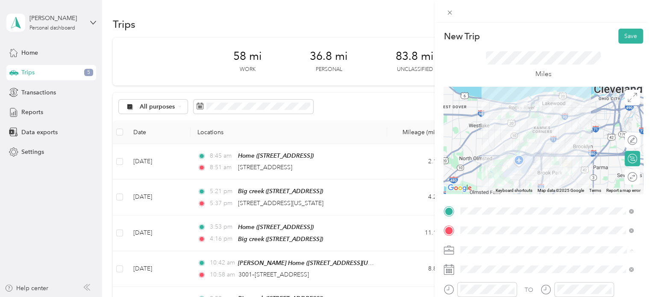
click at [483, 277] on span "Personal" at bounding box center [474, 279] width 23 height 7
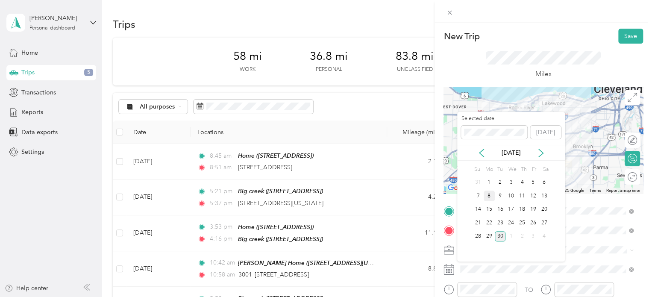
click at [488, 195] on div "8" at bounding box center [488, 195] width 11 height 11
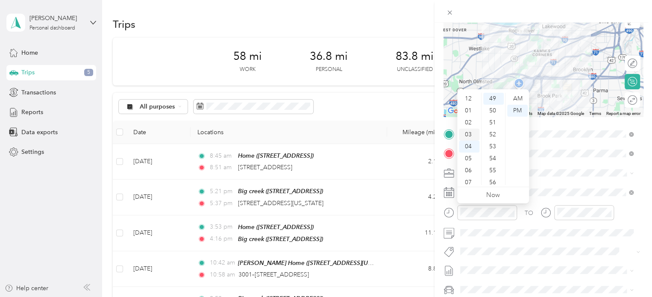
click at [472, 131] on div "03" at bounding box center [469, 135] width 21 height 12
click at [495, 120] on div "03" at bounding box center [493, 123] width 21 height 12
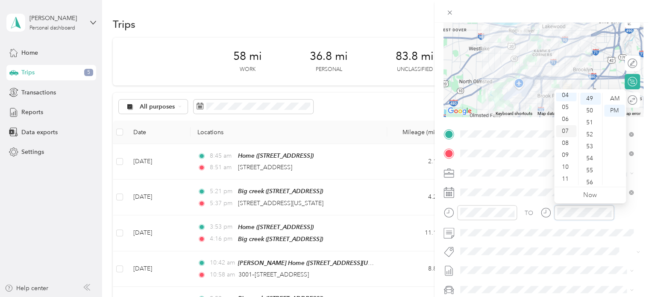
scroll to position [0, 0]
click at [566, 133] on div "03" at bounding box center [566, 135] width 21 height 12
click at [590, 135] on div "32" at bounding box center [590, 136] width 21 height 12
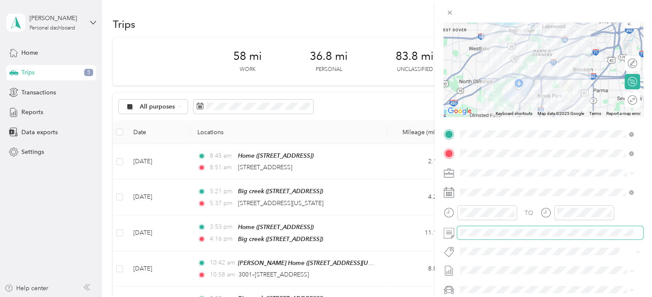
scroll to position [0, 0]
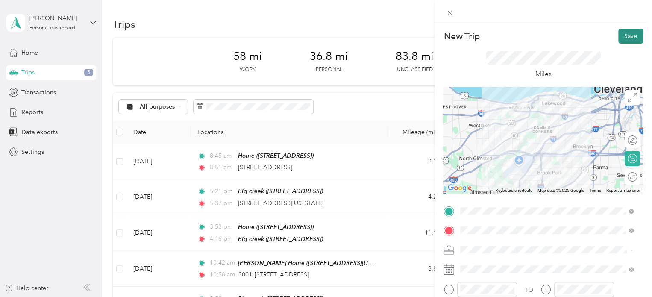
click at [632, 36] on button "Save" at bounding box center [630, 36] width 25 height 15
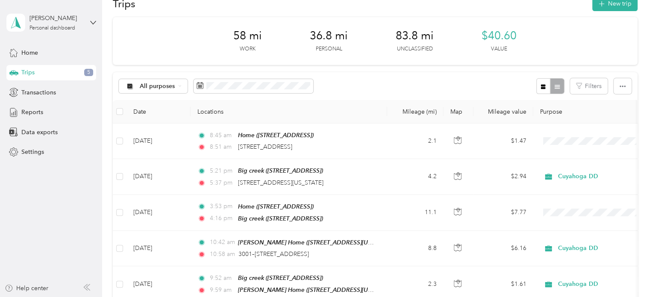
scroll to position [19, 0]
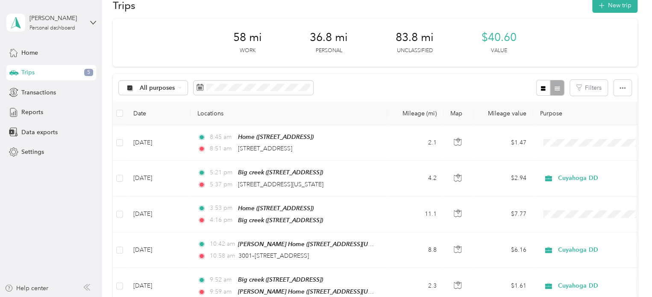
click at [495, 41] on span "$40.60" at bounding box center [498, 38] width 35 height 14
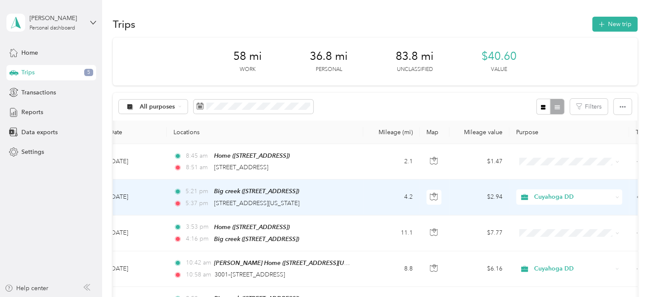
scroll to position [0, 0]
